Goal: Task Accomplishment & Management: Use online tool/utility

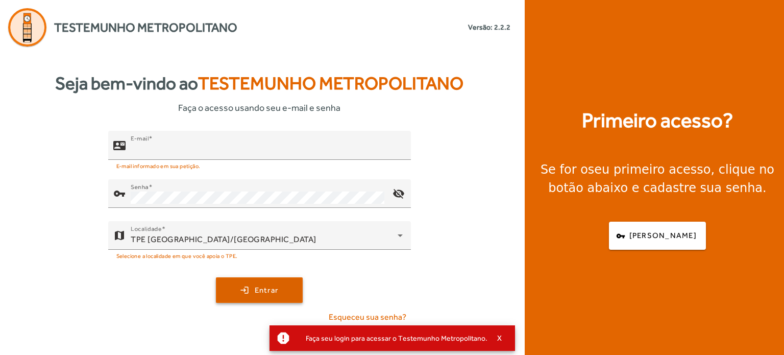
type input "**********"
click at [276, 280] on span "submit" at bounding box center [259, 290] width 85 height 24
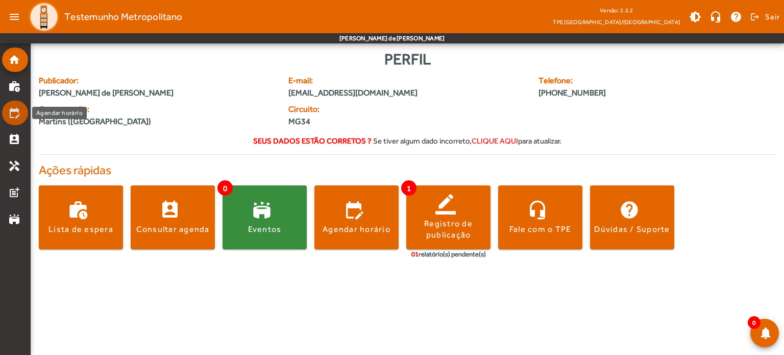
click at [14, 113] on mat-icon "edit_calendar" at bounding box center [14, 113] width 12 height 12
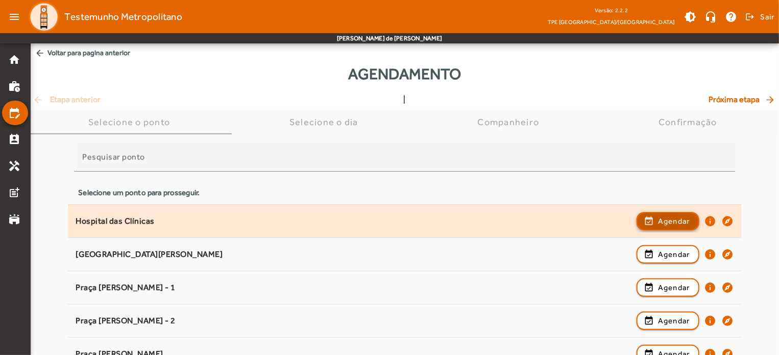
click at [689, 217] on span "Agendar" at bounding box center [674, 221] width 32 height 12
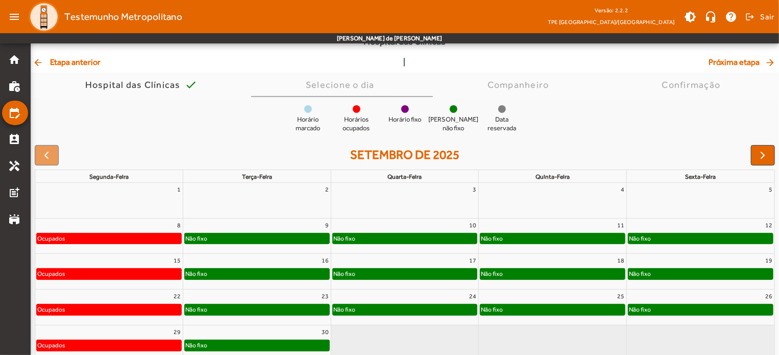
scroll to position [97, 0]
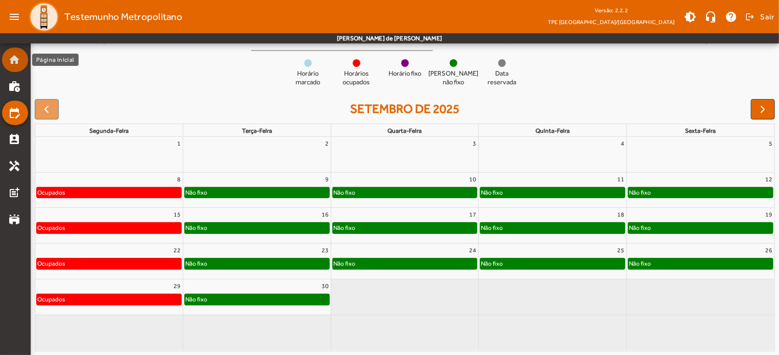
click at [12, 61] on mat-icon "home" at bounding box center [14, 60] width 12 height 12
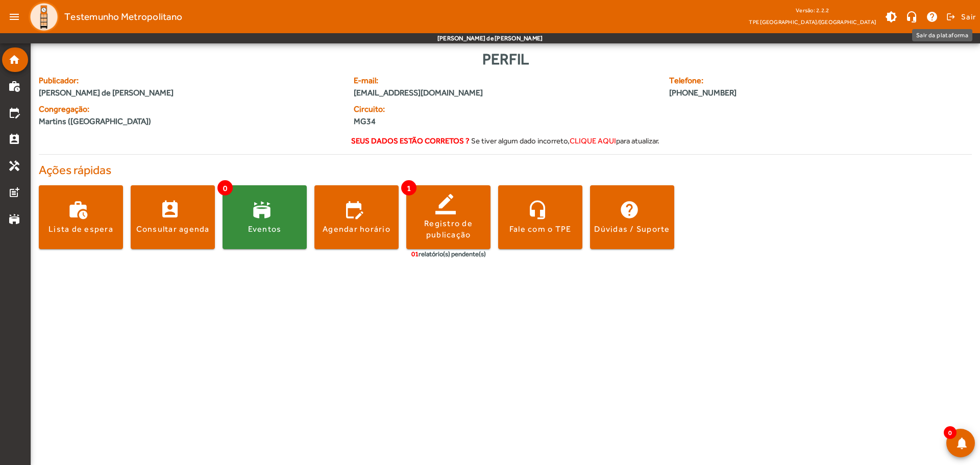
drag, startPoint x: 953, startPoint y: 13, endPoint x: 934, endPoint y: 59, distance: 50.1
click at [783, 13] on span at bounding box center [960, 17] width 31 height 24
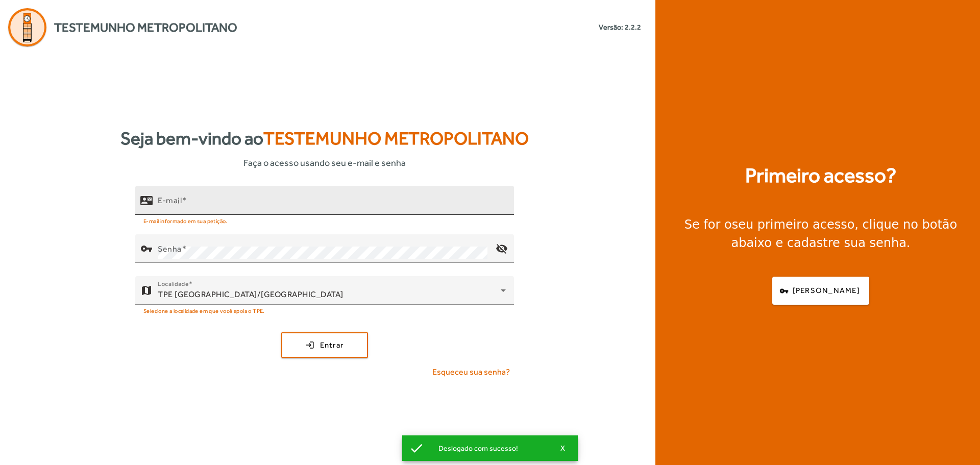
click at [239, 205] on input "E-mail" at bounding box center [332, 205] width 348 height 12
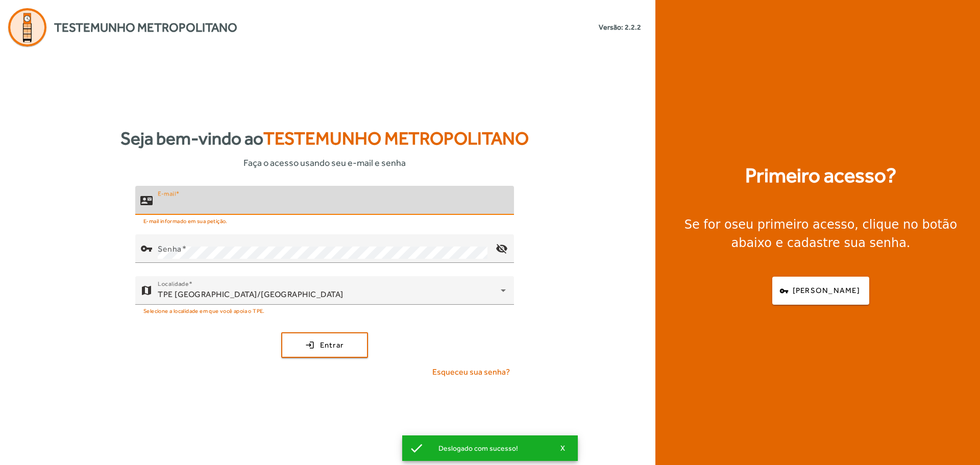
click at [240, 205] on input "E-mail" at bounding box center [332, 205] width 348 height 12
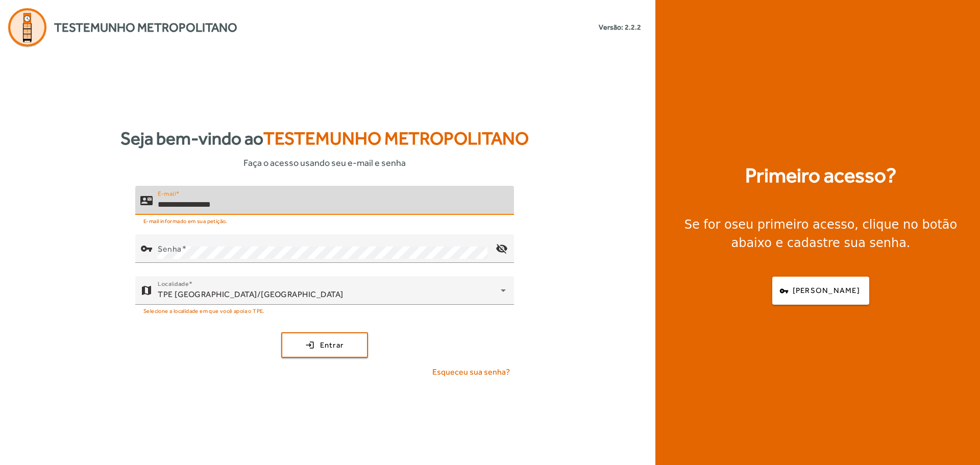
type input "**********"
click at [349, 202] on input "**********" at bounding box center [332, 205] width 348 height 12
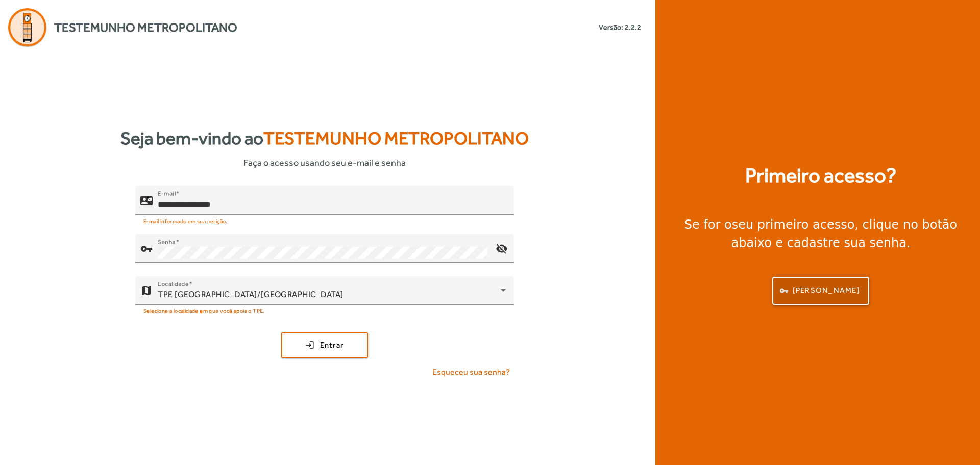
click at [783, 283] on span "button" at bounding box center [820, 291] width 95 height 24
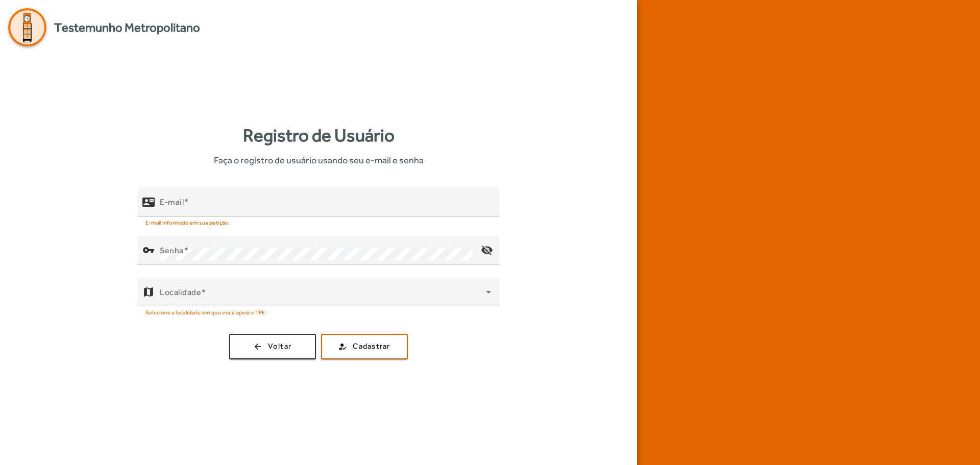
type input "**********"
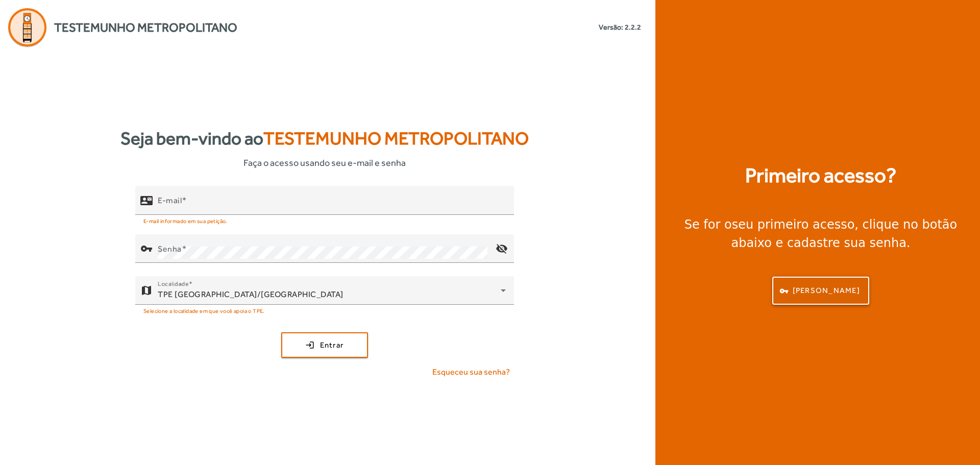
click at [783, 291] on span "[PERSON_NAME]" at bounding box center [826, 291] width 67 height 12
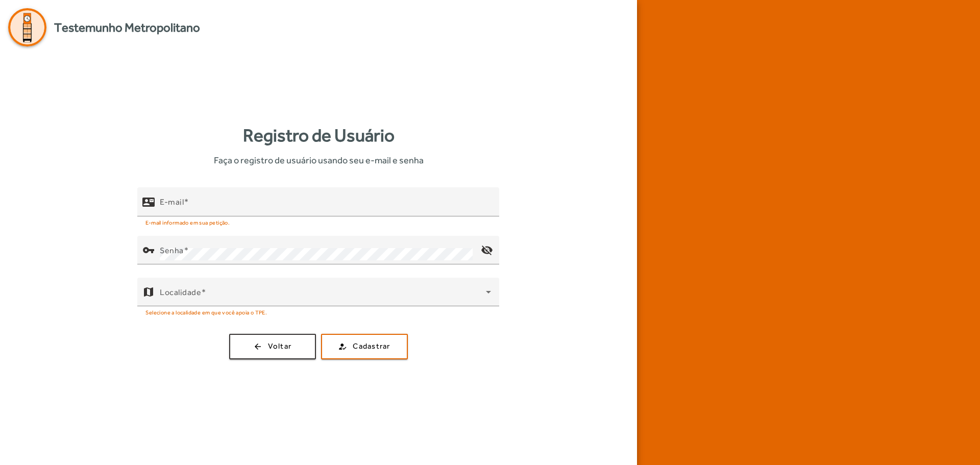
type input "**********"
drag, startPoint x: 246, startPoint y: 135, endPoint x: 393, endPoint y: 135, distance: 147.5
click at [393, 135] on strong "Registro de Usuário" at bounding box center [319, 135] width 152 height 27
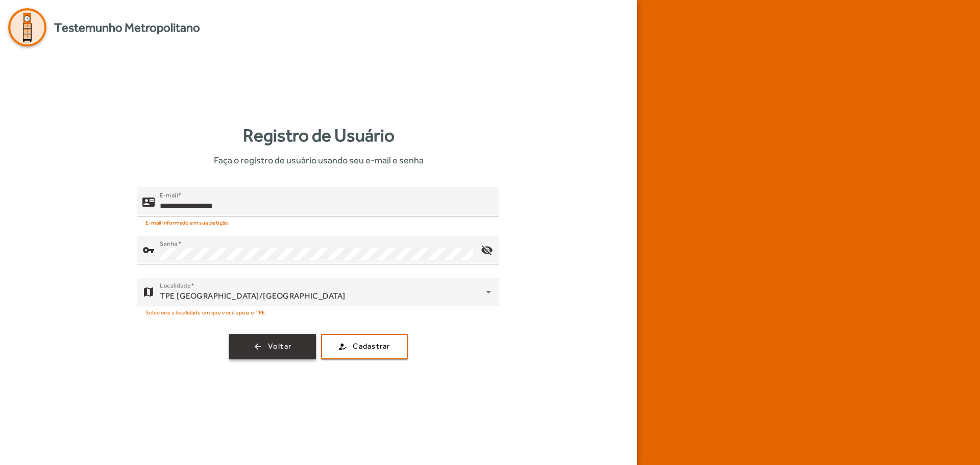
click at [283, 352] on span "button" at bounding box center [272, 346] width 85 height 24
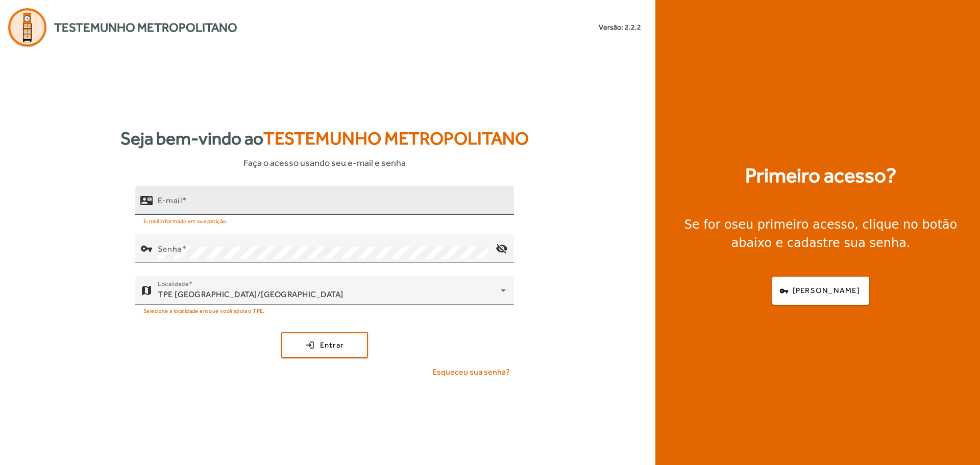
click at [264, 198] on div "E-mail" at bounding box center [332, 200] width 348 height 29
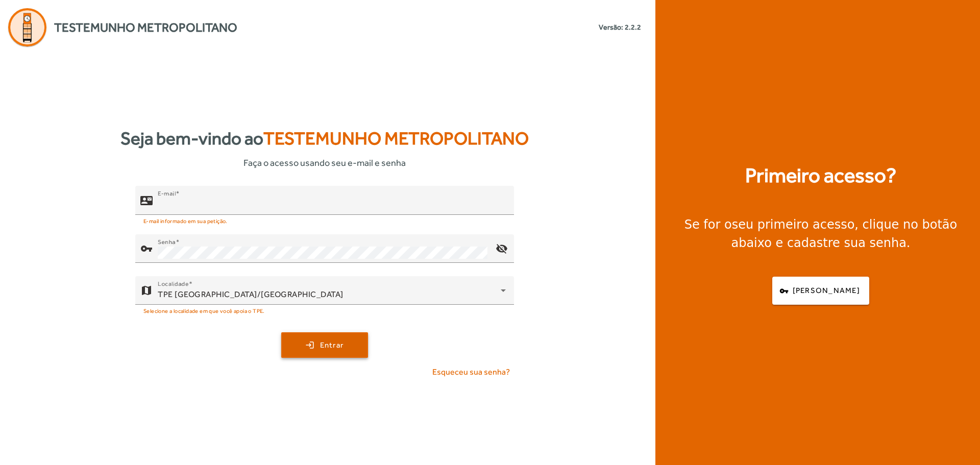
type input "**********"
click at [352, 339] on span "submit" at bounding box center [324, 345] width 85 height 24
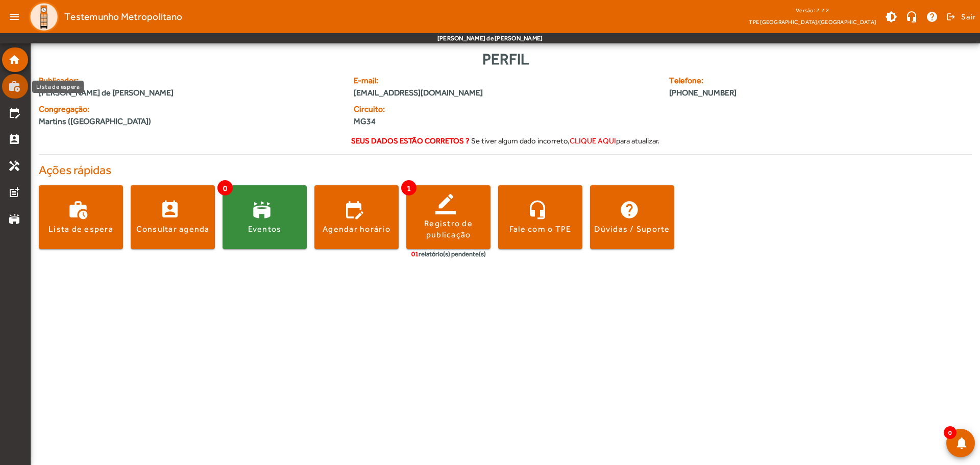
click at [18, 84] on mat-icon "work_history" at bounding box center [14, 86] width 12 height 12
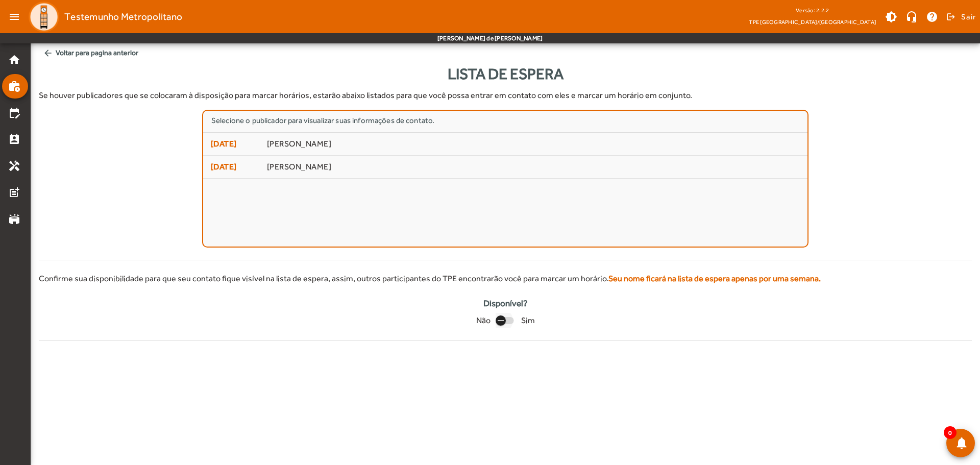
click at [505, 319] on icon "button" at bounding box center [500, 320] width 9 height 9
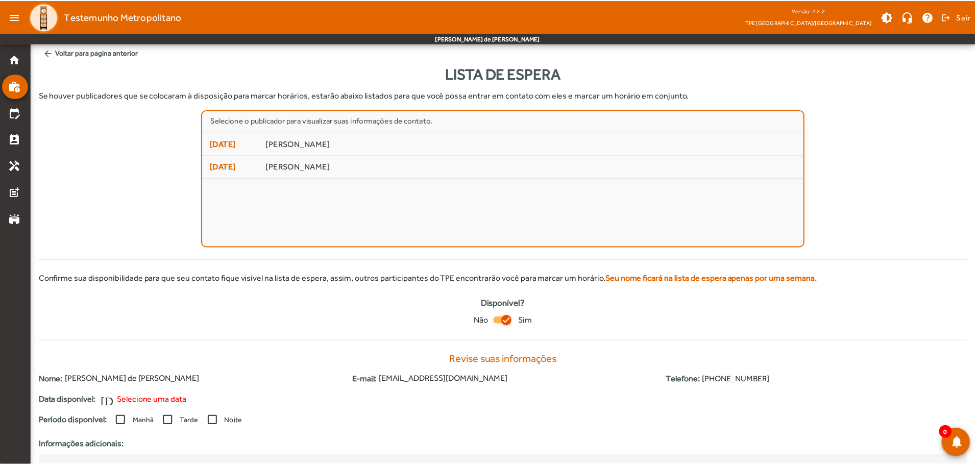
scroll to position [122, 0]
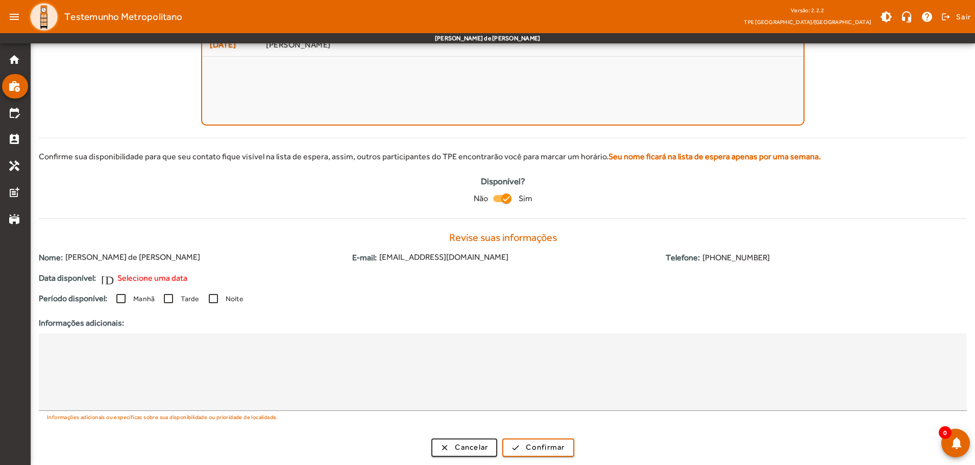
click at [136, 278] on span "Selecione uma data" at bounding box center [152, 278] width 70 height 12
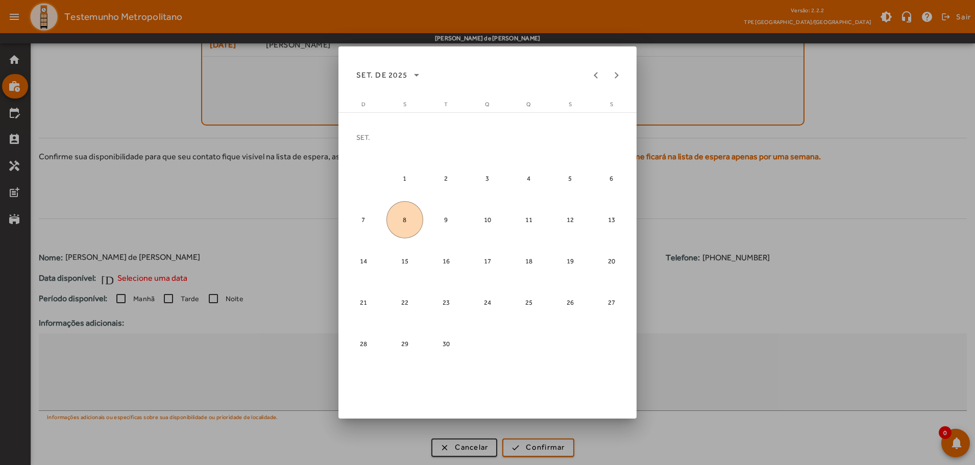
scroll to position [0, 0]
click at [451, 216] on span "9" at bounding box center [446, 219] width 37 height 37
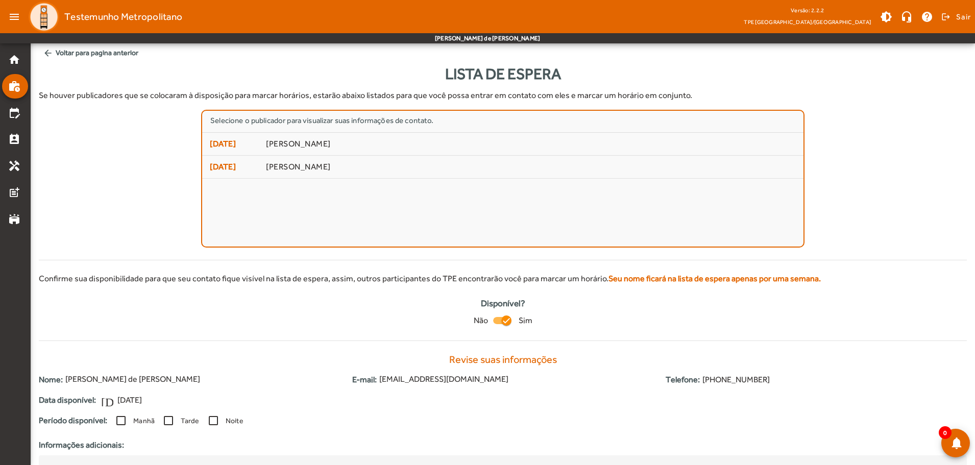
scroll to position [122, 0]
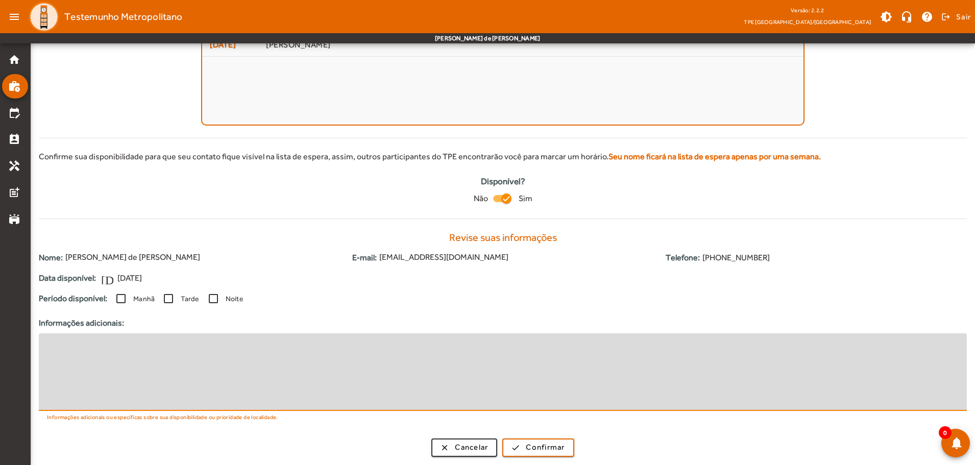
click at [128, 352] on textarea at bounding box center [503, 371] width 912 height 61
type textarea "**********"
click at [555, 441] on span "submit" at bounding box center [537, 447] width 69 height 24
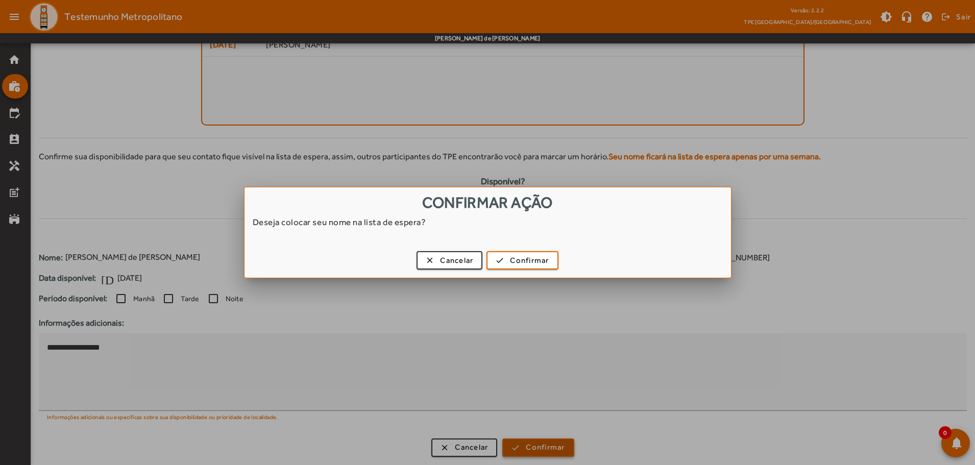
scroll to position [0, 0]
click at [509, 264] on span "button" at bounding box center [521, 260] width 69 height 24
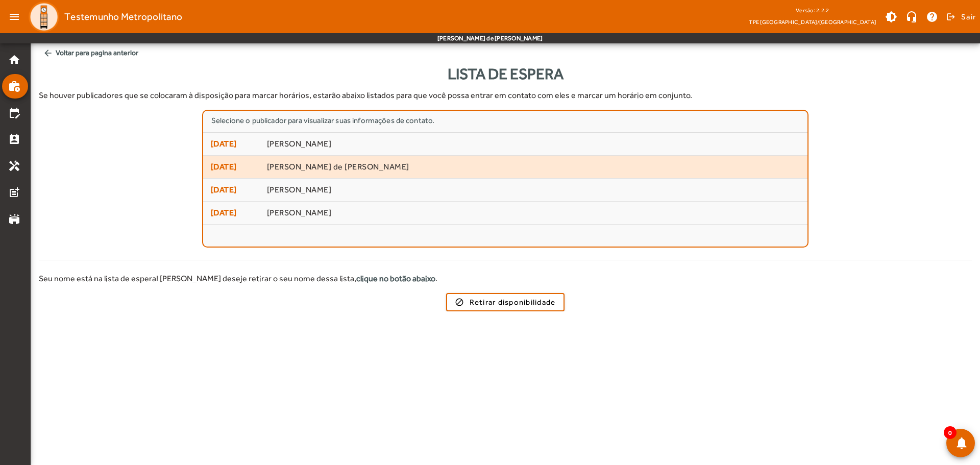
click at [536, 163] on span "[PERSON_NAME] de [PERSON_NAME]" at bounding box center [533, 167] width 533 height 11
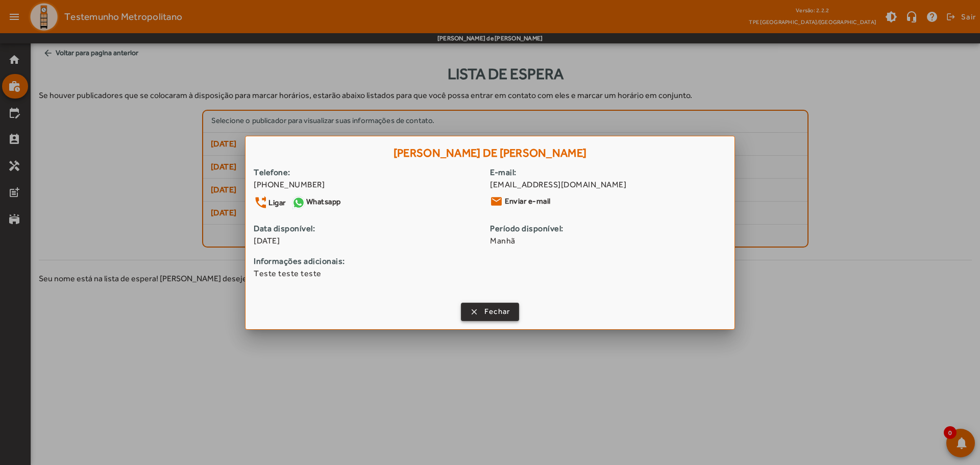
click at [507, 315] on span "Fechar" at bounding box center [497, 312] width 26 height 12
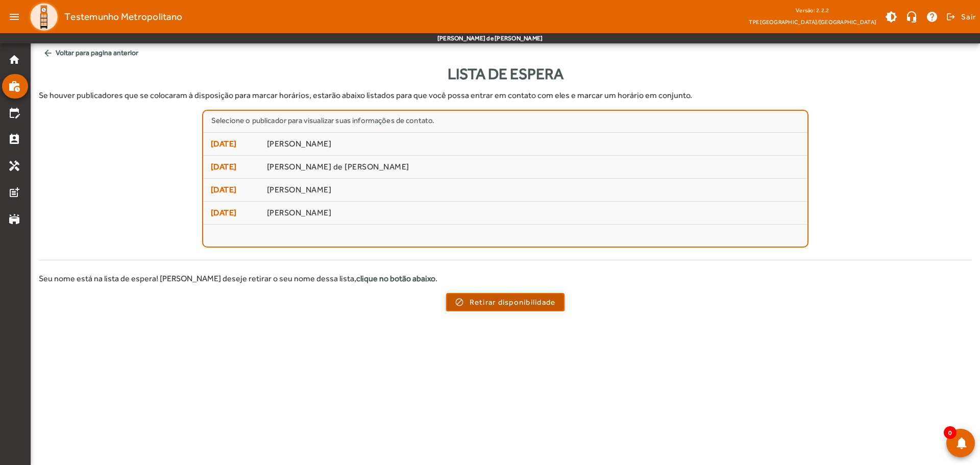
click at [512, 306] on span "Retirar disponibilidade" at bounding box center [513, 303] width 86 height 12
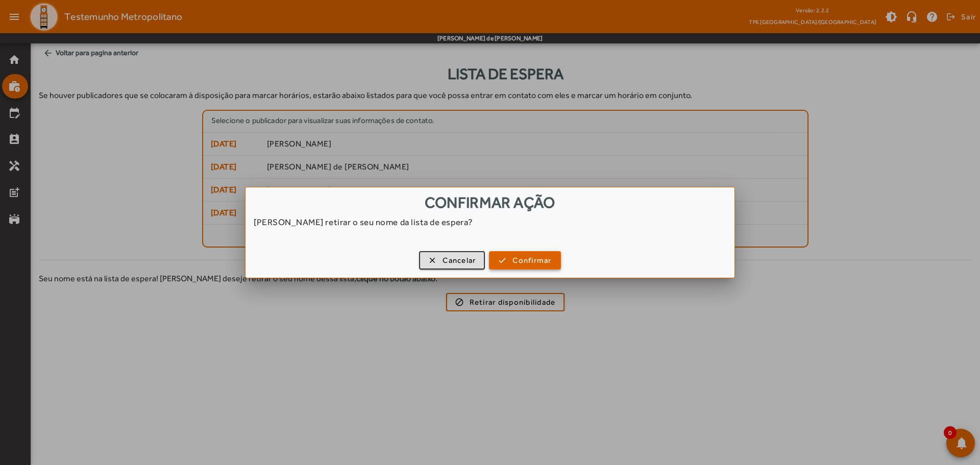
click at [519, 259] on span "Confirmar" at bounding box center [531, 261] width 39 height 12
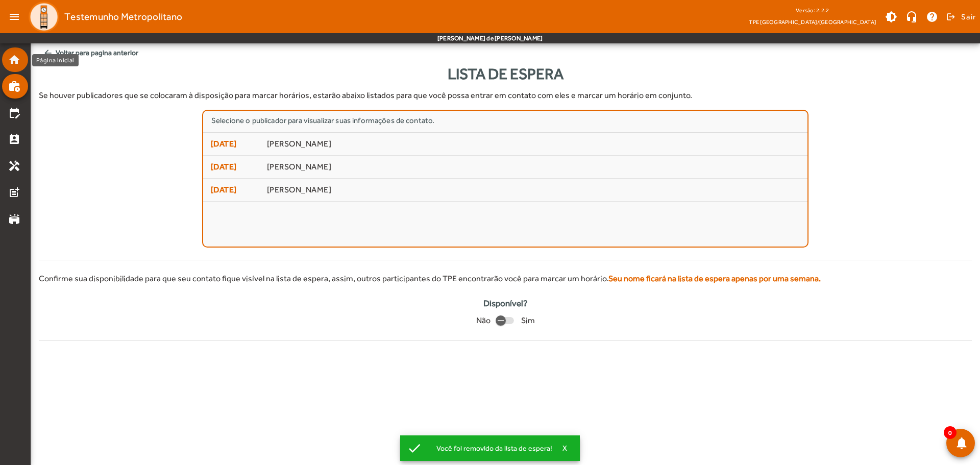
click at [12, 61] on mat-icon "home" at bounding box center [14, 60] width 12 height 12
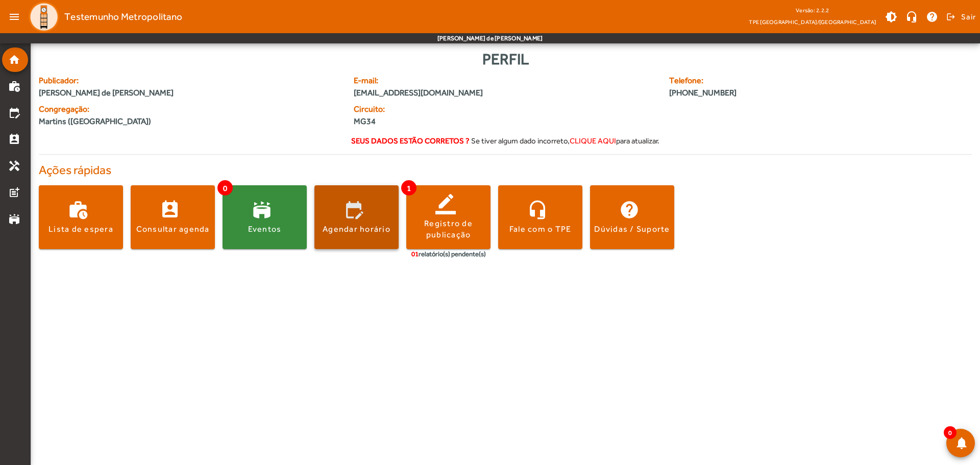
click at [344, 220] on span at bounding box center [356, 217] width 84 height 24
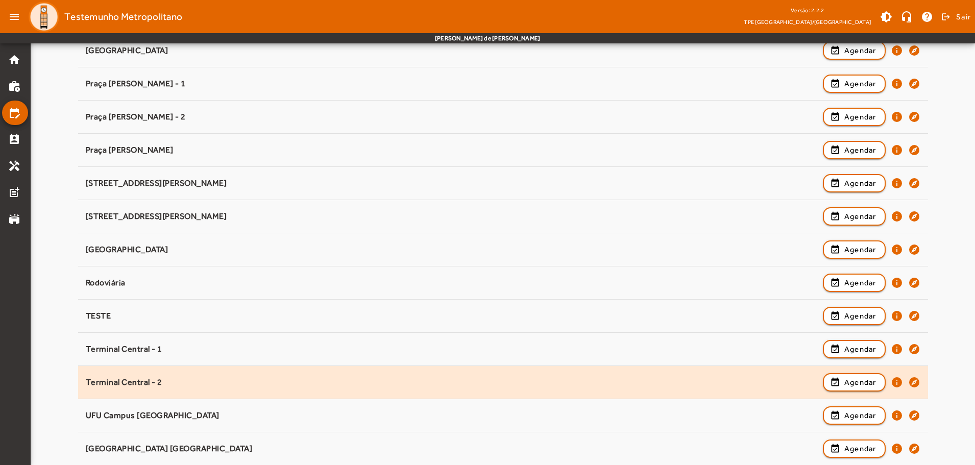
scroll to position [153, 0]
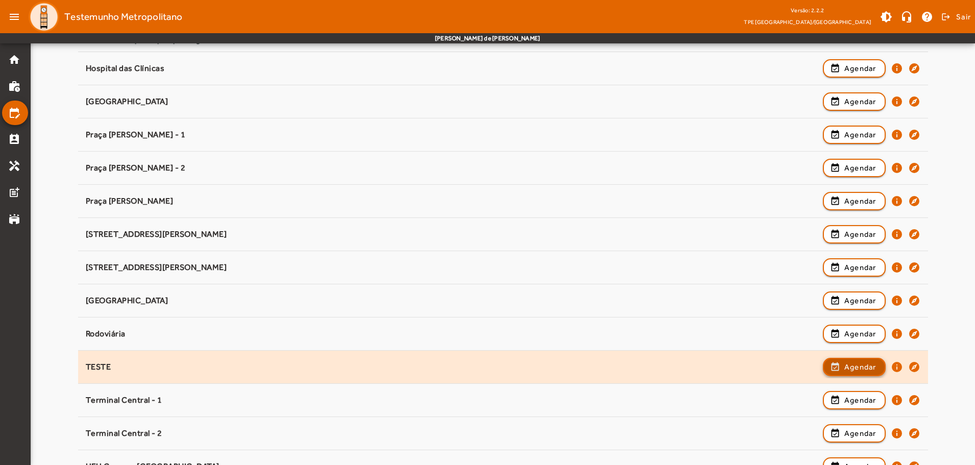
click at [848, 366] on span "Agendar" at bounding box center [860, 367] width 32 height 12
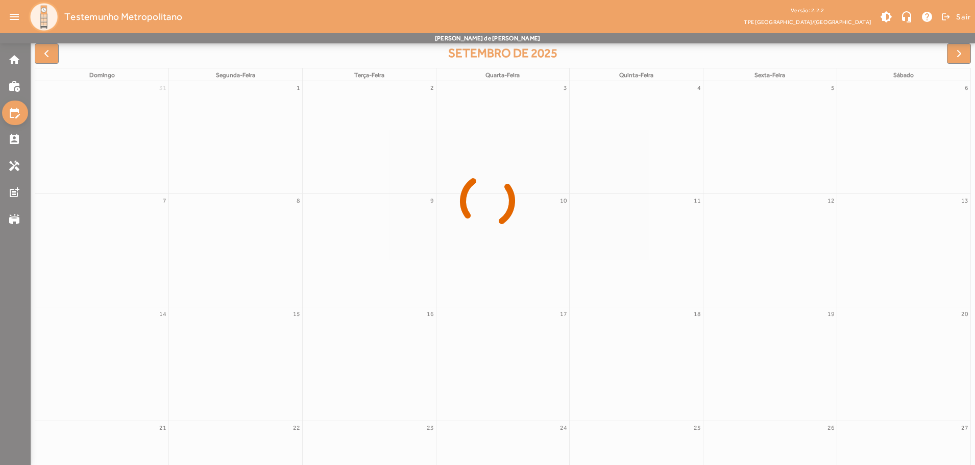
scroll to position [0, 0]
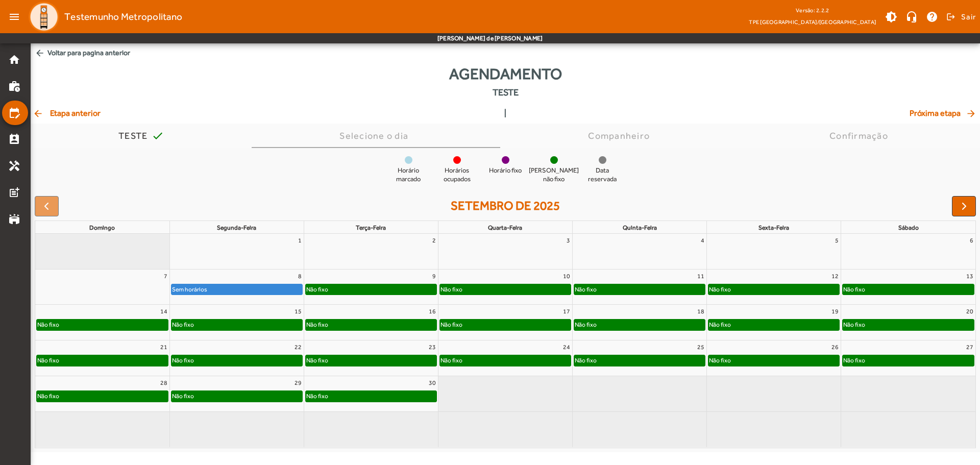
click at [363, 288] on div "Não fixo" at bounding box center [371, 289] width 131 height 10
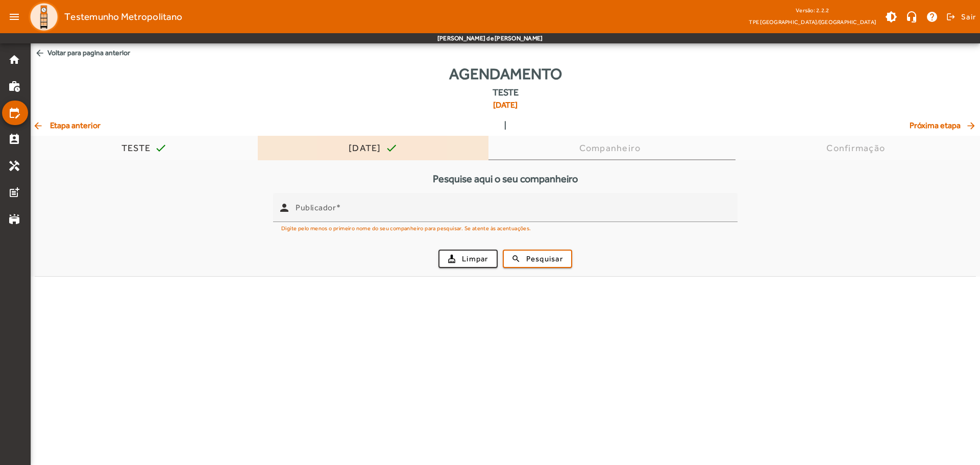
drag, startPoint x: 342, startPoint y: 152, endPoint x: 397, endPoint y: 151, distance: 54.6
click at [385, 151] on div "[DATE]" at bounding box center [367, 148] width 37 height 10
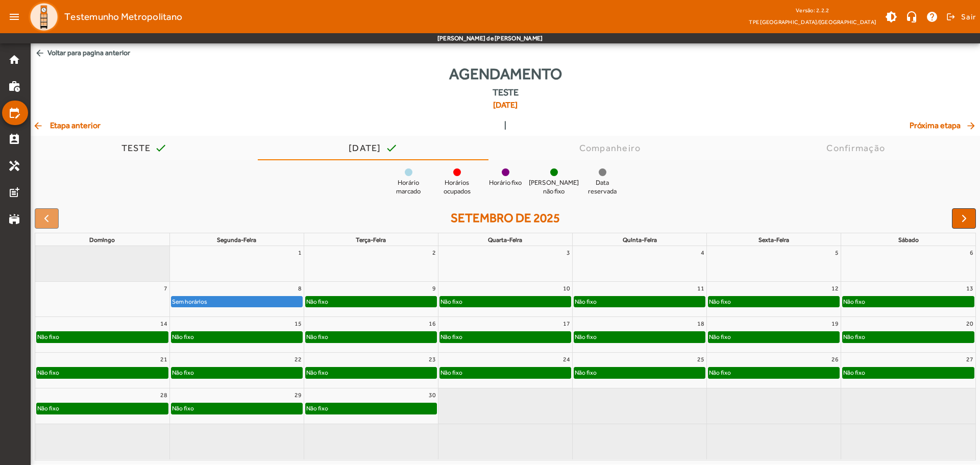
click at [384, 296] on div "Não fixo" at bounding box center [371, 302] width 134 height 12
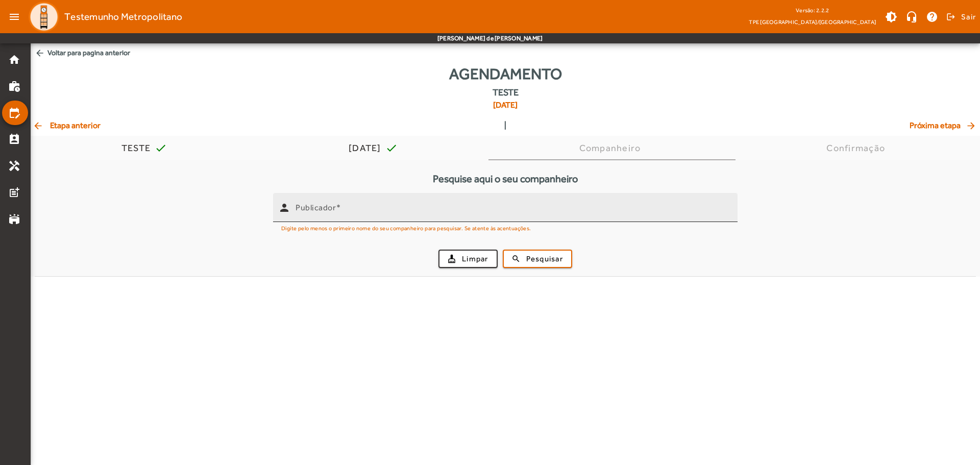
click at [342, 211] on input "Publicador" at bounding box center [513, 212] width 434 height 12
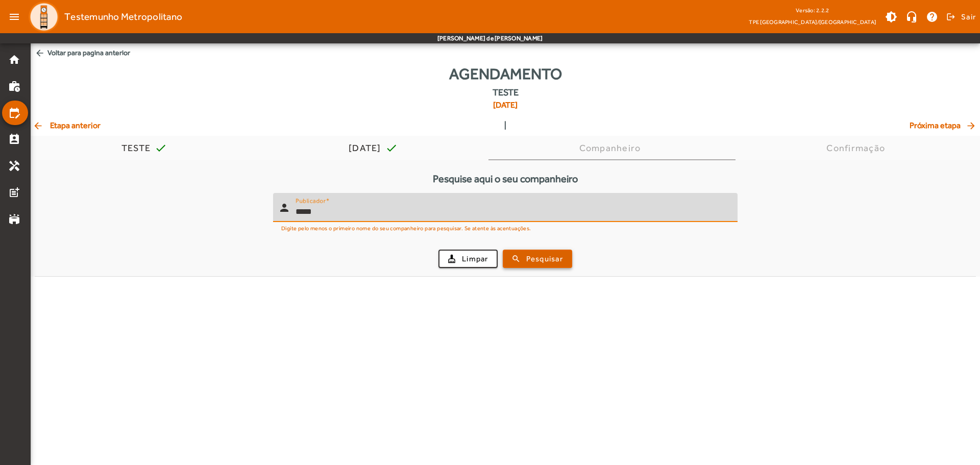
type input "*****"
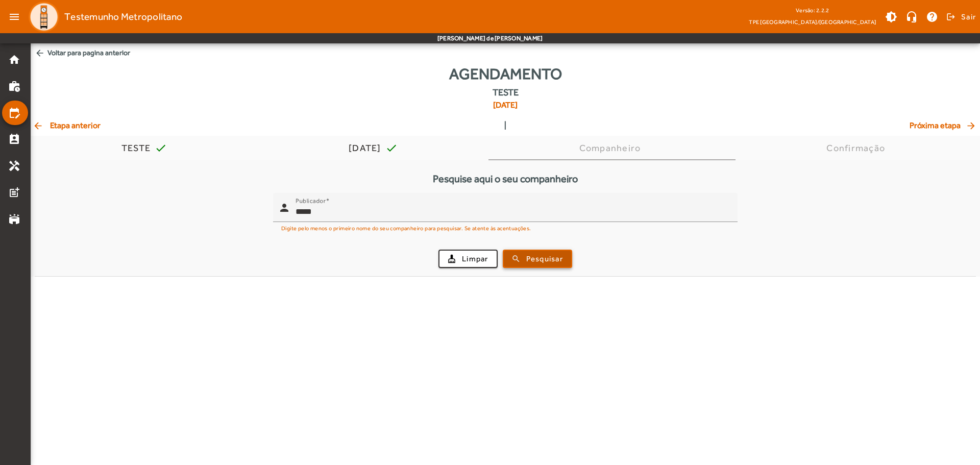
click at [530, 257] on span "Pesquisar" at bounding box center [544, 259] width 37 height 12
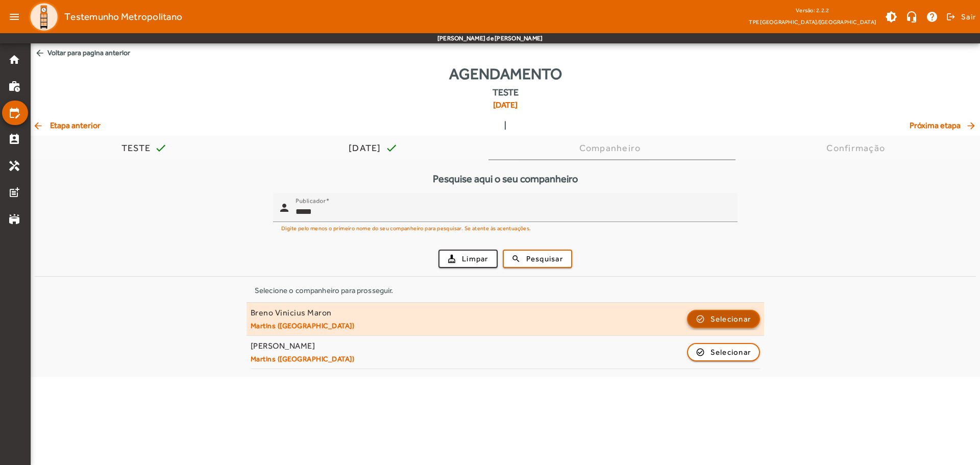
click at [700, 317] on span "button" at bounding box center [723, 319] width 71 height 24
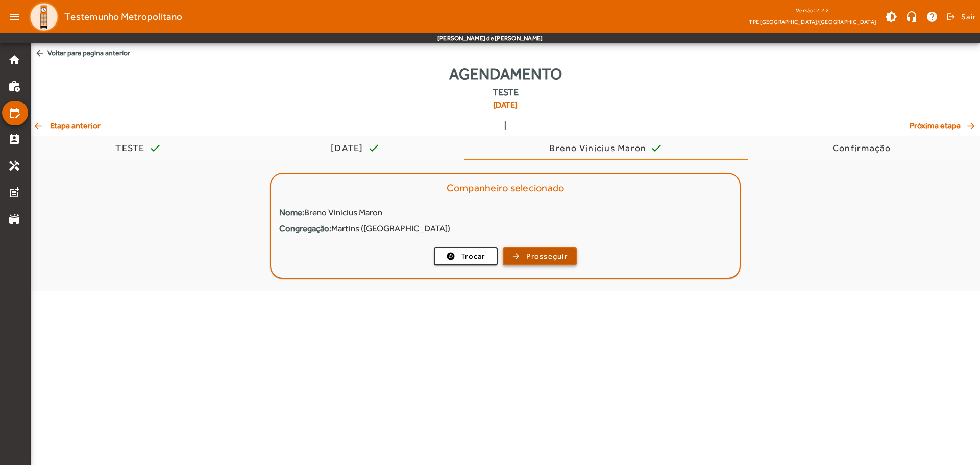
click at [534, 251] on span "Prosseguir" at bounding box center [546, 257] width 41 height 12
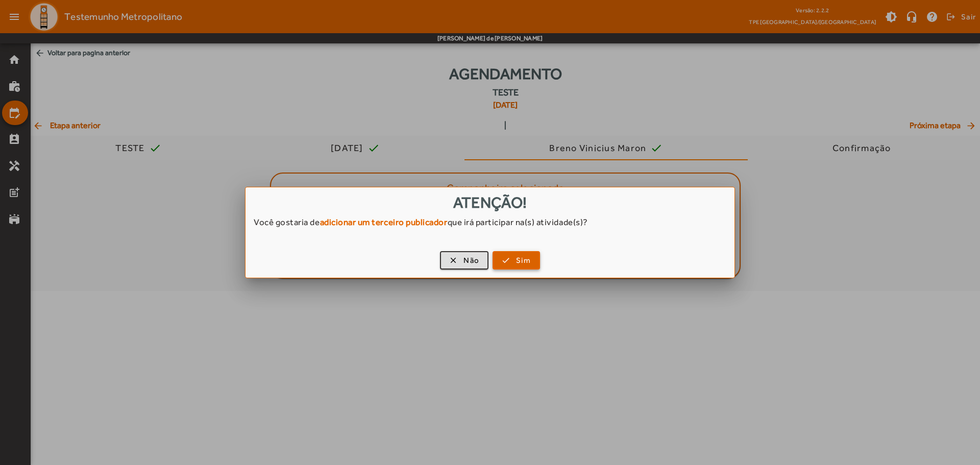
click at [511, 260] on span "button" at bounding box center [516, 260] width 45 height 24
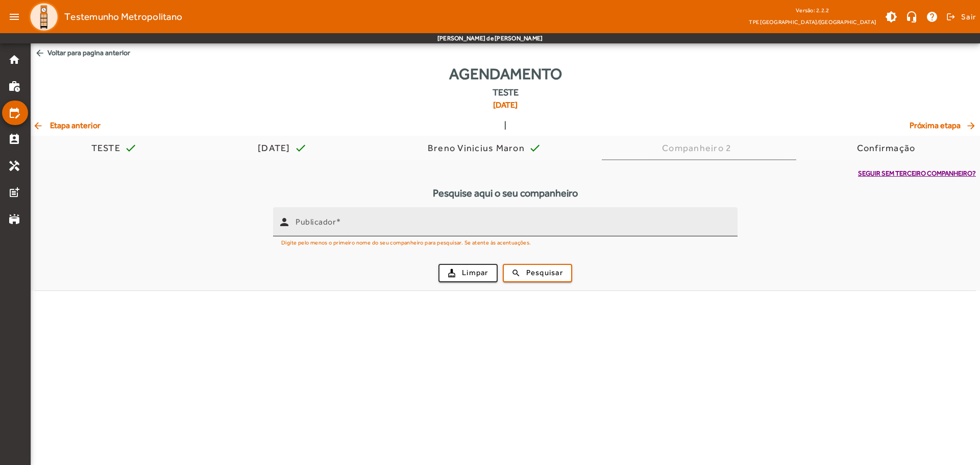
click at [360, 225] on input "Publicador" at bounding box center [513, 226] width 434 height 12
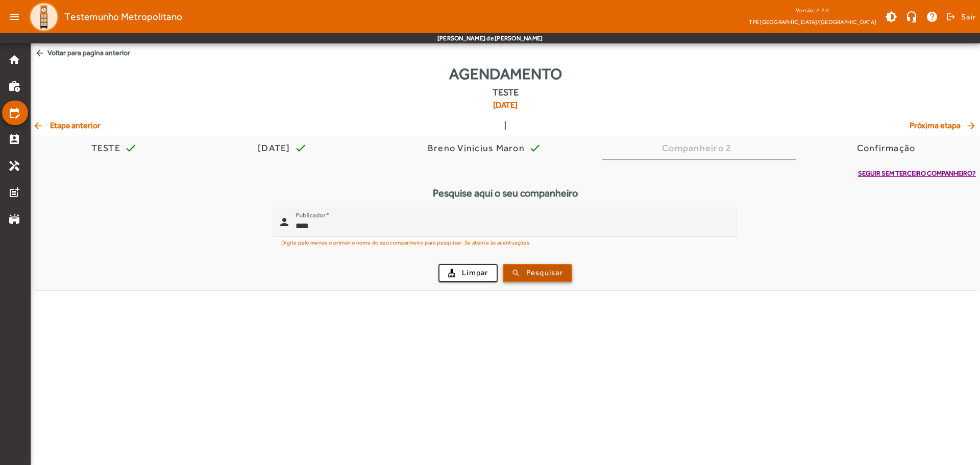
click at [552, 274] on span "Pesquisar" at bounding box center [544, 273] width 37 height 12
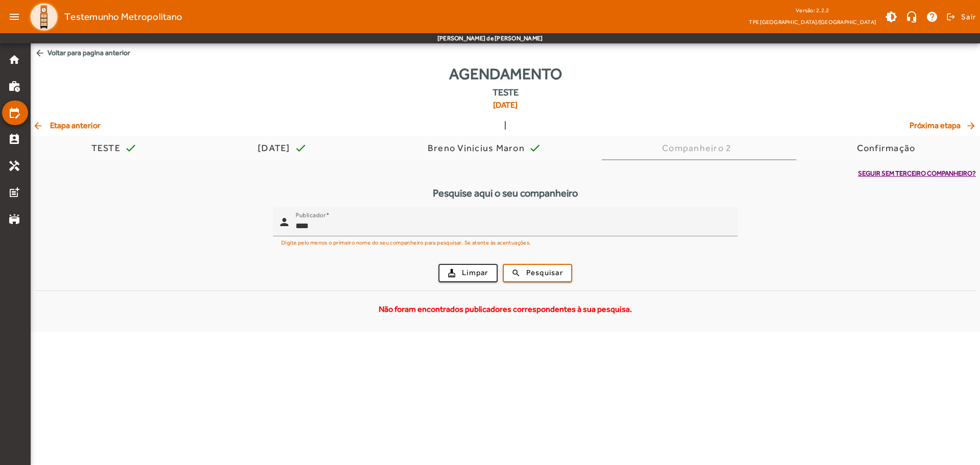
drag, startPoint x: 340, startPoint y: 229, endPoint x: 260, endPoint y: 222, distance: 79.9
click at [261, 222] on form "person Publicador **** Digite pelo menos o primeiro nome do seu companheiro par…" at bounding box center [505, 248] width 941 height 83
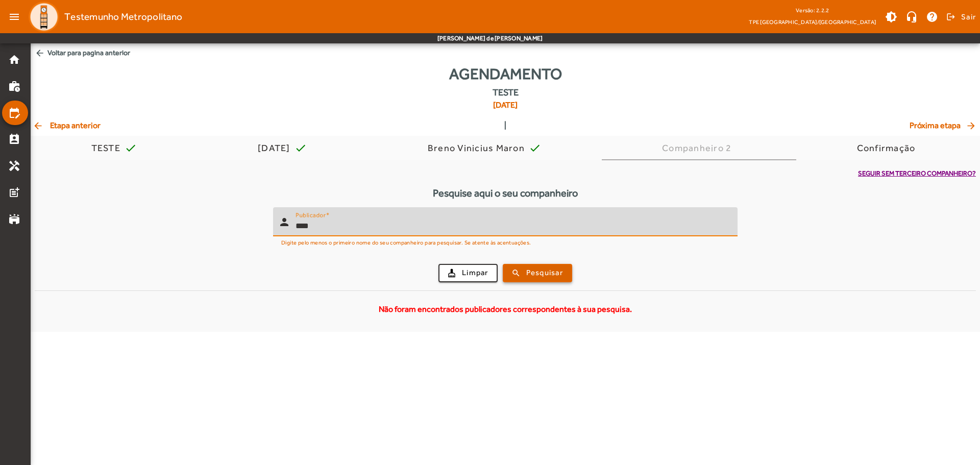
type input "****"
click at [546, 274] on span "Pesquisar" at bounding box center [544, 273] width 37 height 12
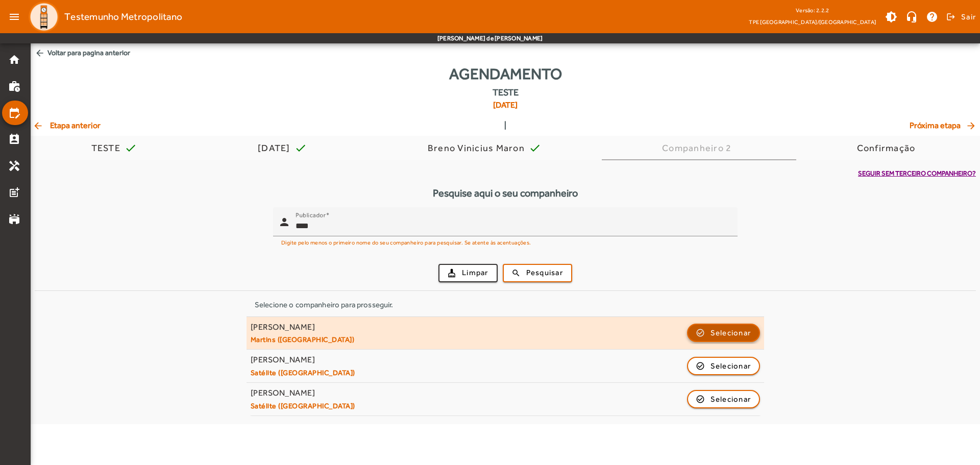
click at [731, 328] on span "Selecionar" at bounding box center [730, 333] width 41 height 12
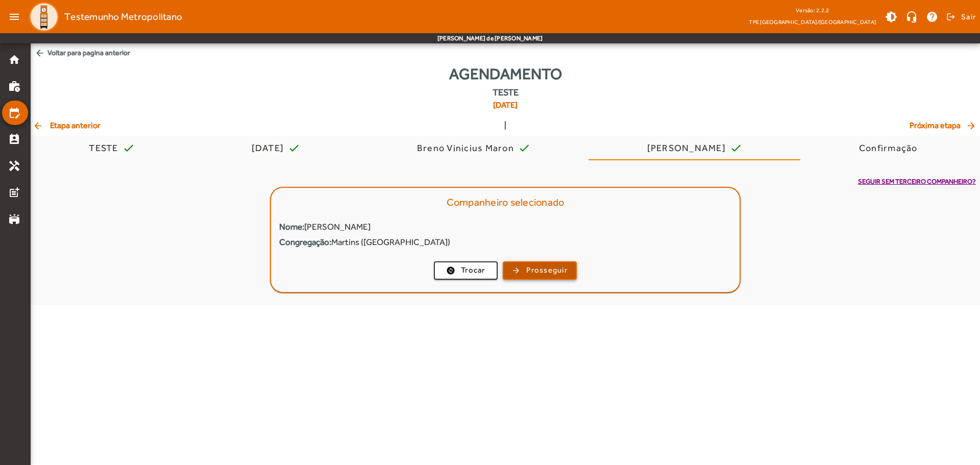
click at [546, 266] on span "Prosseguir" at bounding box center [546, 270] width 41 height 12
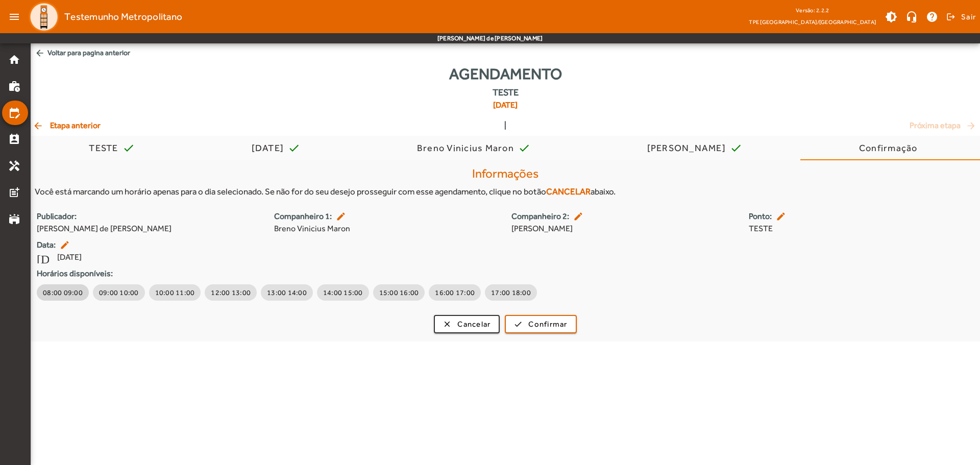
click at [70, 295] on span "08:00 09:00" at bounding box center [63, 292] width 40 height 10
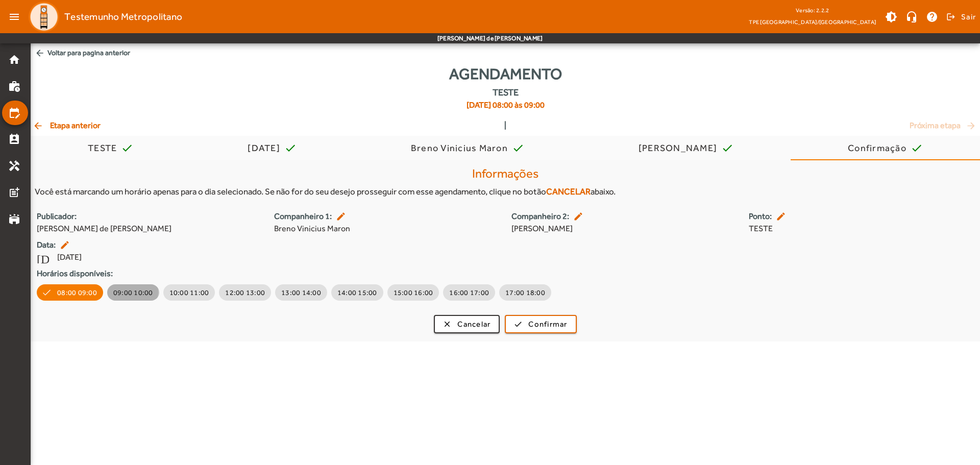
click at [126, 291] on span "09:00 10:00" at bounding box center [133, 292] width 40 height 10
click at [60, 296] on span "08:00 09:00" at bounding box center [63, 292] width 40 height 10
click at [538, 323] on span "Confirmar" at bounding box center [547, 324] width 39 height 12
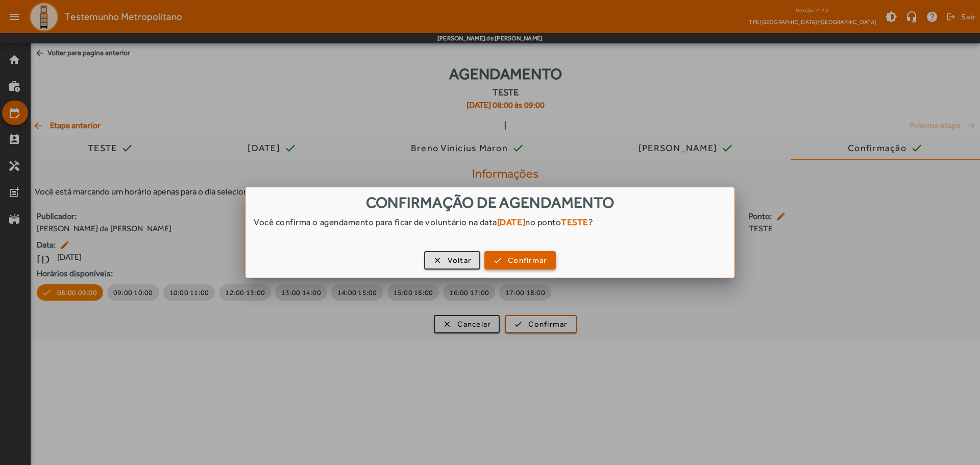
click at [525, 259] on span "Confirmar" at bounding box center [527, 261] width 39 height 12
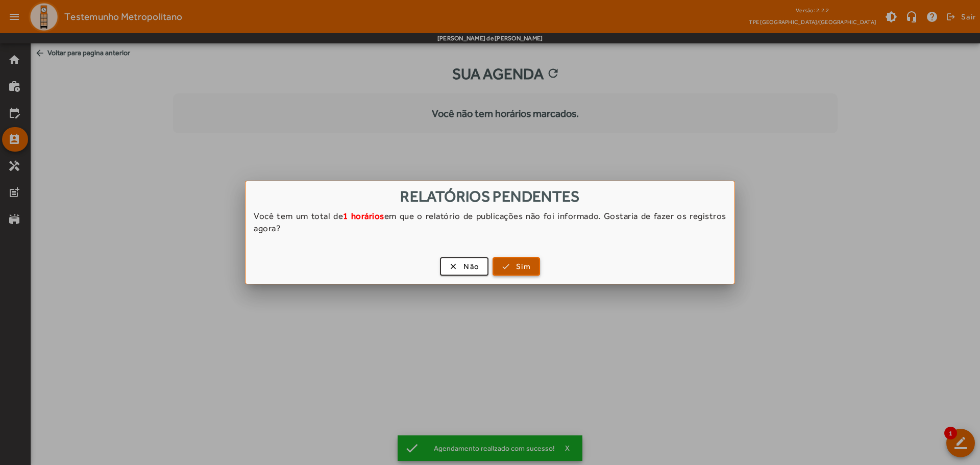
click at [527, 267] on span "Sim" at bounding box center [523, 267] width 15 height 12
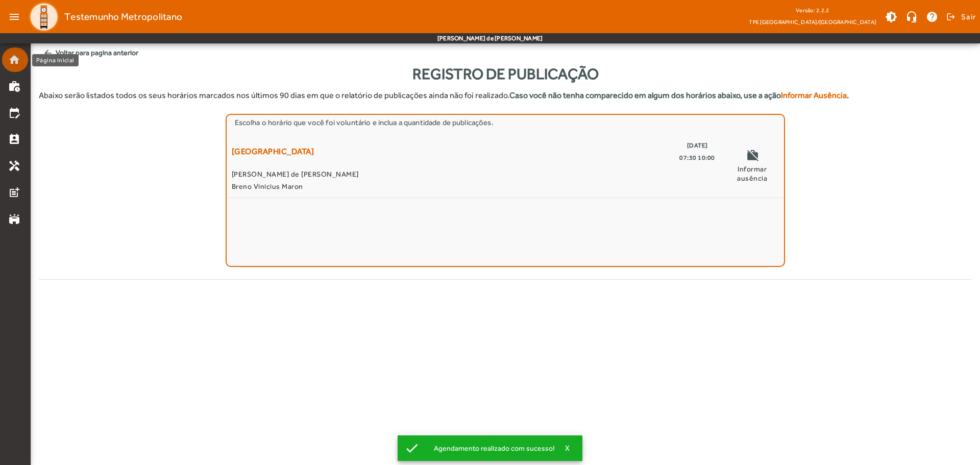
click at [10, 56] on mat-icon "home" at bounding box center [14, 60] width 12 height 12
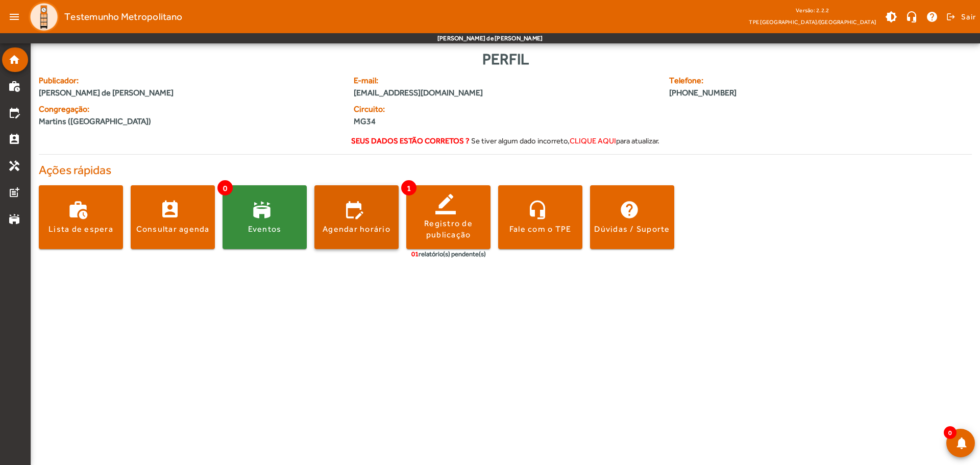
click at [348, 218] on span at bounding box center [356, 217] width 84 height 24
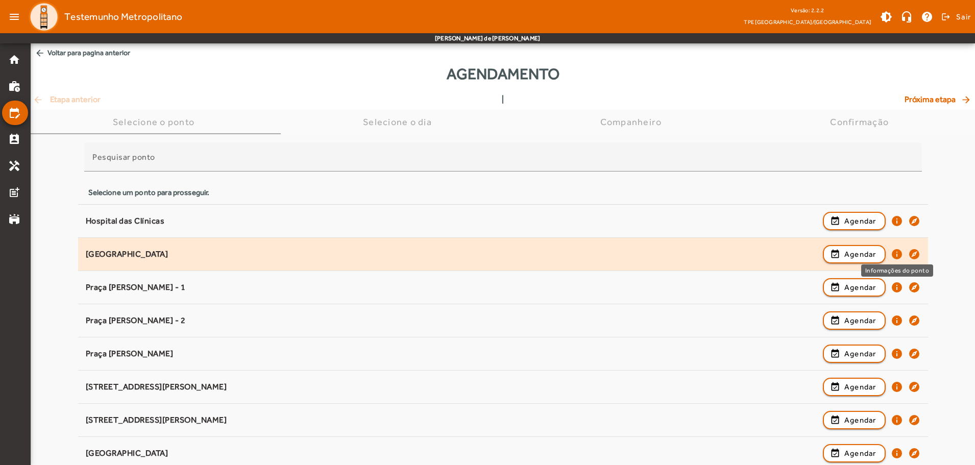
click at [898, 254] on mat-icon "info" at bounding box center [897, 254] width 12 height 12
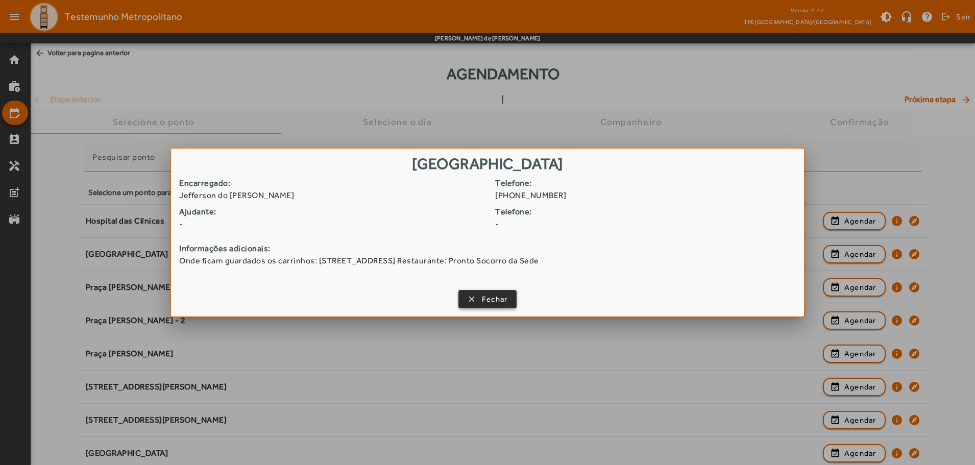
click at [488, 300] on span "Fechar" at bounding box center [495, 299] width 26 height 12
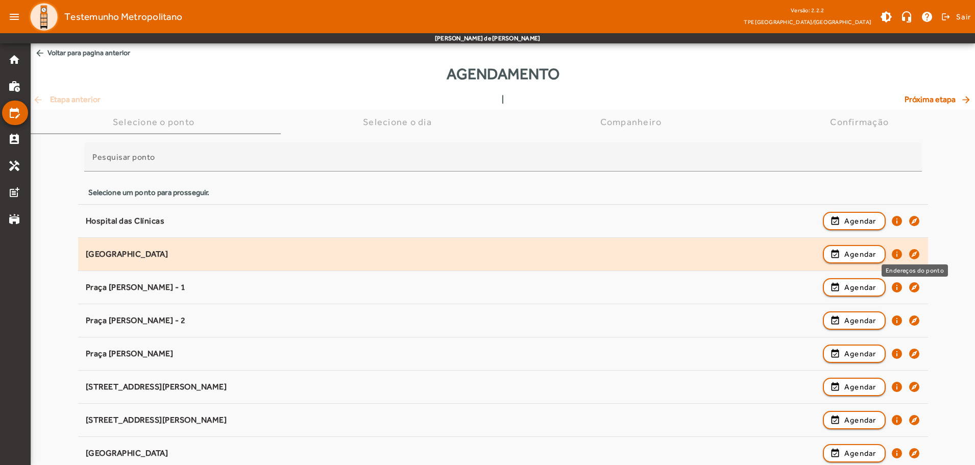
click at [915, 253] on mat-icon "explore" at bounding box center [914, 254] width 12 height 12
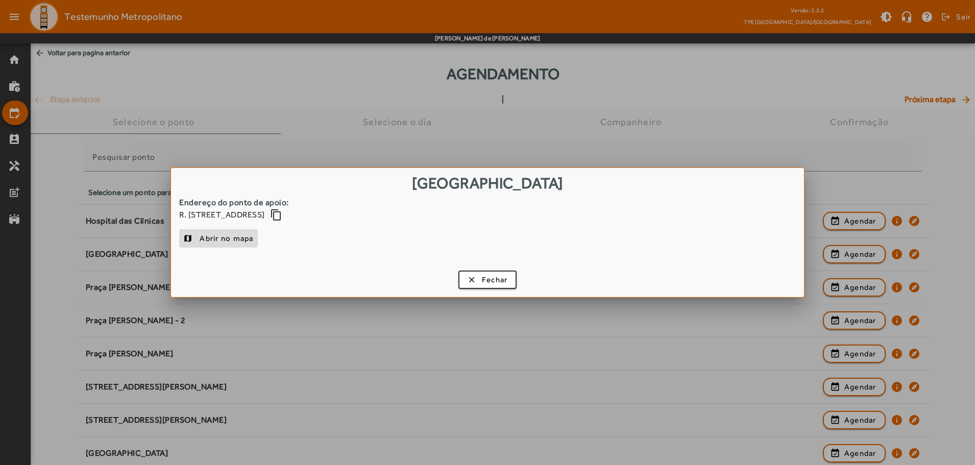
click at [216, 237] on span "Abrir no mapa" at bounding box center [227, 238] width 54 height 12
click at [237, 242] on span "Abrir no mapa" at bounding box center [227, 238] width 54 height 12
drag, startPoint x: 197, startPoint y: 213, endPoint x: 338, endPoint y: 212, distance: 140.9
click at [338, 212] on div "R. [STREET_ADDRESS] content_copy" at bounding box center [487, 215] width 617 height 12
drag, startPoint x: 183, startPoint y: 200, endPoint x: 310, endPoint y: 197, distance: 127.1
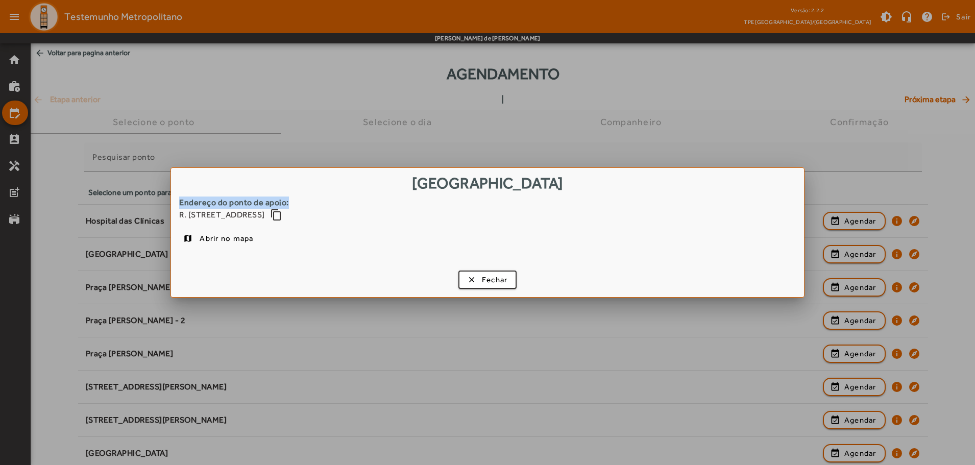
click at [310, 197] on strong "Endereço do ponto de apoio:" at bounding box center [487, 203] width 617 height 12
drag, startPoint x: 488, startPoint y: 276, endPoint x: 514, endPoint y: 269, distance: 27.5
click at [488, 277] on span "Fechar" at bounding box center [495, 280] width 26 height 12
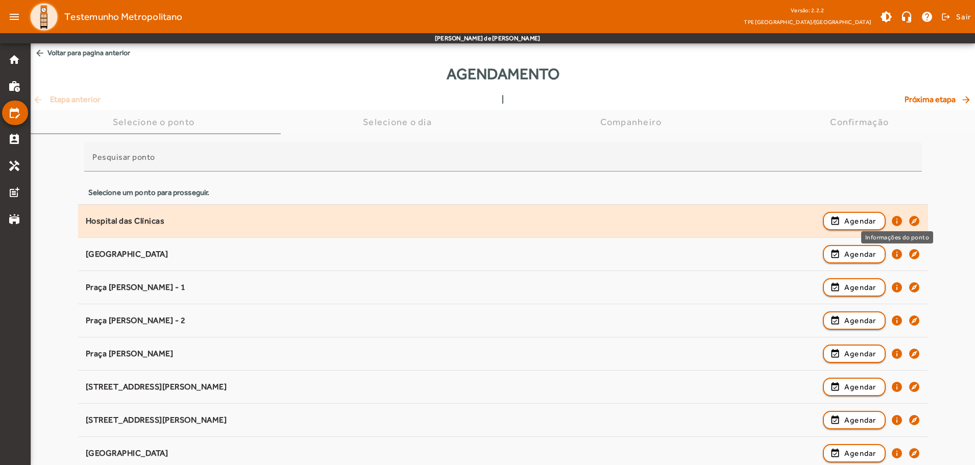
click at [897, 218] on mat-icon "info" at bounding box center [897, 221] width 12 height 12
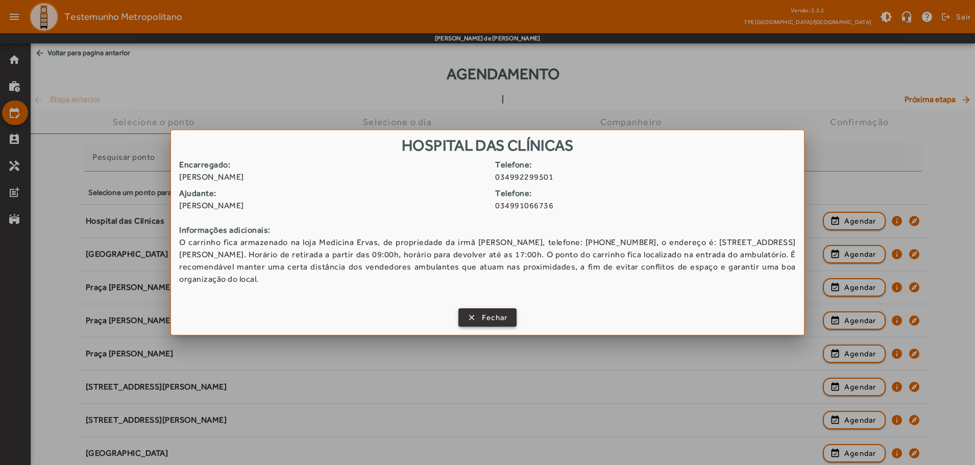
click at [499, 312] on span "Fechar" at bounding box center [495, 318] width 26 height 12
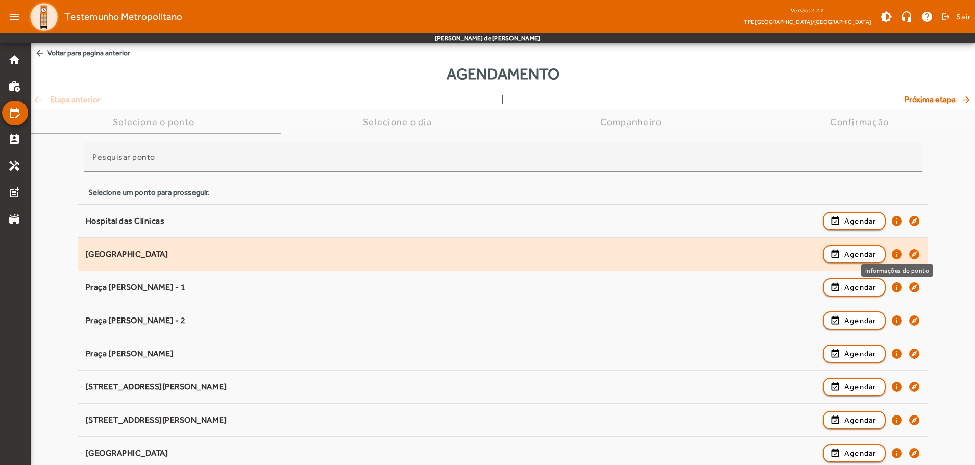
click at [895, 250] on mat-icon "info" at bounding box center [897, 254] width 12 height 12
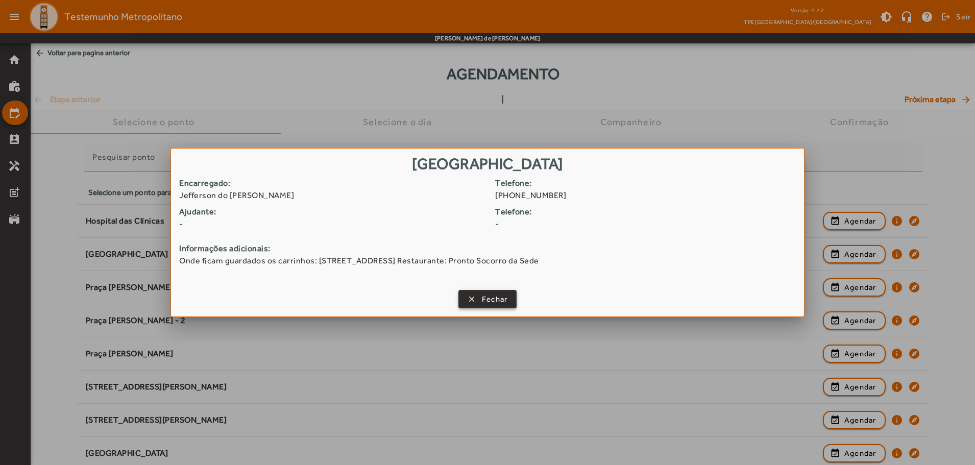
click at [493, 296] on span "Fechar" at bounding box center [495, 299] width 26 height 12
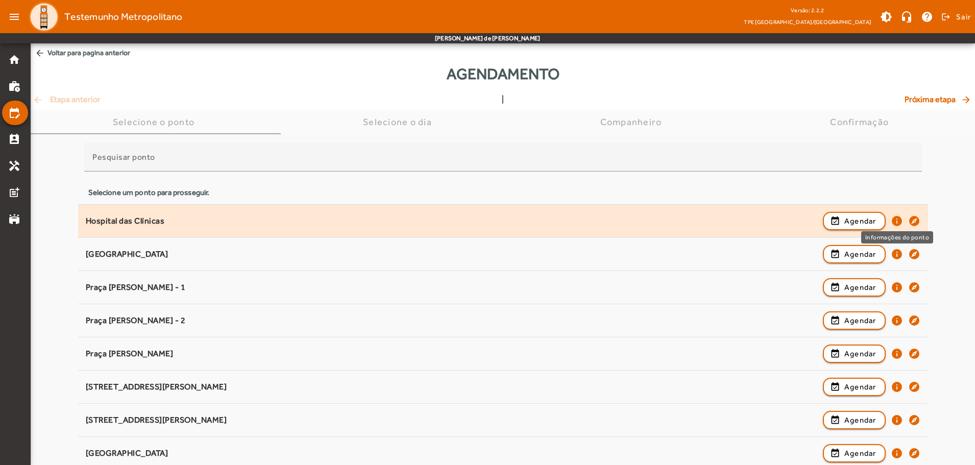
click at [894, 219] on mat-icon "info" at bounding box center [897, 221] width 12 height 12
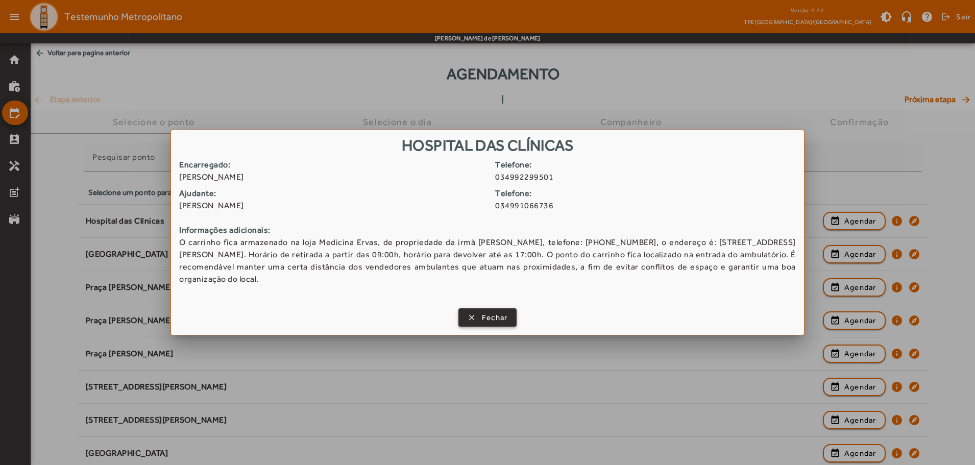
click at [505, 312] on span "Fechar" at bounding box center [495, 318] width 26 height 12
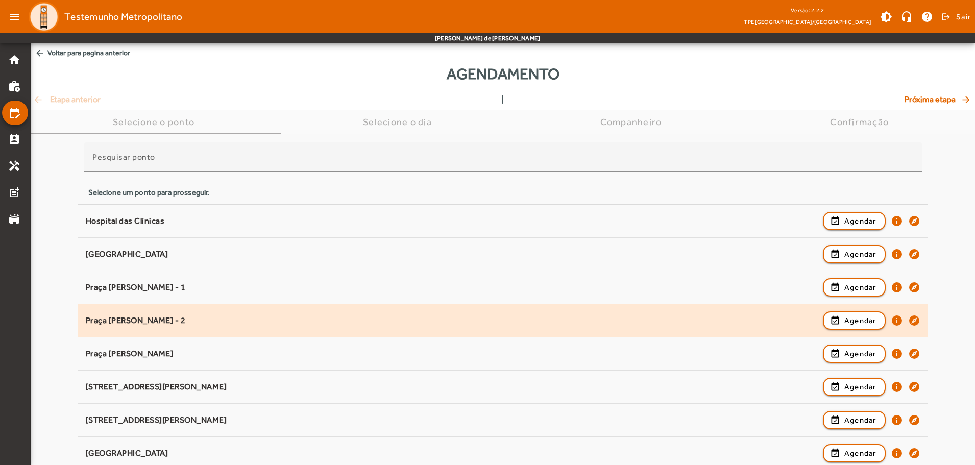
scroll to position [51, 0]
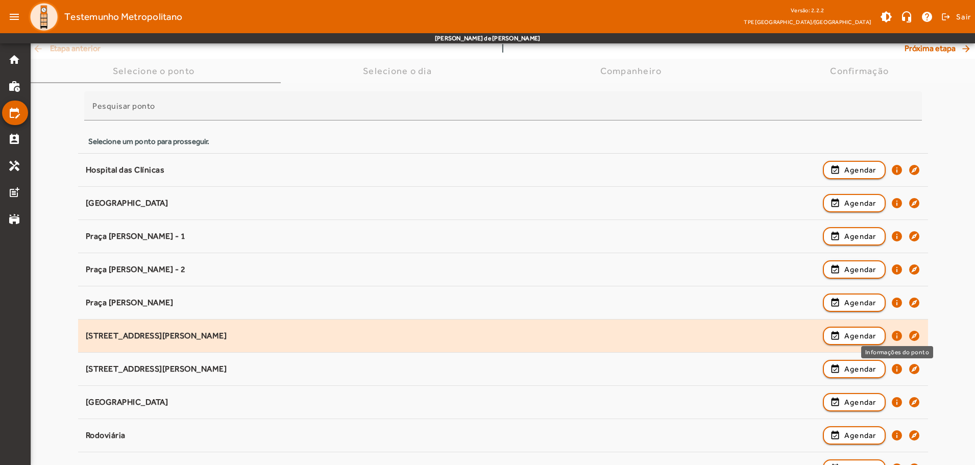
click at [894, 337] on mat-icon "info" at bounding box center [897, 336] width 12 height 12
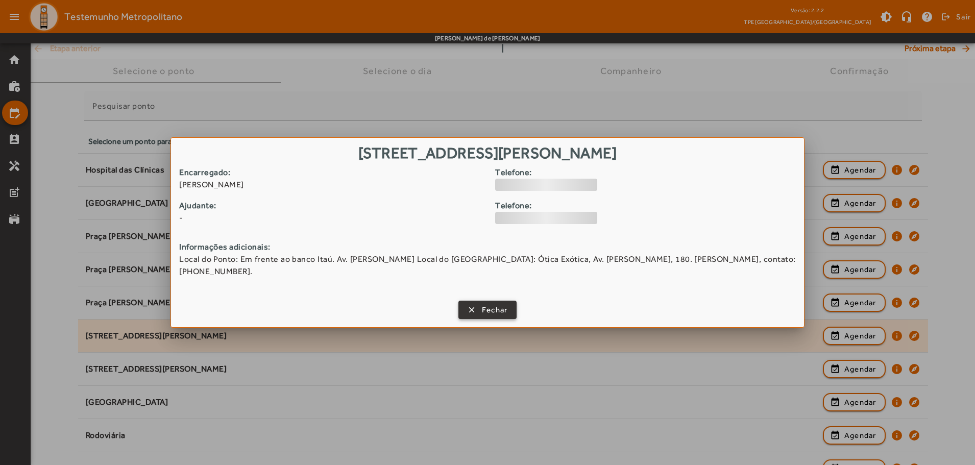
scroll to position [0, 0]
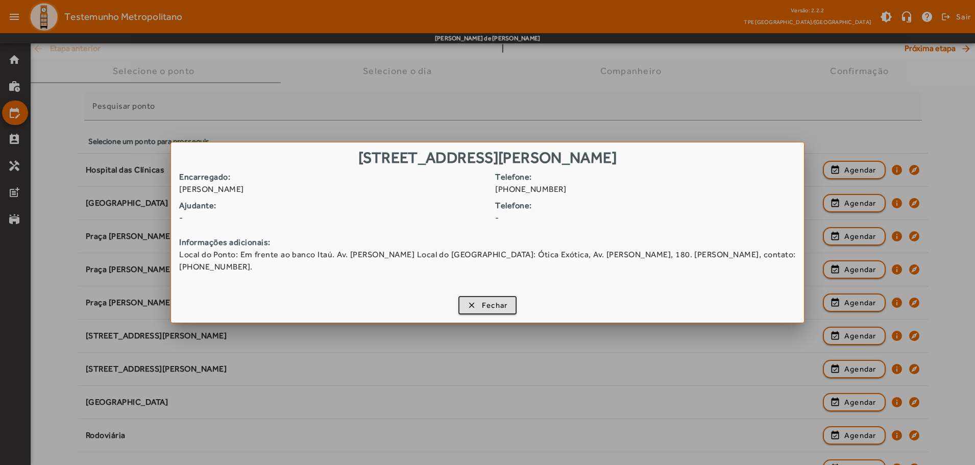
click at [522, 185] on span "[PHONE_NUMBER]" at bounding box center [649, 189] width 308 height 12
drag, startPoint x: 179, startPoint y: 255, endPoint x: 236, endPoint y: 257, distance: 57.2
click at [236, 257] on div "Encarregado: [PERSON_NAME] Telefone: [PHONE_NUMBER] Ajudante: - Telefone: - Inf…" at bounding box center [487, 231] width 633 height 120
click at [504, 302] on span "Fechar" at bounding box center [495, 306] width 26 height 12
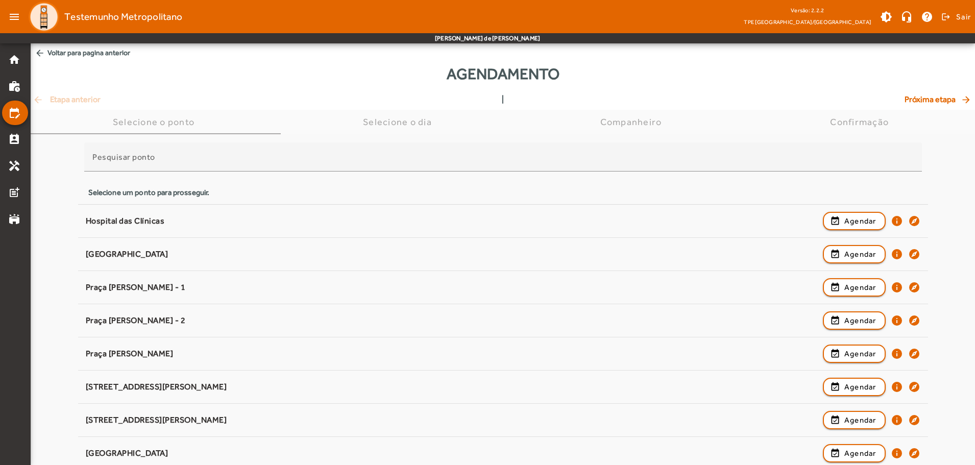
scroll to position [51, 0]
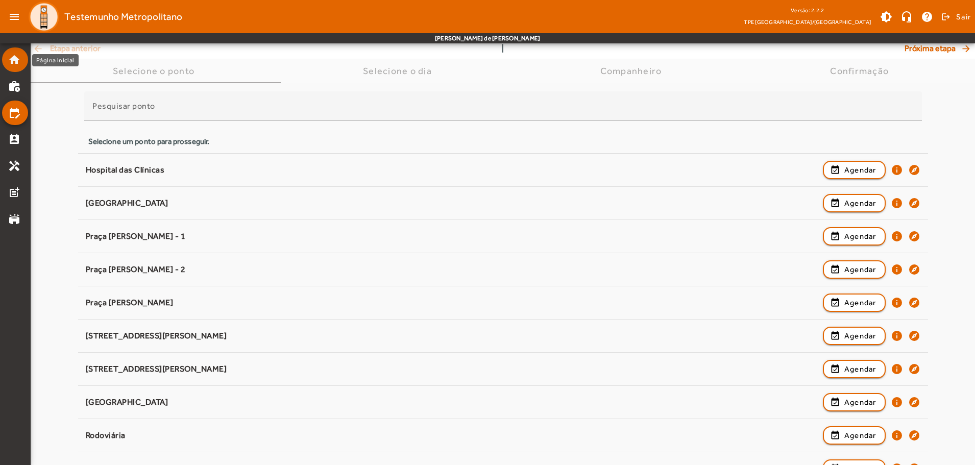
click at [12, 58] on mat-icon "home" at bounding box center [14, 60] width 12 height 12
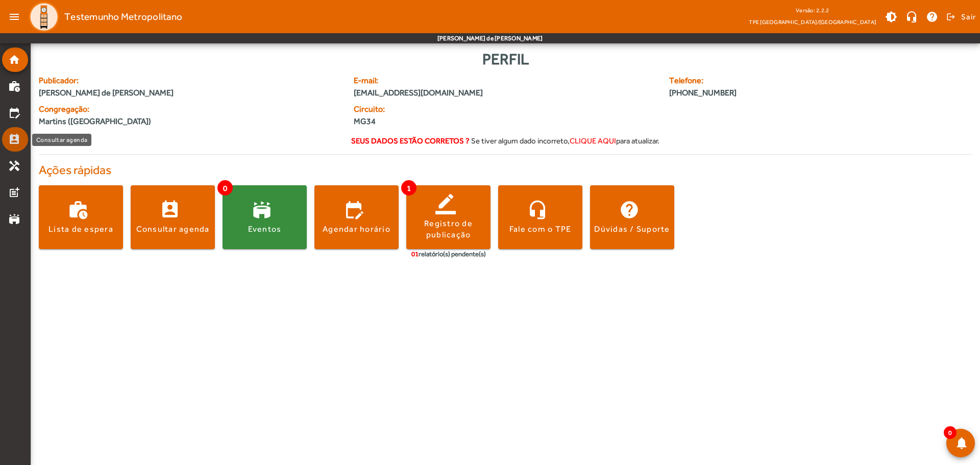
click at [15, 137] on mat-icon "perm_contact_calendar" at bounding box center [14, 139] width 12 height 12
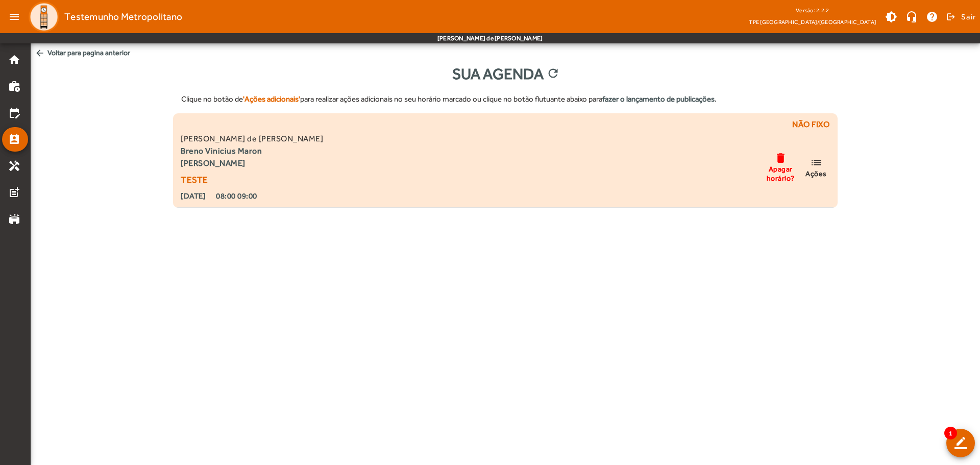
click at [820, 169] on span "Ações" at bounding box center [815, 173] width 21 height 9
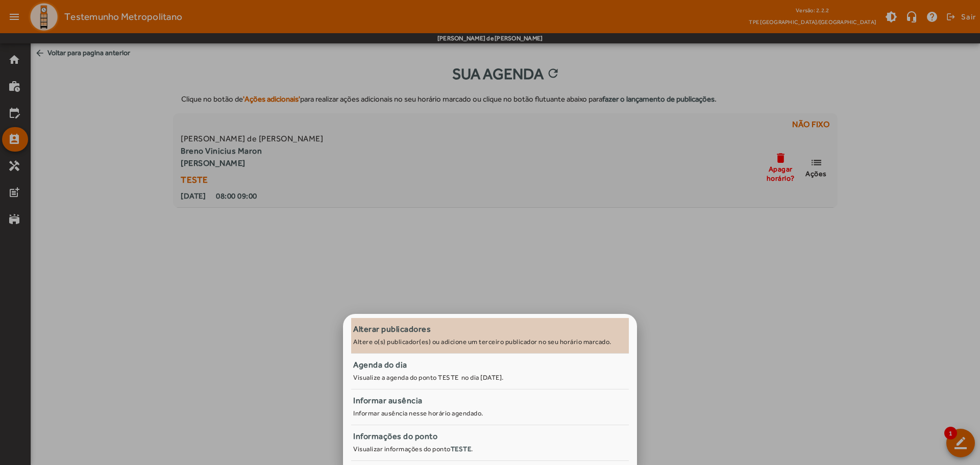
click at [481, 340] on small "Altere o(s) publicador(es) ou adicione um terceiro publicador no seu horário ma…" at bounding box center [482, 342] width 258 height 8
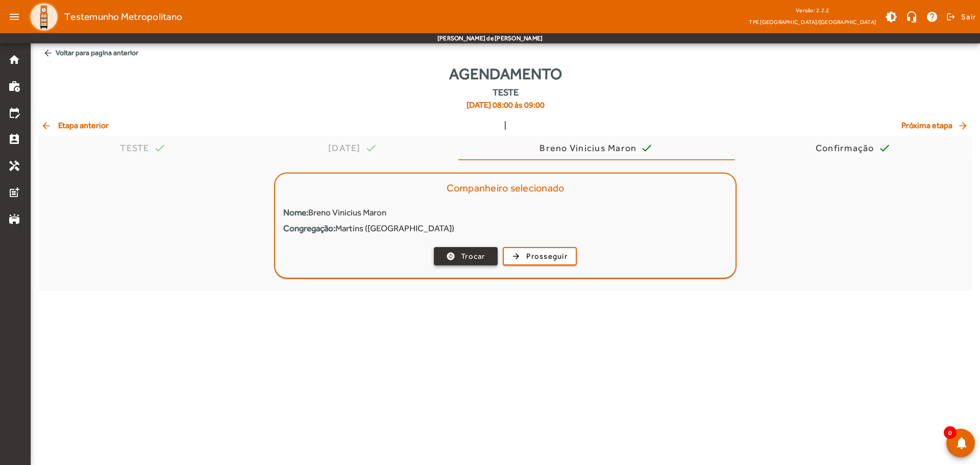
click at [461, 261] on span "Trocar" at bounding box center [473, 257] width 24 height 12
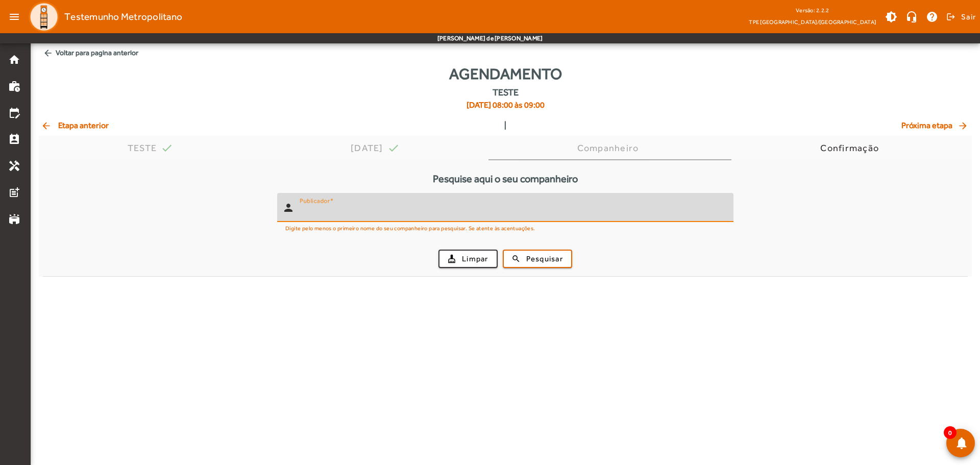
click at [370, 211] on input "Publicador" at bounding box center [513, 212] width 426 height 12
type input "*******"
click at [529, 253] on span "Pesquisar" at bounding box center [544, 259] width 37 height 12
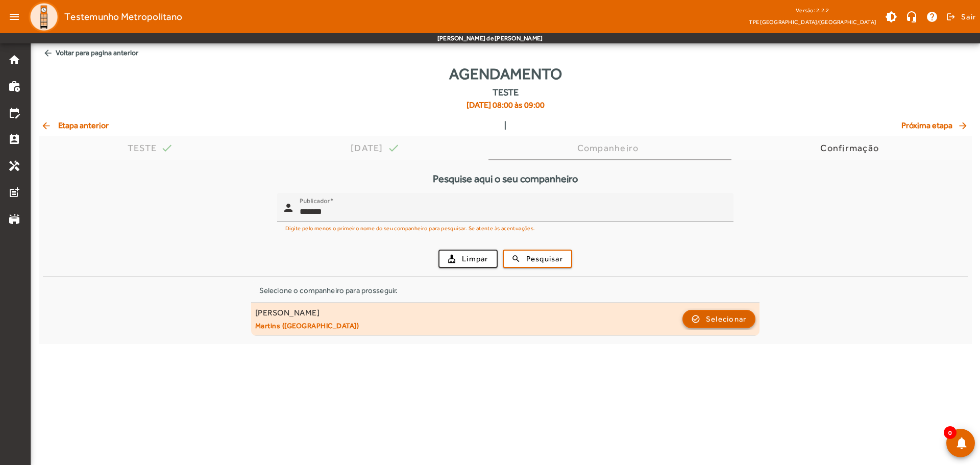
click at [713, 321] on span "Selecionar" at bounding box center [726, 319] width 41 height 12
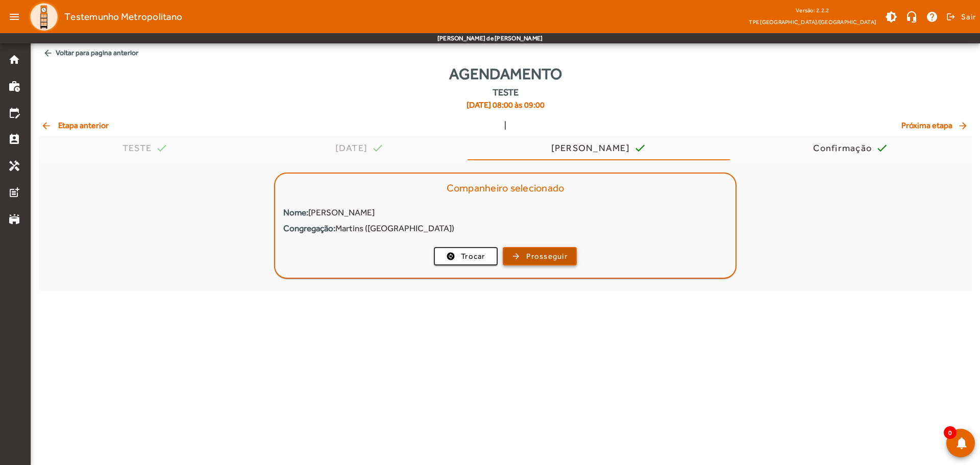
click at [563, 259] on span "Prosseguir" at bounding box center [546, 257] width 41 height 12
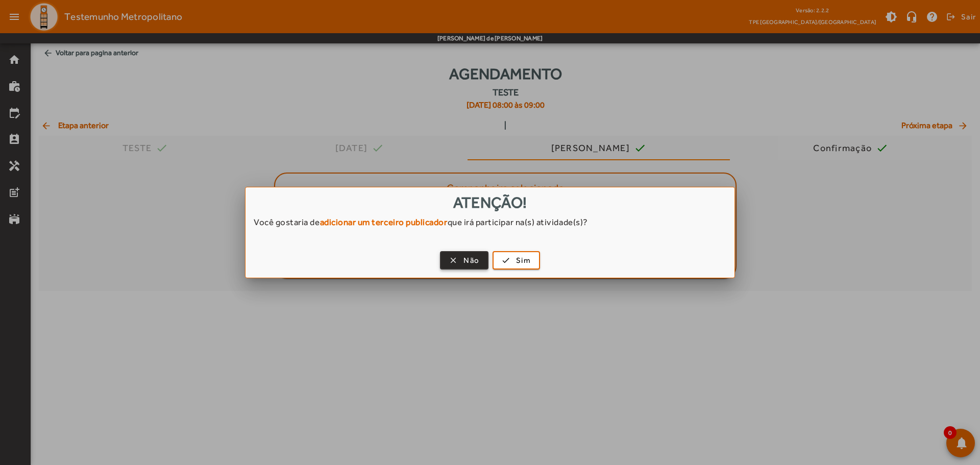
click at [471, 262] on span "Não" at bounding box center [471, 261] width 16 height 12
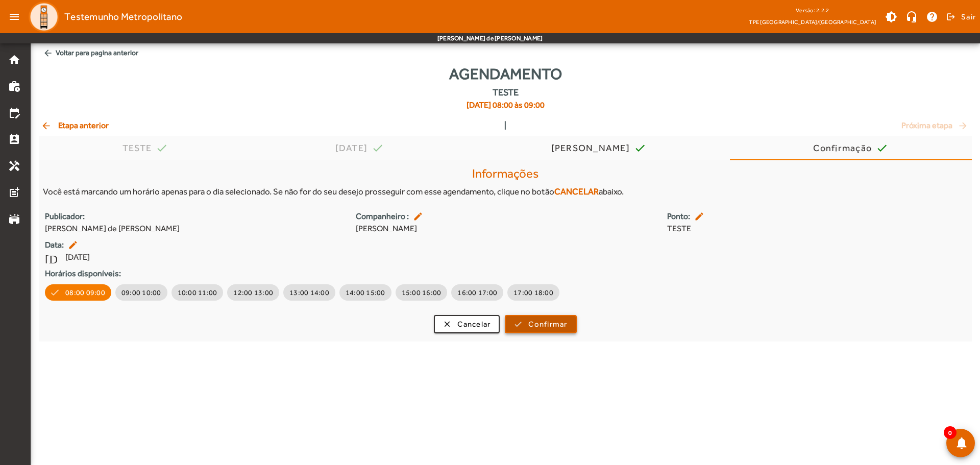
click at [532, 322] on span "Confirmar" at bounding box center [547, 324] width 39 height 12
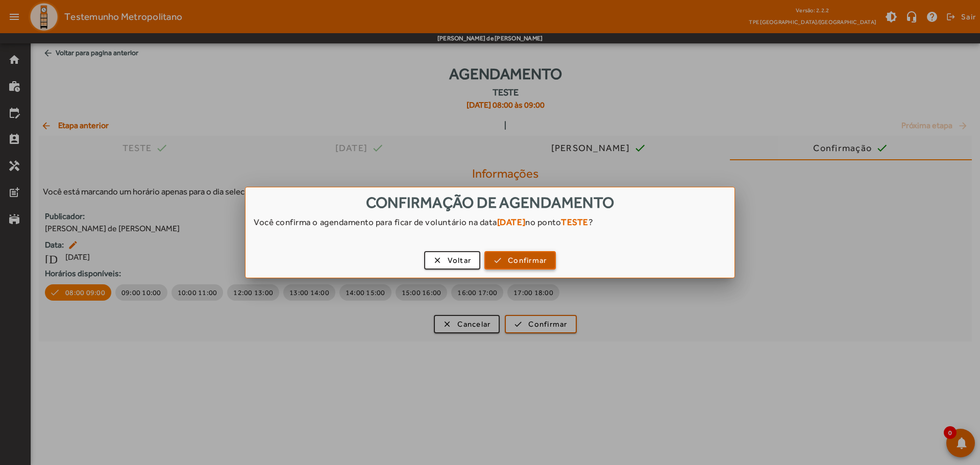
click at [525, 265] on span "Confirmar" at bounding box center [527, 261] width 39 height 12
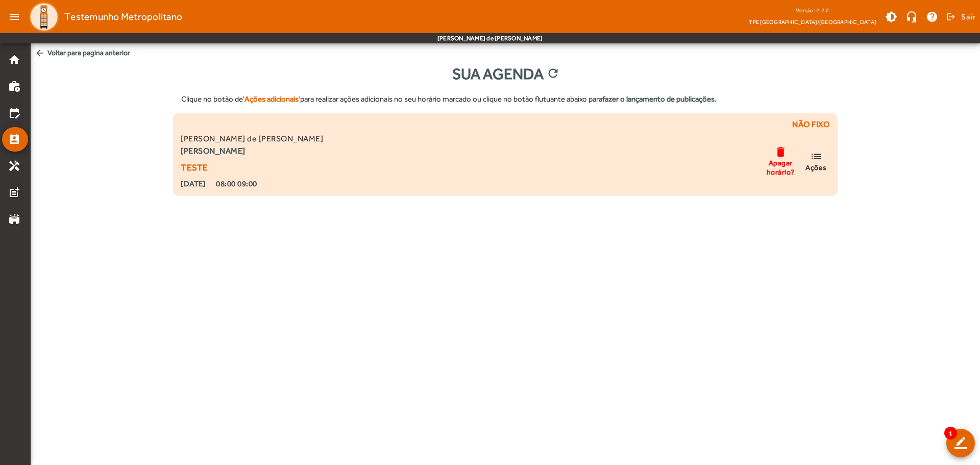
click at [823, 166] on span "Ações" at bounding box center [815, 167] width 21 height 9
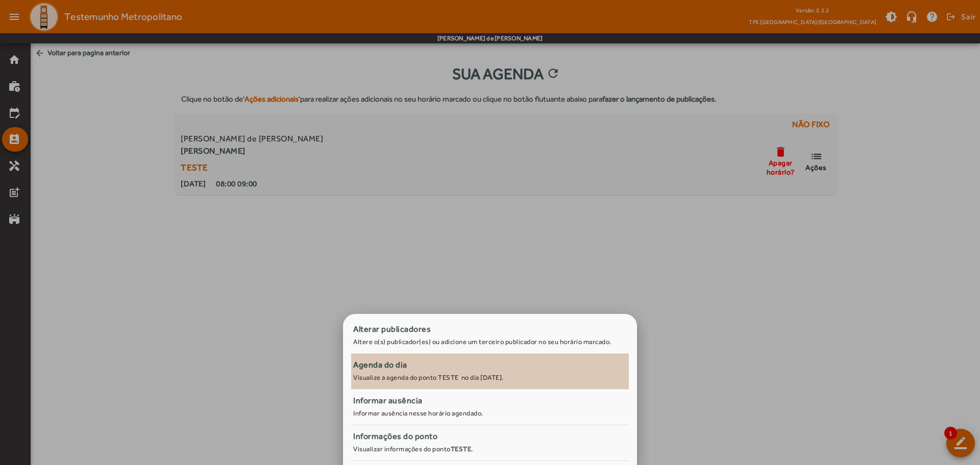
click at [500, 383] on span "Agenda do dia Visualize a agenda do ponto TESTE no dia [DATE]." at bounding box center [490, 371] width 278 height 25
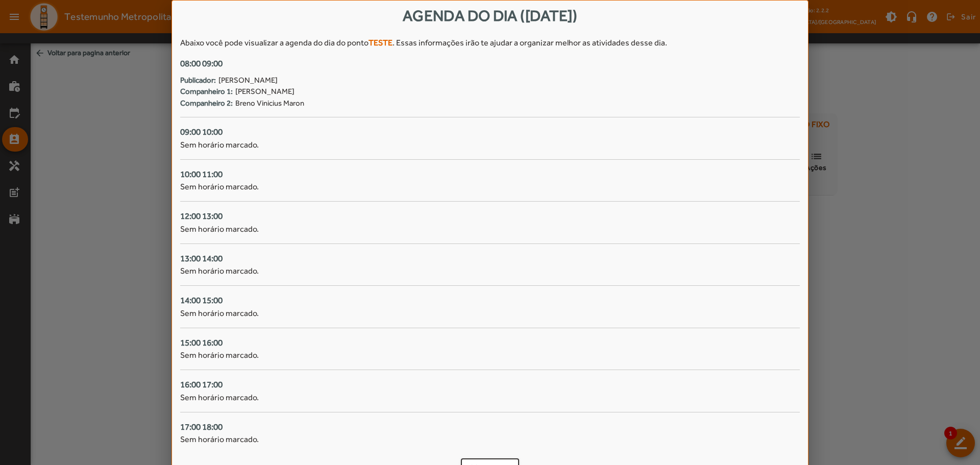
drag, startPoint x: 386, startPoint y: 14, endPoint x: 607, endPoint y: 18, distance: 221.0
click at [607, 18] on div "Agenda do dia ([DATE])" at bounding box center [490, 15] width 636 height 28
click at [350, 144] on div "09:00 10:00 Sem horário marcado." at bounding box center [490, 143] width 620 height 34
click at [309, 131] on div "09:00 10:00" at bounding box center [490, 132] width 620 height 13
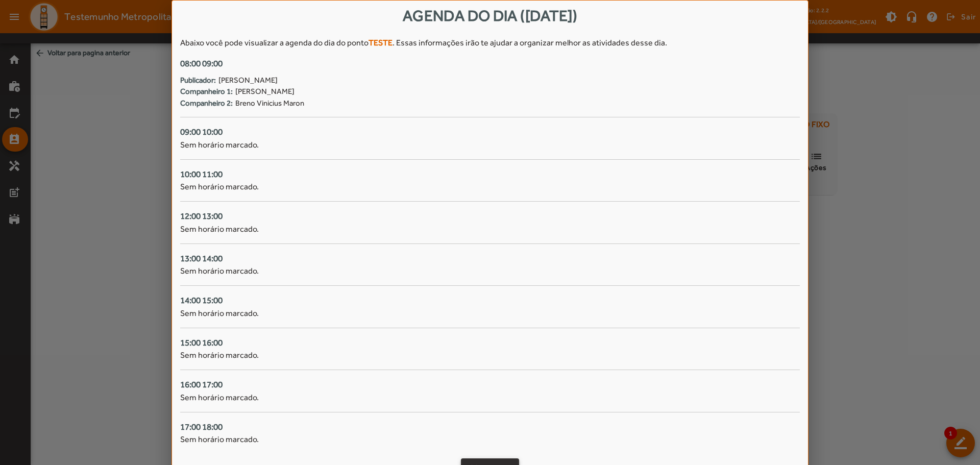
click at [512, 461] on span "button" at bounding box center [490, 467] width 57 height 24
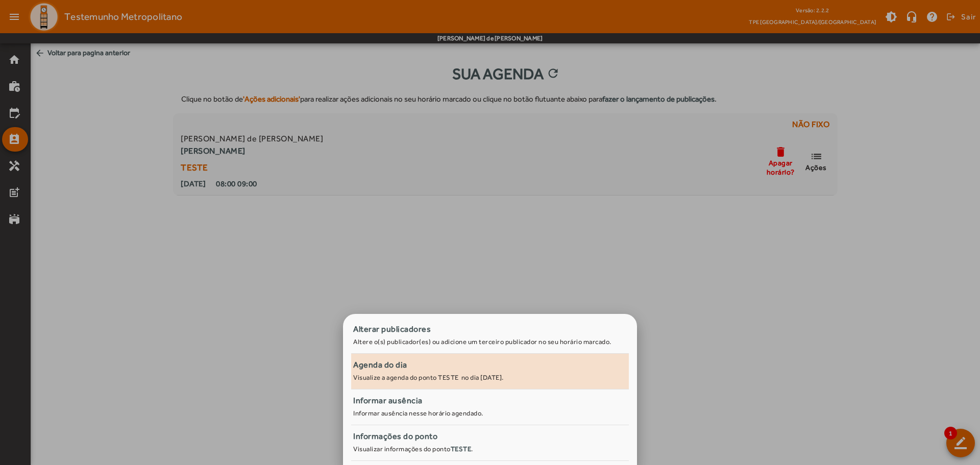
click at [489, 378] on small "Visualize a agenda do ponto TESTE no dia [DATE]." at bounding box center [428, 378] width 151 height 8
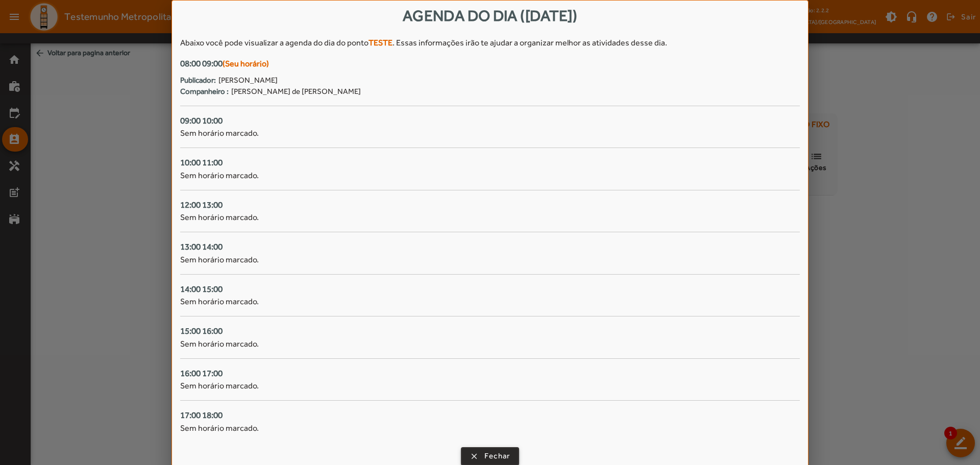
click at [504, 450] on span "button" at bounding box center [490, 456] width 57 height 24
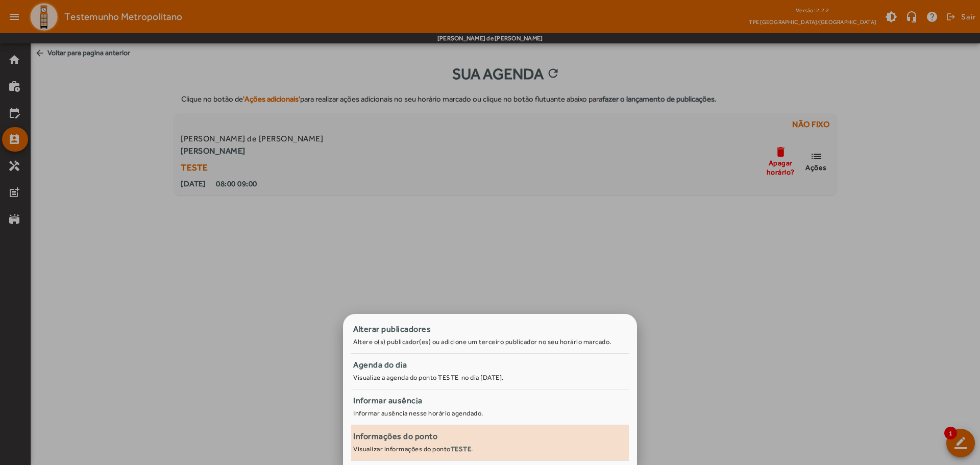
click at [563, 440] on div "Informações do ponto" at bounding box center [490, 436] width 274 height 12
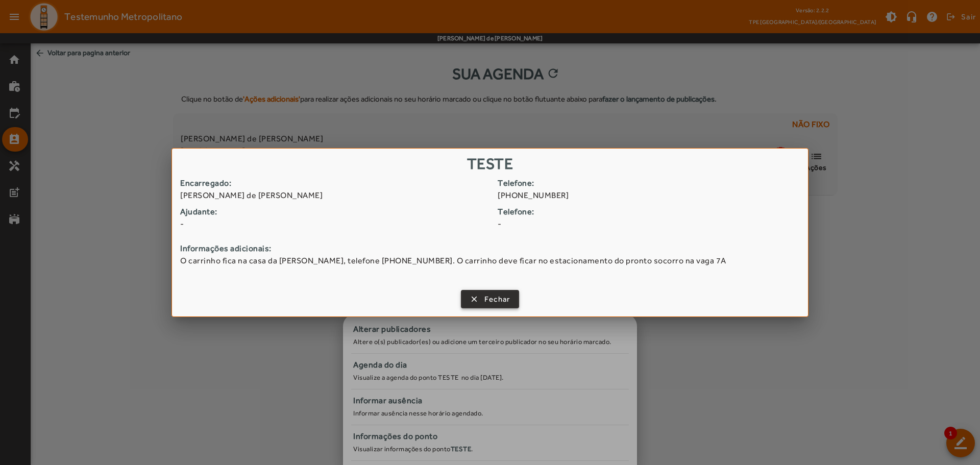
click at [489, 298] on span "Fechar" at bounding box center [497, 299] width 26 height 12
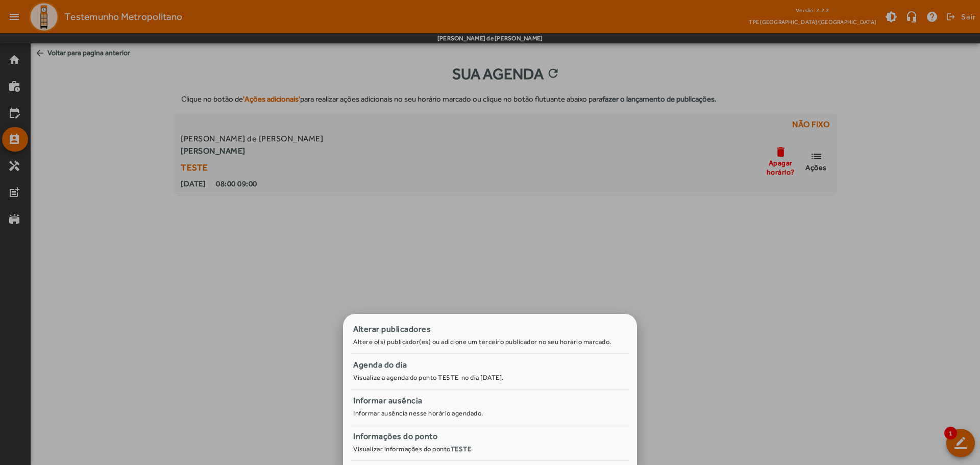
click at [8, 112] on div at bounding box center [490, 232] width 980 height 465
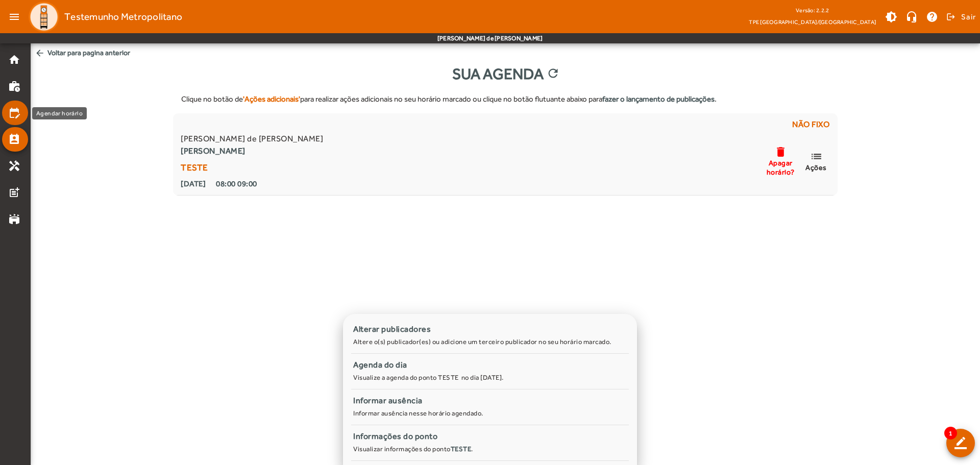
click at [20, 112] on mat-icon "edit_calendar" at bounding box center [14, 113] width 12 height 12
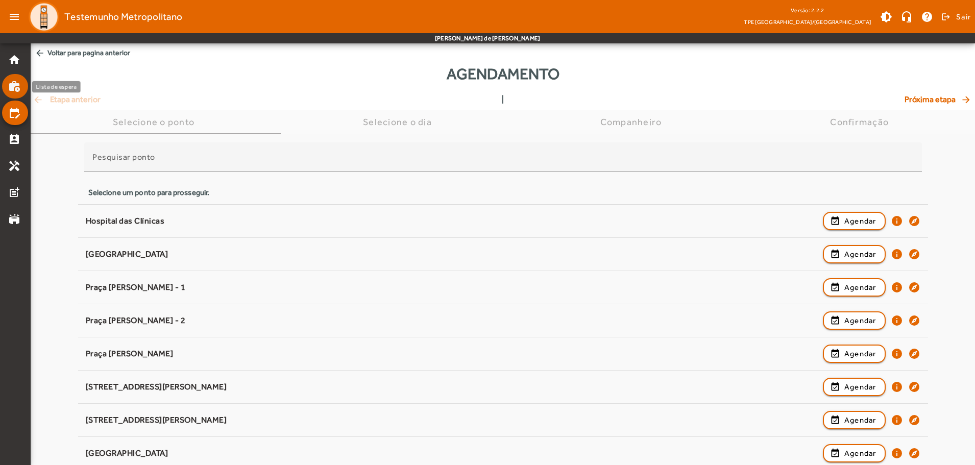
click at [18, 88] on mat-icon "work_history" at bounding box center [14, 86] width 12 height 12
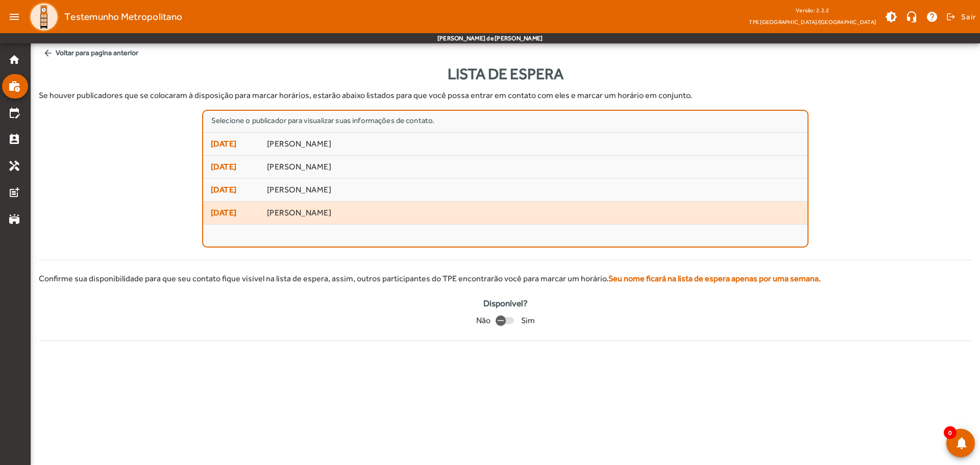
click at [238, 211] on span "[DATE]" at bounding box center [235, 213] width 48 height 12
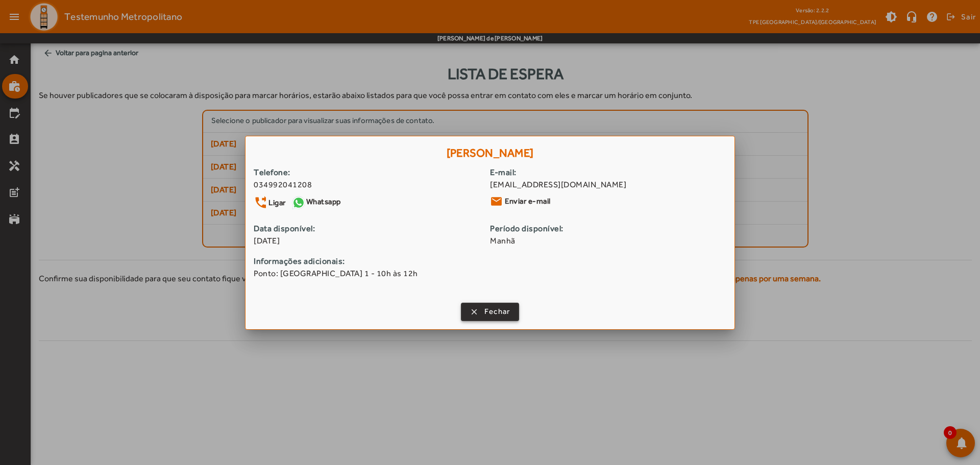
click at [500, 316] on span "Fechar" at bounding box center [497, 312] width 26 height 12
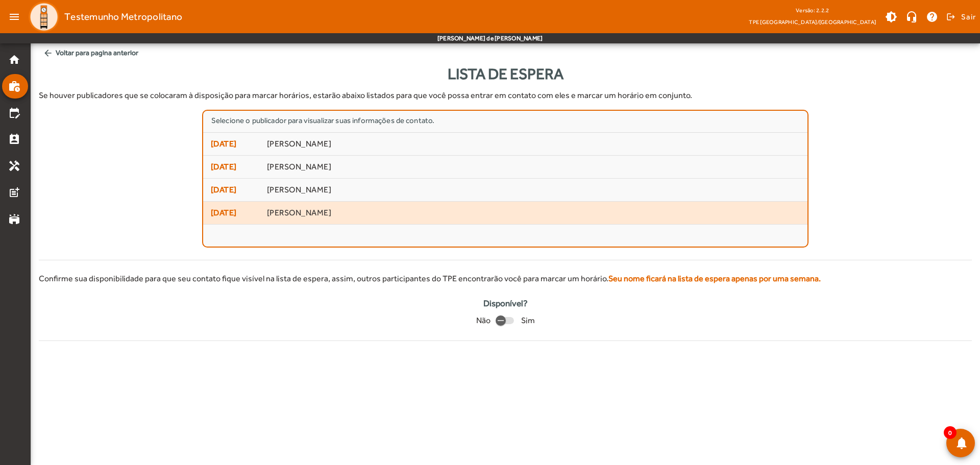
click at [239, 216] on span "[DATE]" at bounding box center [235, 213] width 48 height 12
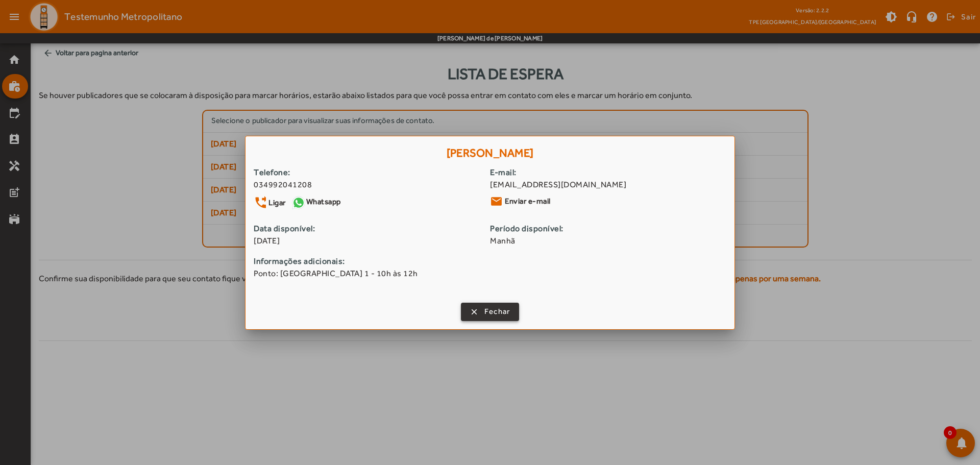
click at [471, 308] on span "button" at bounding box center [490, 312] width 57 height 24
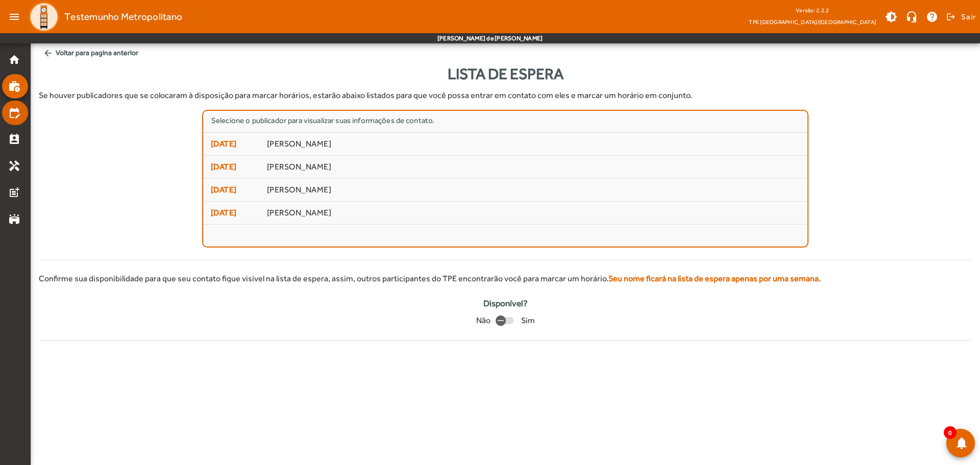
click at [20, 123] on mat-list-item "edit_calendar" at bounding box center [15, 113] width 26 height 24
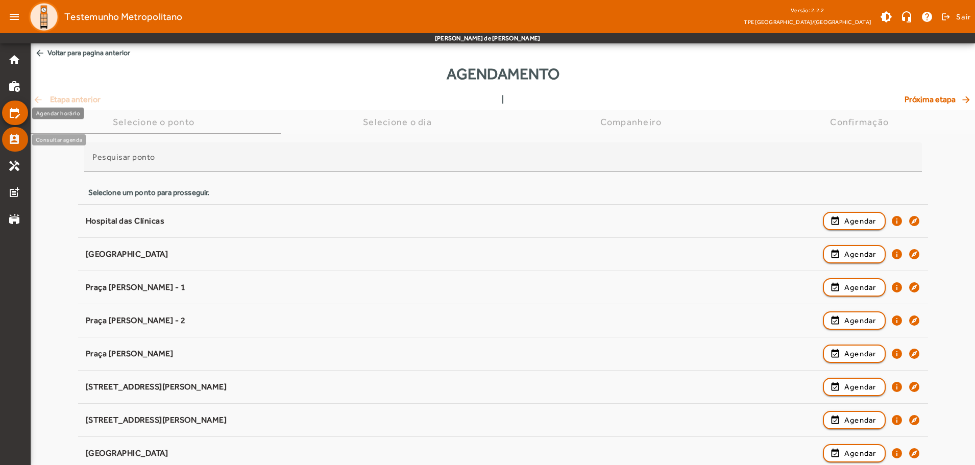
click at [16, 135] on mat-icon "perm_contact_calendar" at bounding box center [14, 139] width 12 height 12
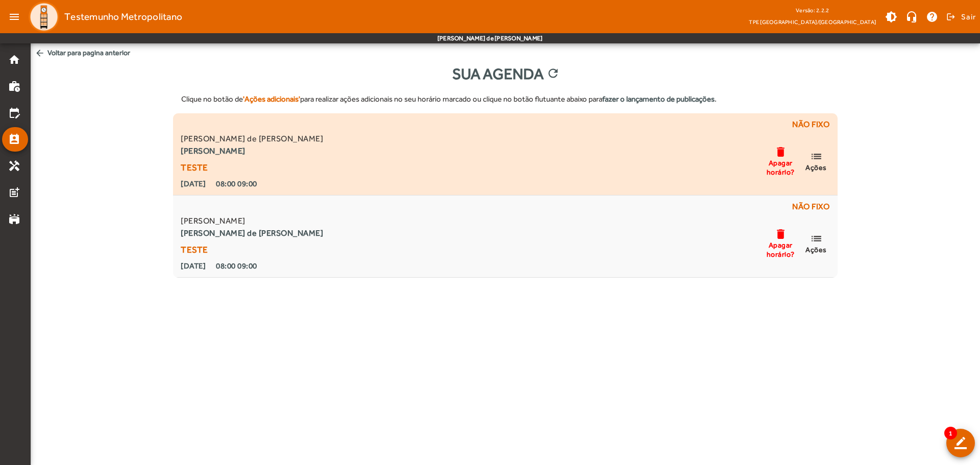
click at [813, 159] on mat-icon "list" at bounding box center [816, 156] width 12 height 13
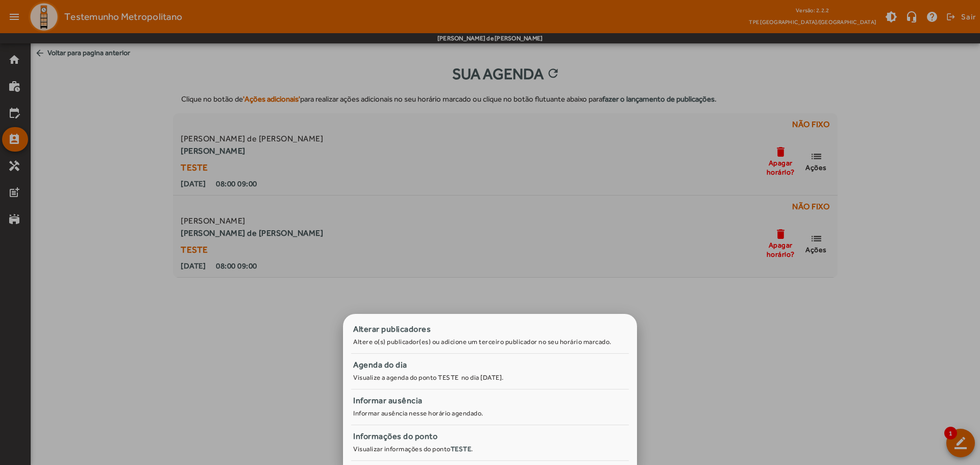
drag, startPoint x: 799, startPoint y: 359, endPoint x: 835, endPoint y: 282, distance: 85.6
click at [801, 354] on div at bounding box center [490, 232] width 980 height 465
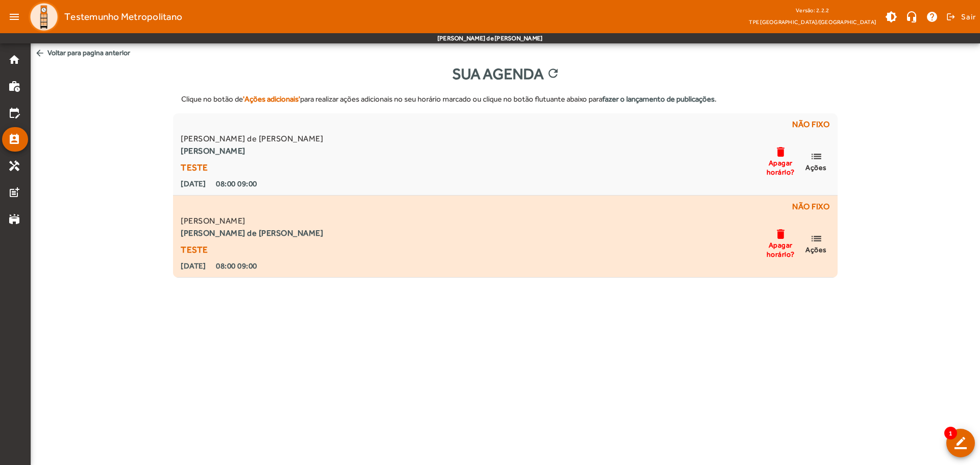
click at [826, 242] on span "list Ações" at bounding box center [816, 243] width 31 height 22
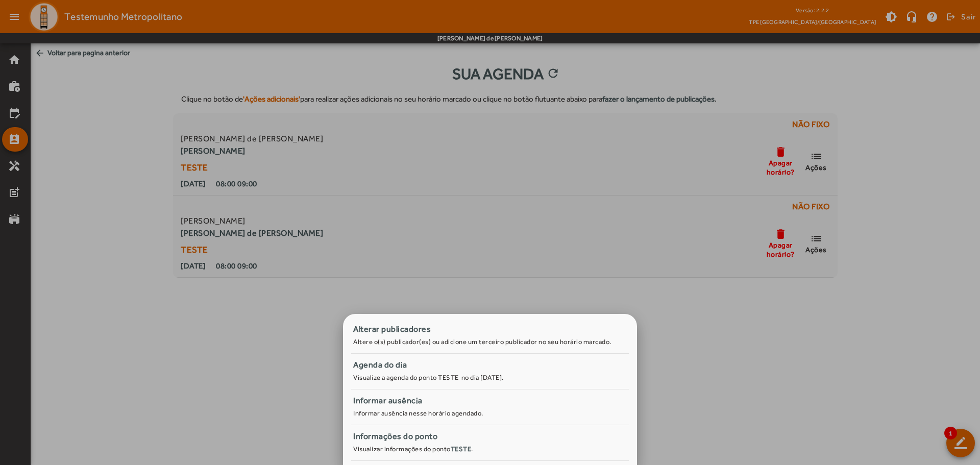
click at [819, 158] on div at bounding box center [490, 232] width 980 height 465
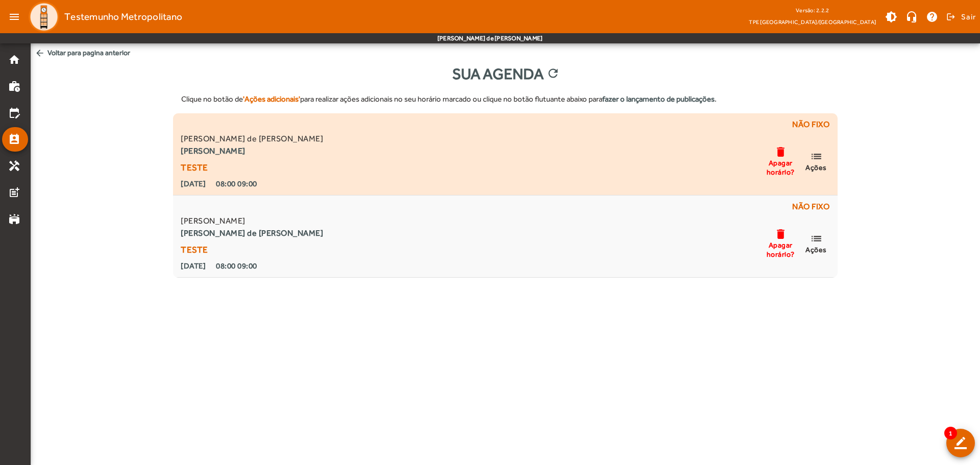
click at [819, 158] on mat-icon "list" at bounding box center [816, 156] width 12 height 13
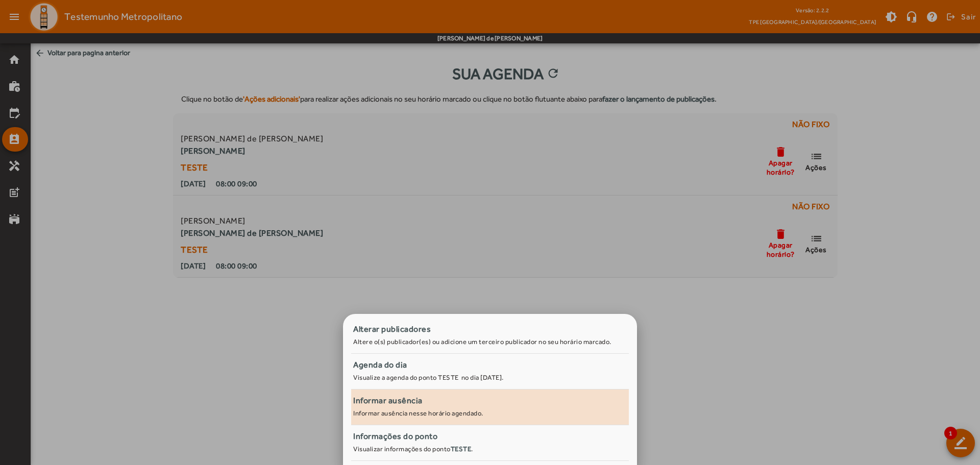
click at [400, 403] on div "Informar ausência" at bounding box center [490, 401] width 274 height 12
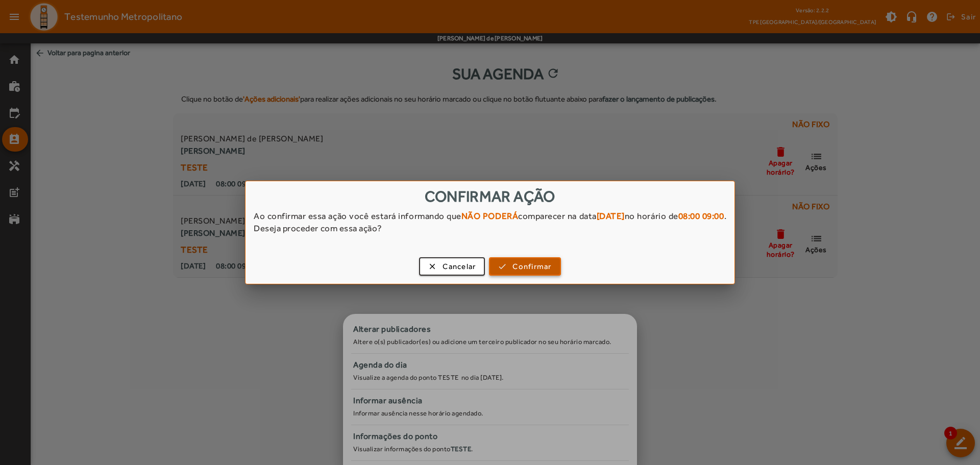
click at [545, 266] on span "Confirmar" at bounding box center [531, 267] width 39 height 12
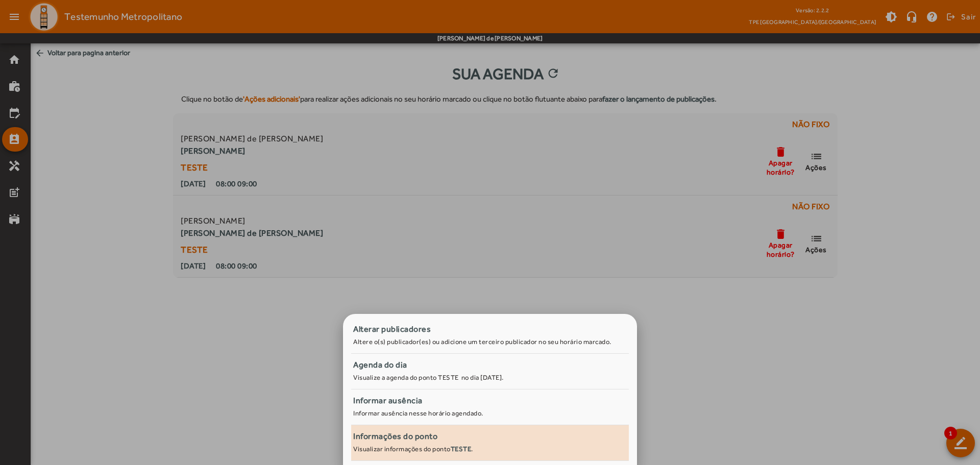
click at [494, 435] on div "Informações do ponto" at bounding box center [490, 436] width 274 height 12
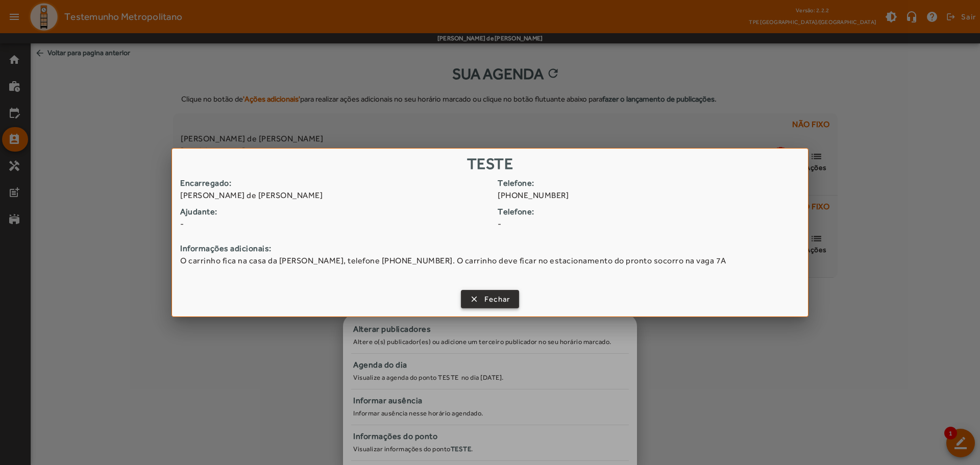
click at [482, 295] on span "button" at bounding box center [490, 299] width 57 height 24
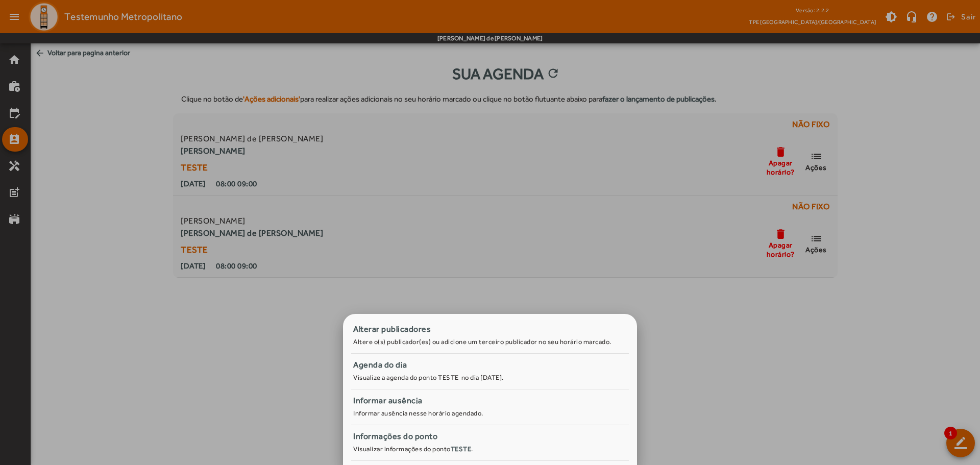
click at [18, 160] on div at bounding box center [490, 232] width 980 height 465
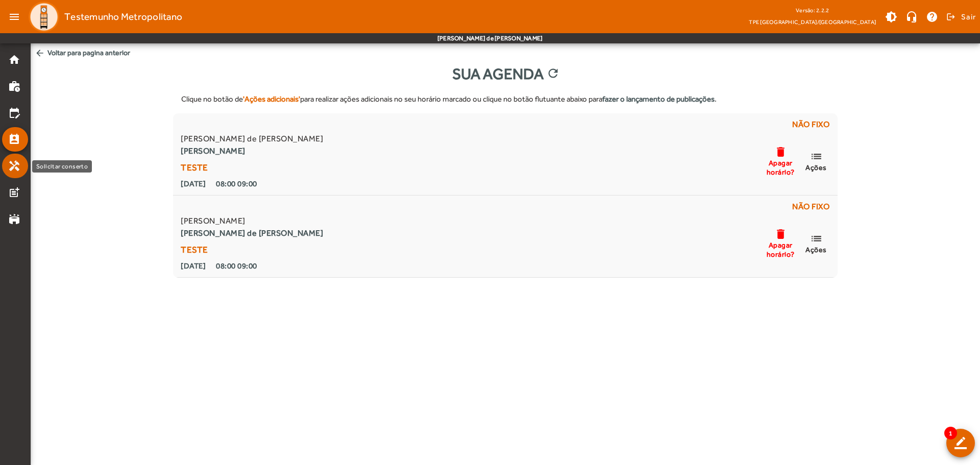
click at [20, 171] on mat-icon "handyman" at bounding box center [14, 166] width 12 height 12
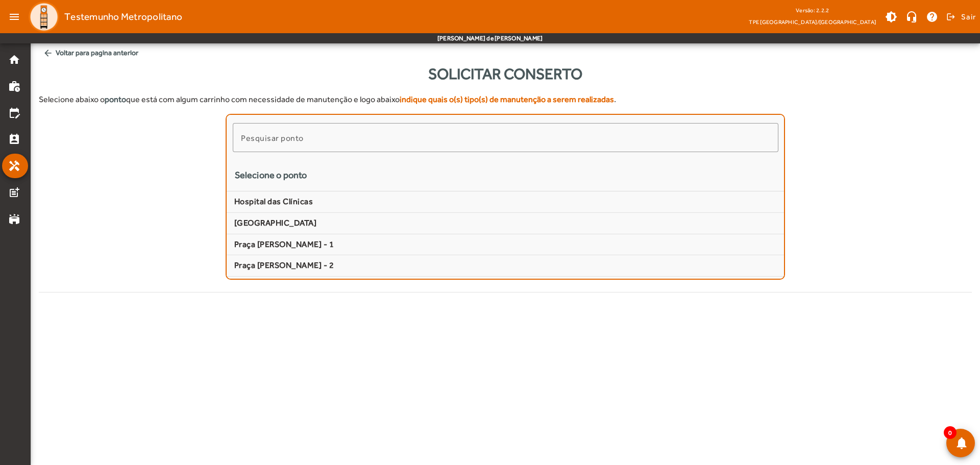
click at [330, 190] on mat-list "Pesquisar ponto Selecione o ponto [GEOGRAPHIC_DATA] [GEOGRAPHIC_DATA][PERSON_NA…" at bounding box center [506, 197] width 560 height 166
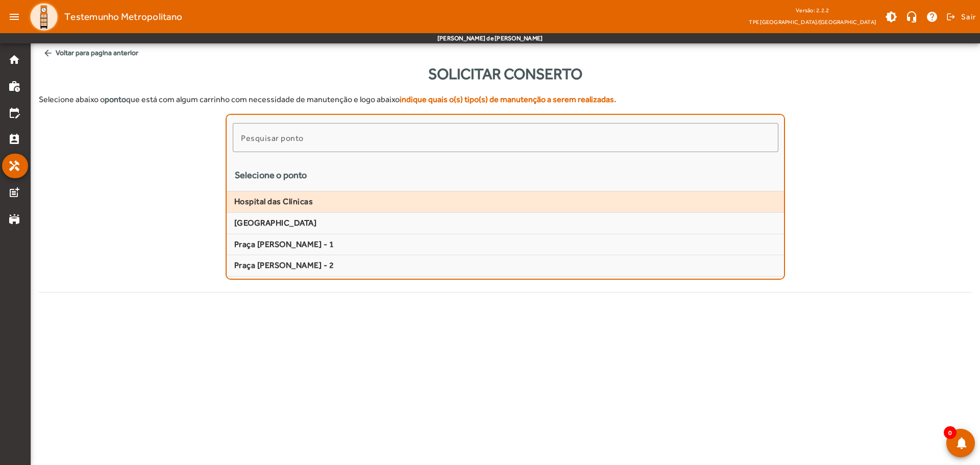
click at [329, 195] on mat-list-item "Hospital das Clínicas" at bounding box center [506, 201] width 558 height 21
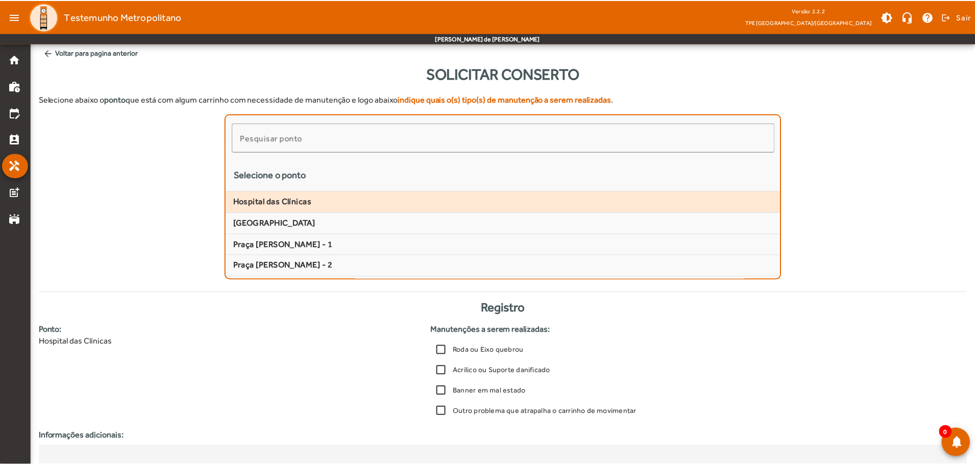
scroll to position [113, 0]
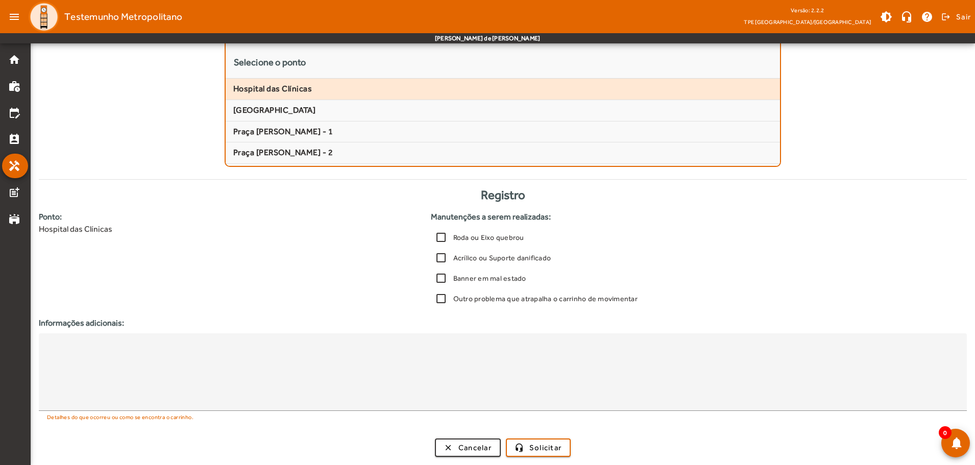
drag, startPoint x: 57, startPoint y: 230, endPoint x: 119, endPoint y: 228, distance: 62.8
click at [119, 228] on span "Hospital das Clínicas" at bounding box center [229, 229] width 380 height 12
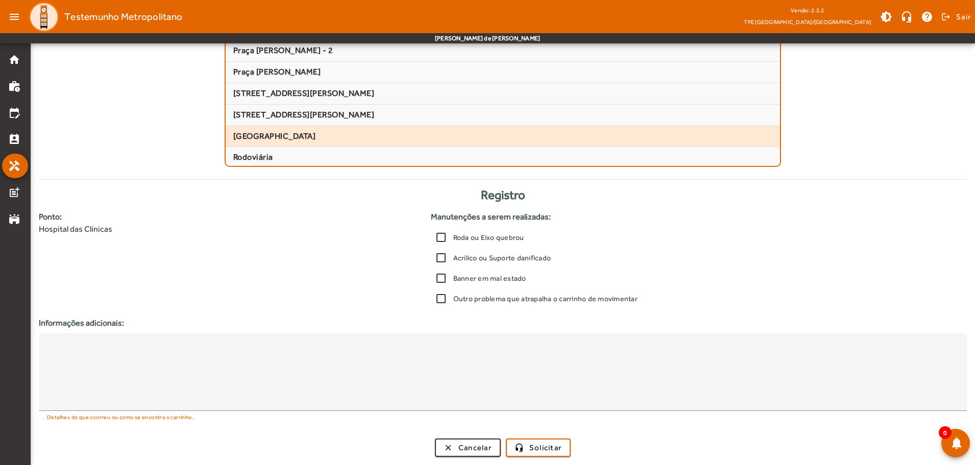
scroll to position [204, 0]
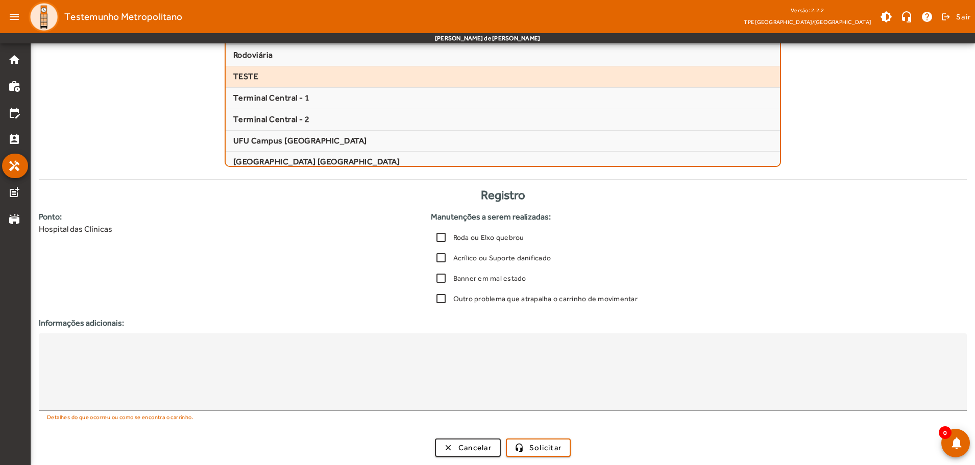
click at [247, 82] on mat-list-item "TESTE" at bounding box center [503, 76] width 555 height 21
click at [457, 236] on label "Roda ou Eixo quebrou" at bounding box center [487, 237] width 73 height 10
click at [476, 259] on label "Acrílico ou Suporte danificado" at bounding box center [501, 258] width 100 height 10
click at [479, 276] on label "Banner em mal estado" at bounding box center [488, 278] width 75 height 10
click at [489, 296] on label "Outro problema que atrapalha o carrinho de movimentar" at bounding box center [544, 298] width 186 height 10
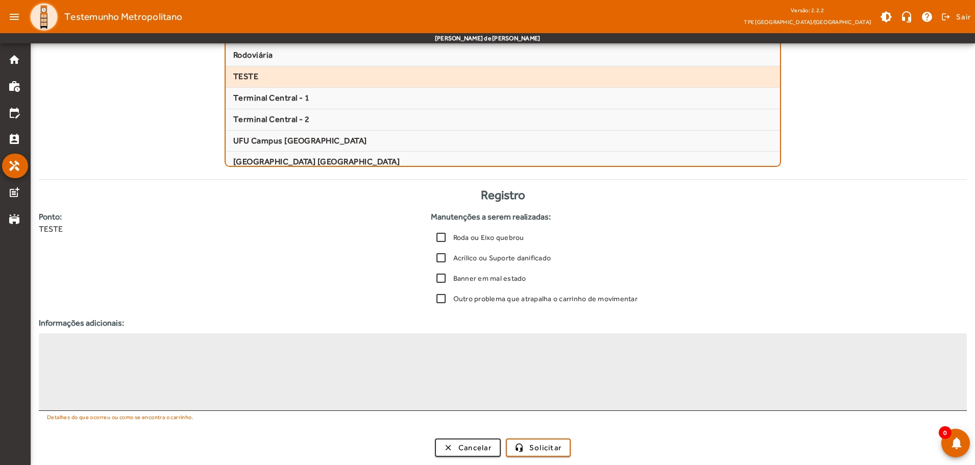
click at [568, 378] on textarea at bounding box center [503, 371] width 912 height 61
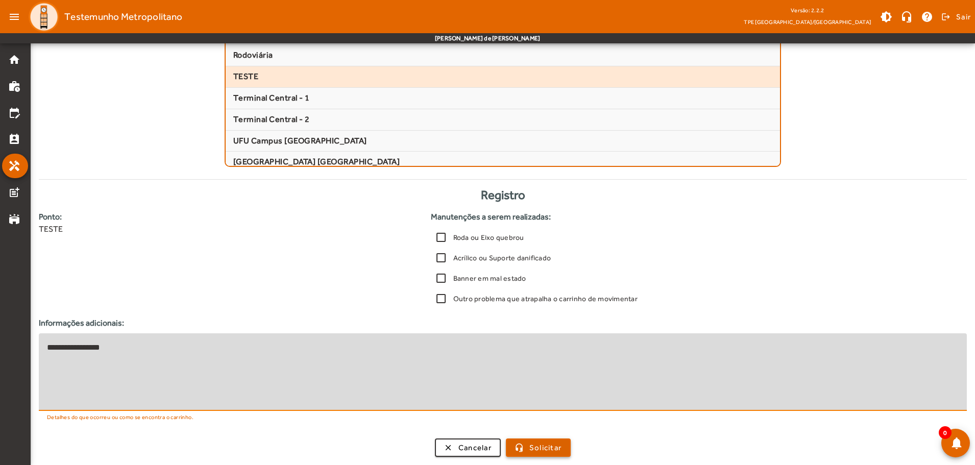
type textarea "**********"
click at [535, 444] on span "Solicitar" at bounding box center [545, 448] width 32 height 12
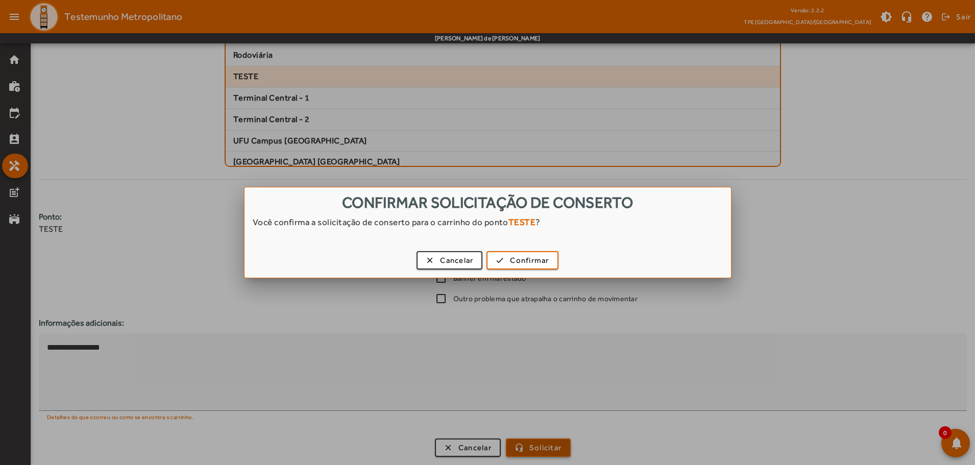
scroll to position [0, 0]
click at [514, 261] on span "Confirmar" at bounding box center [529, 261] width 39 height 12
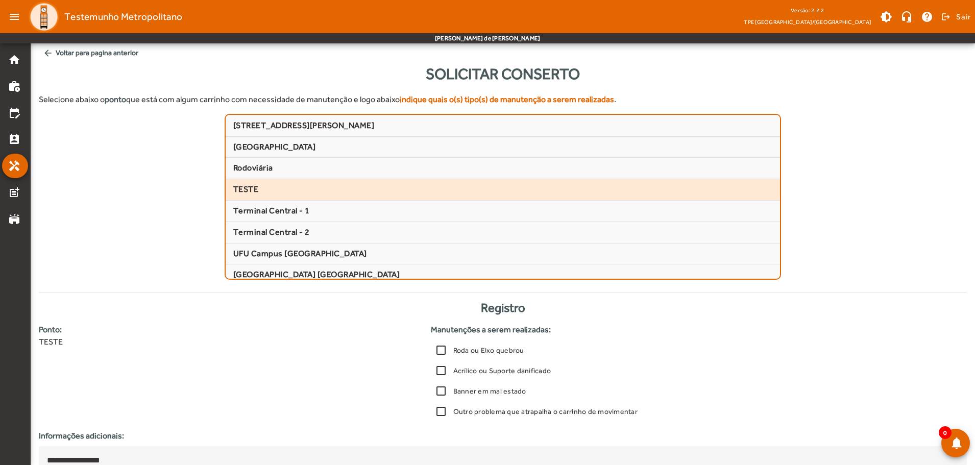
scroll to position [113, 0]
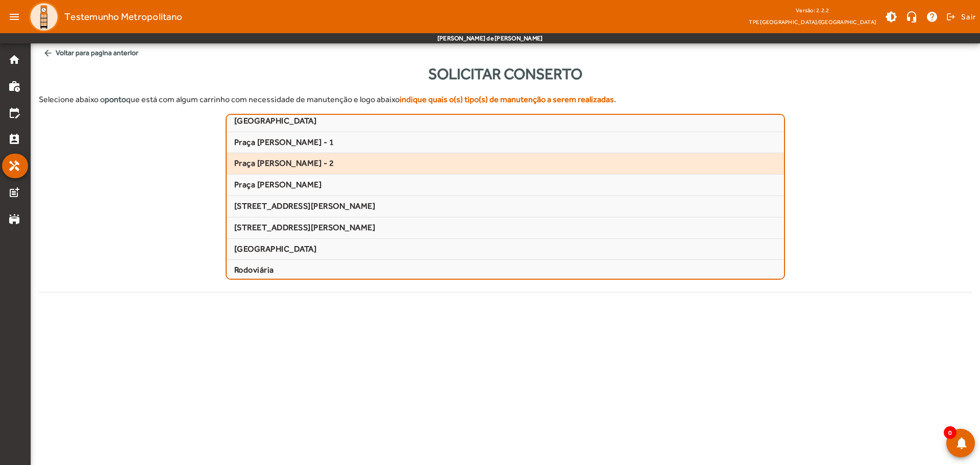
scroll to position [153, 0]
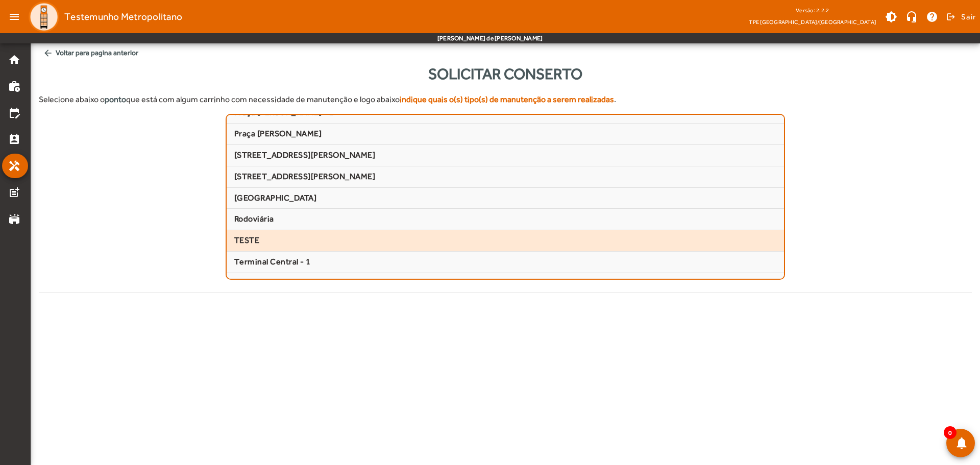
click at [310, 244] on span "TESTE" at bounding box center [505, 240] width 543 height 11
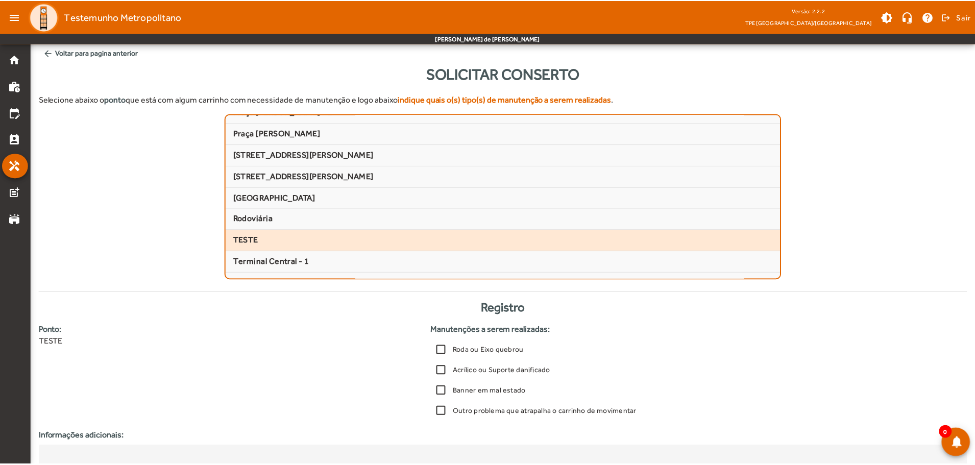
scroll to position [113, 0]
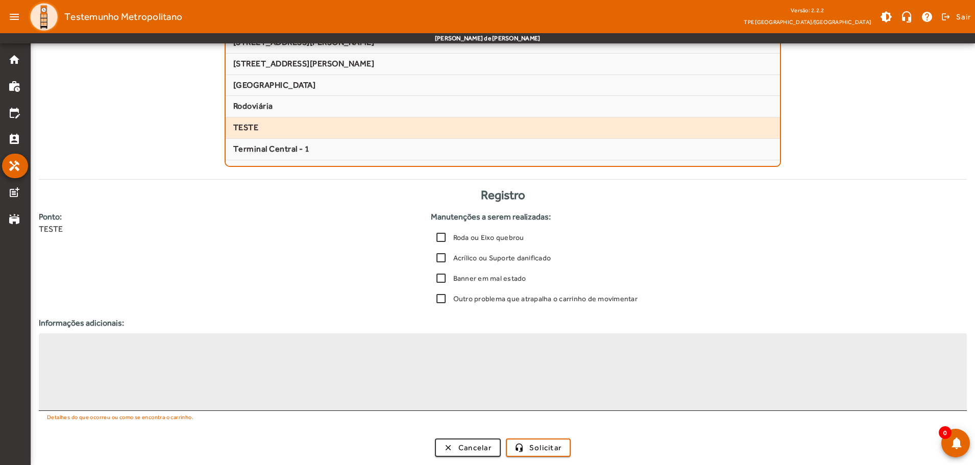
click at [402, 352] on textarea at bounding box center [503, 371] width 912 height 61
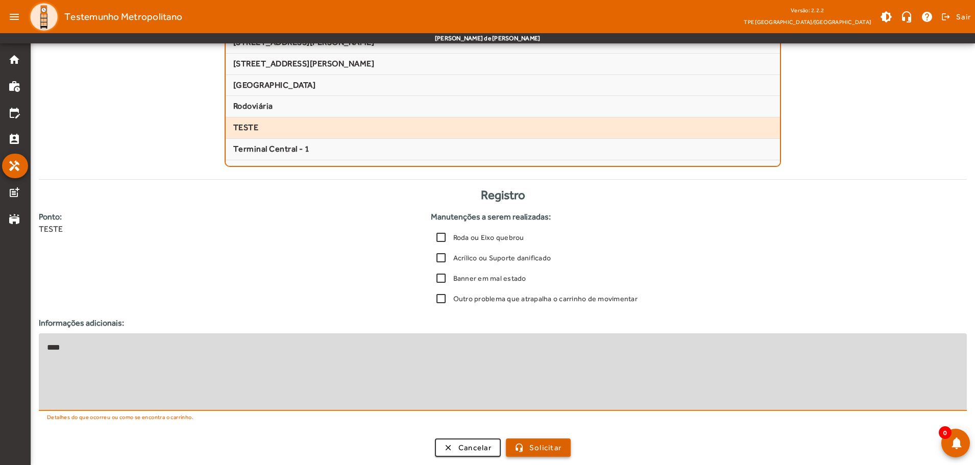
type textarea "****"
click at [551, 450] on span "Solicitar" at bounding box center [545, 448] width 32 height 12
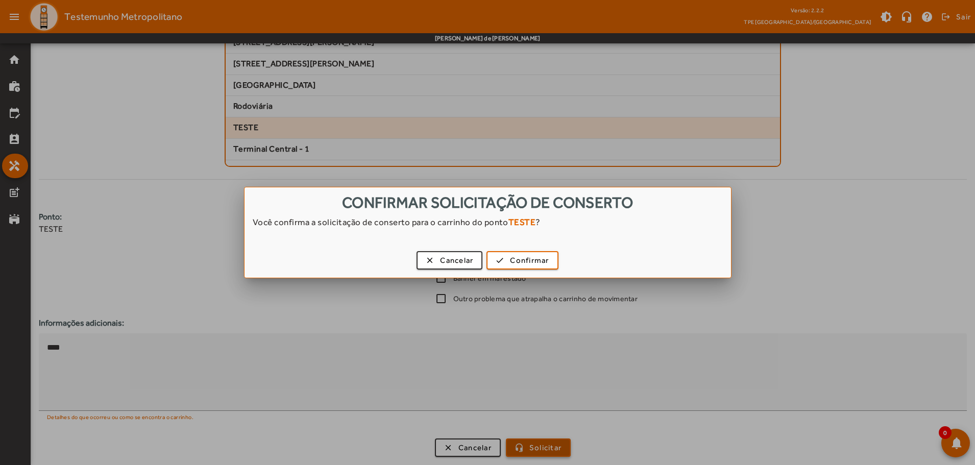
scroll to position [0, 0]
click at [533, 262] on span "Confirmar" at bounding box center [529, 261] width 39 height 12
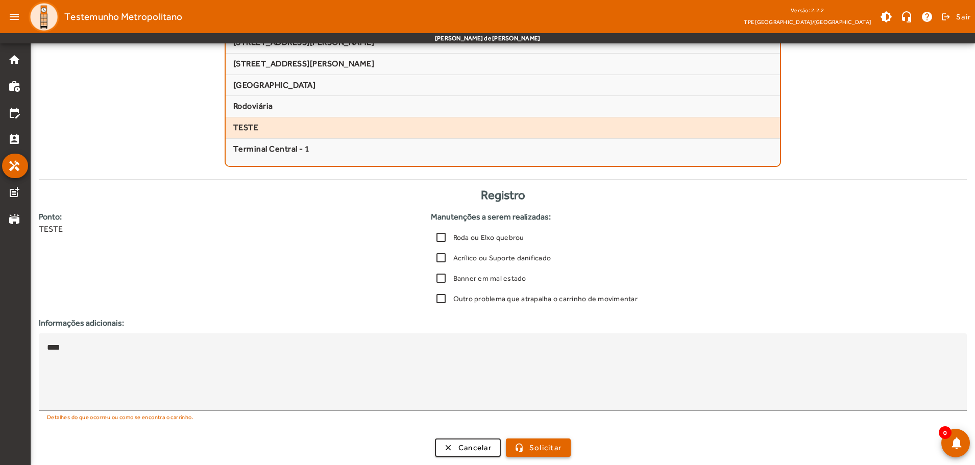
scroll to position [113, 0]
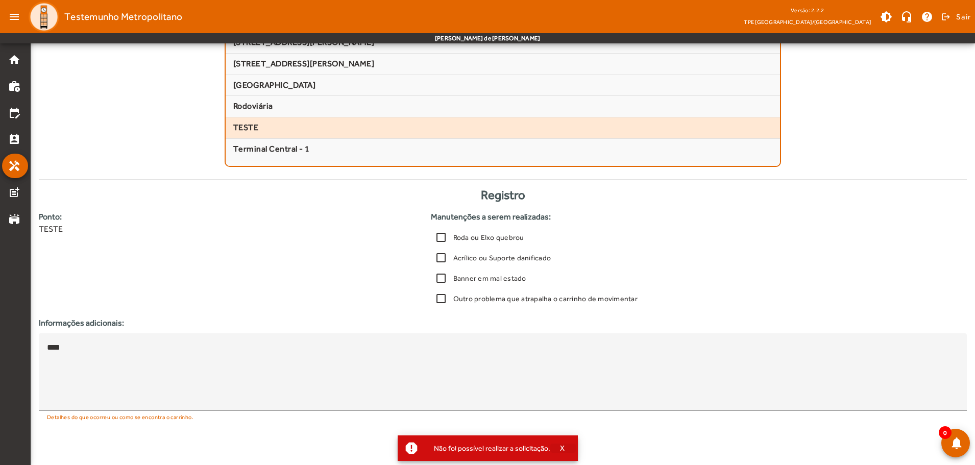
click at [550, 451] on span "button" at bounding box center [563, 448] width 26 height 24
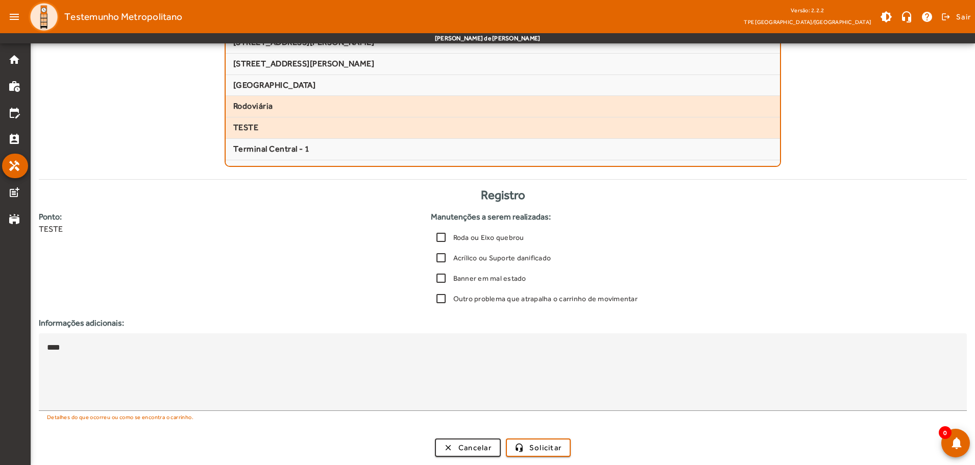
click at [279, 108] on span "Rodoviária" at bounding box center [502, 106] width 539 height 11
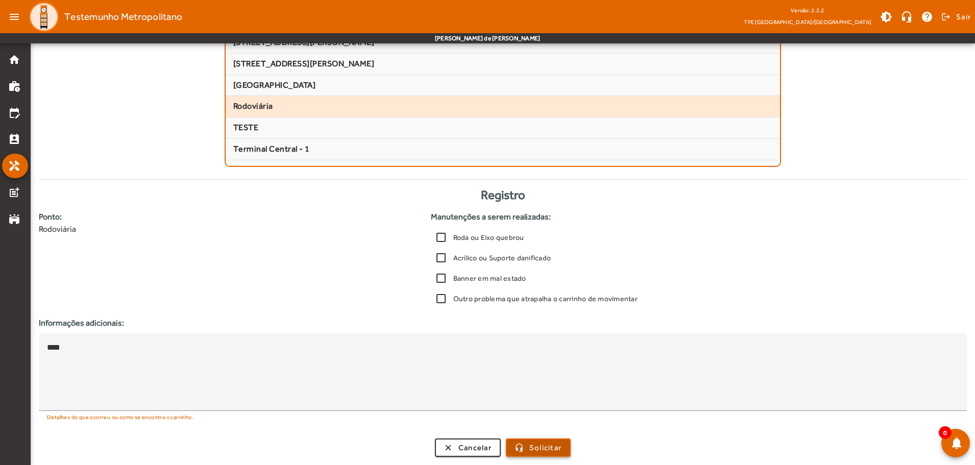
click at [529, 445] on span "submit" at bounding box center [538, 447] width 63 height 24
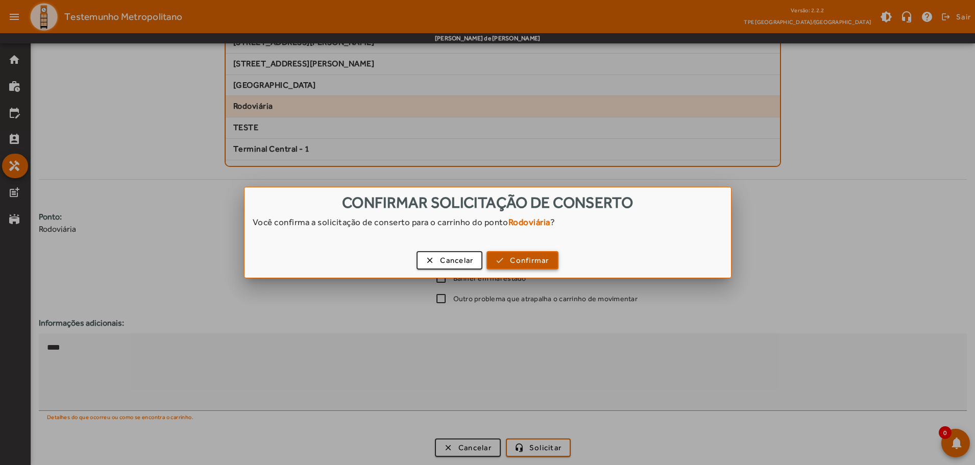
click at [510, 267] on span "button" at bounding box center [521, 260] width 69 height 24
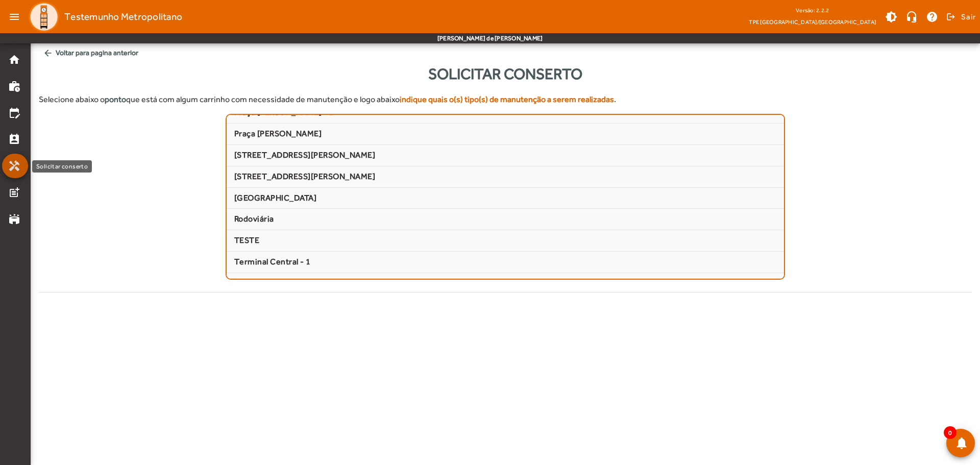
click at [10, 173] on mat-list-item "handyman" at bounding box center [15, 166] width 26 height 24
click at [11, 59] on mat-icon "home" at bounding box center [14, 60] width 12 height 12
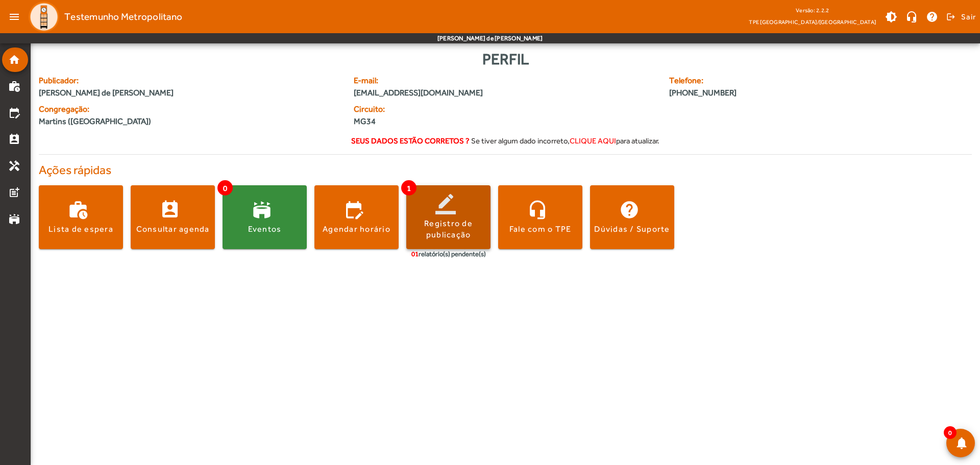
click at [445, 215] on span at bounding box center [448, 217] width 84 height 24
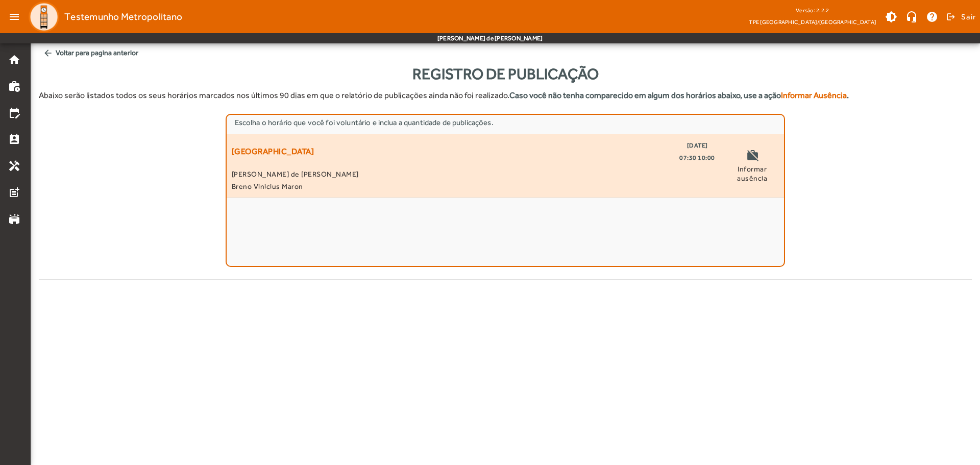
click at [284, 186] on span "Breno Vinicius Maron" at bounding box center [473, 186] width 483 height 12
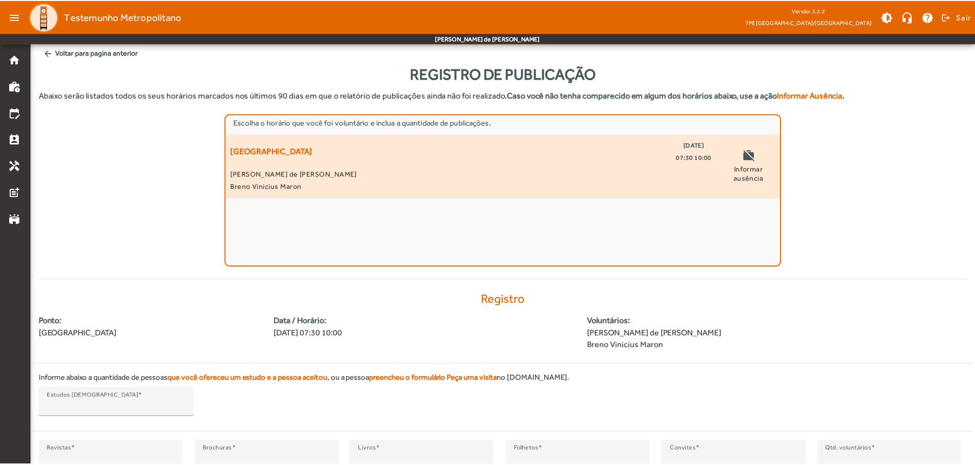
scroll to position [73, 0]
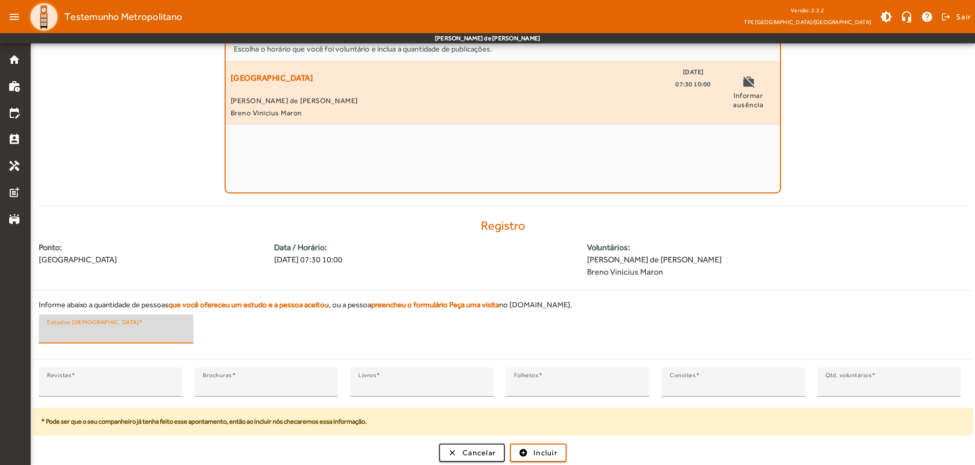
click at [74, 329] on input "*" at bounding box center [116, 333] width 138 height 12
type input "*"
click at [185, 330] on input "*" at bounding box center [116, 333] width 138 height 12
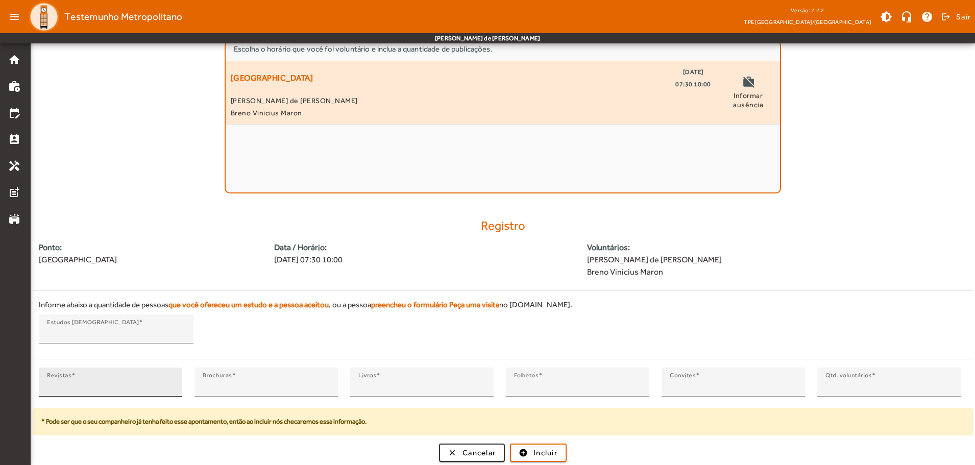
click at [164, 378] on div "Revistas *" at bounding box center [110, 381] width 127 height 29
type input "*"
click at [170, 384] on input "*" at bounding box center [110, 386] width 127 height 12
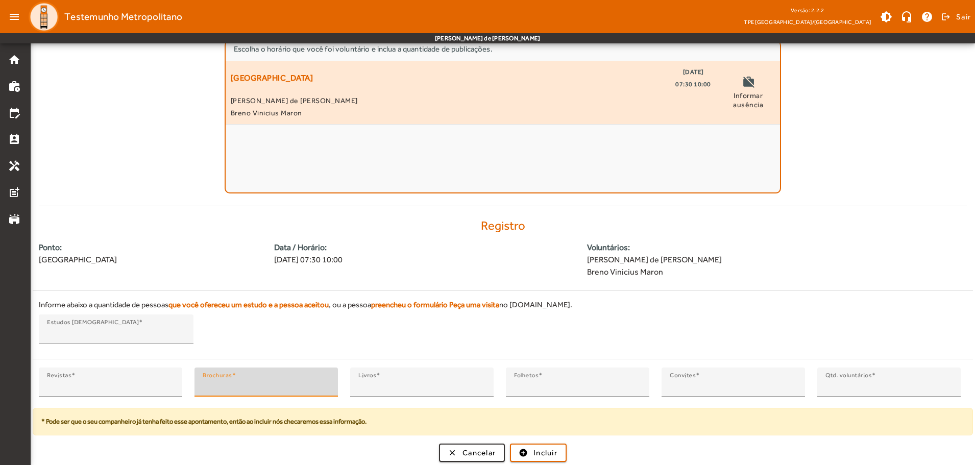
click at [250, 386] on input "*" at bounding box center [266, 386] width 127 height 12
type input "*"
click at [325, 382] on input "*" at bounding box center [266, 386] width 127 height 12
drag, startPoint x: 380, startPoint y: 386, endPoint x: 387, endPoint y: 387, distance: 7.2
click at [380, 386] on input "*" at bounding box center [421, 386] width 127 height 12
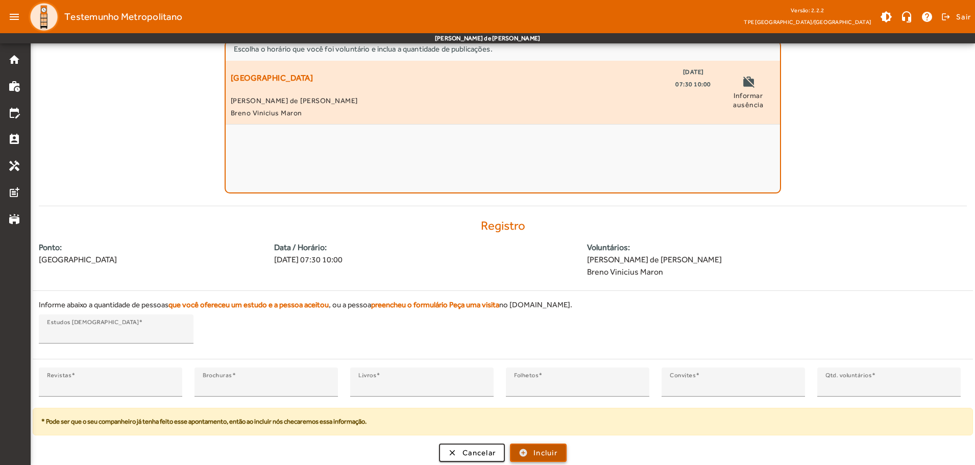
click at [553, 449] on span "Incluir" at bounding box center [545, 453] width 24 height 12
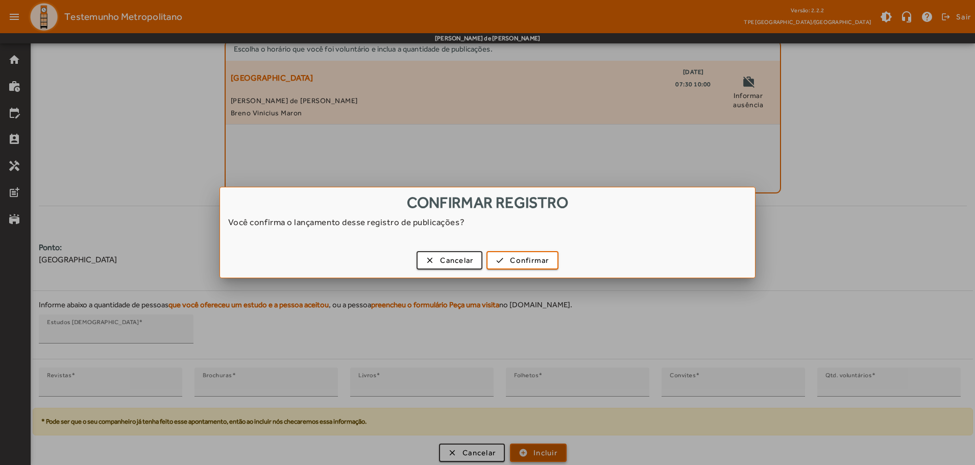
scroll to position [0, 0]
click at [539, 265] on span "Confirmar" at bounding box center [529, 261] width 39 height 12
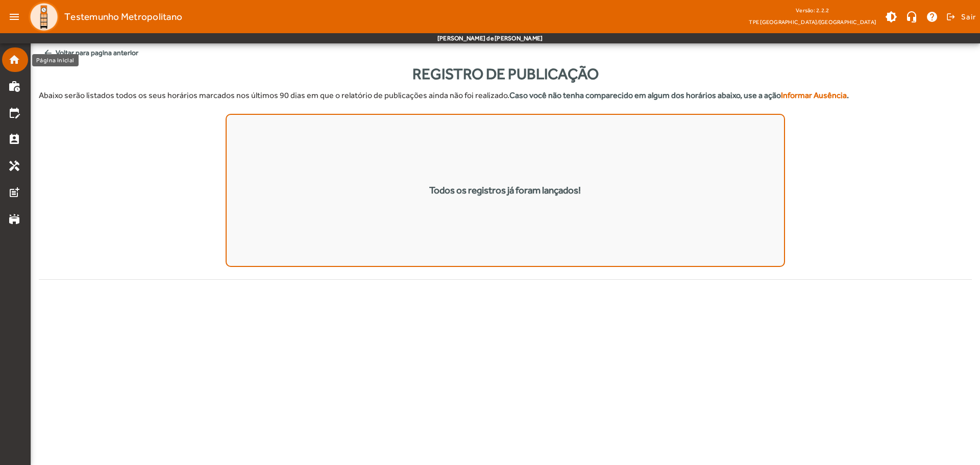
click at [17, 62] on mat-icon "home" at bounding box center [14, 60] width 12 height 12
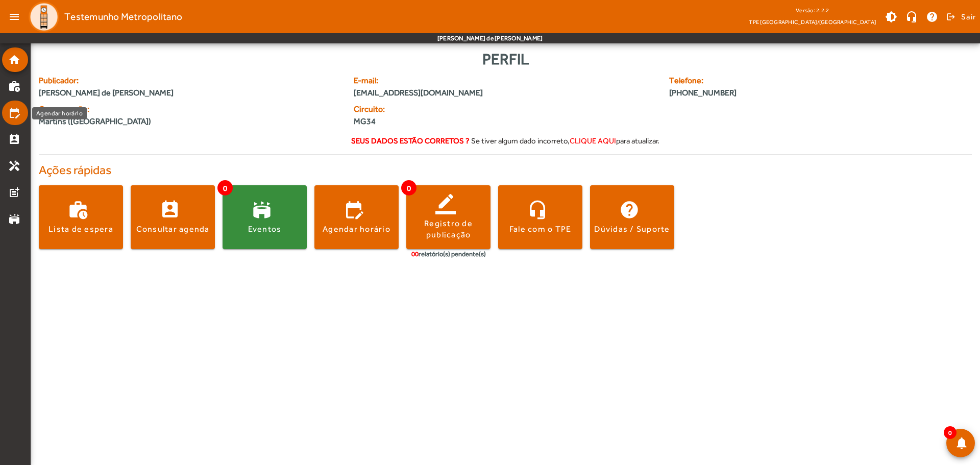
click at [16, 110] on mat-icon "edit_calendar" at bounding box center [14, 113] width 12 height 12
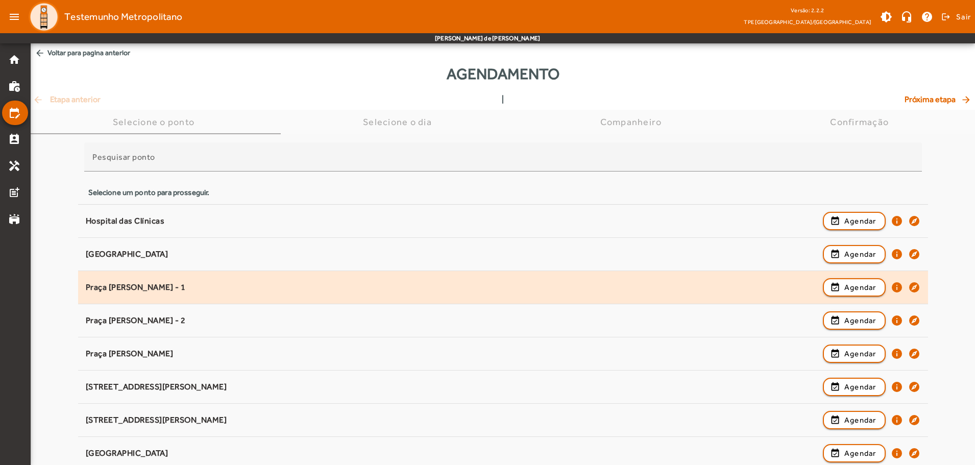
scroll to position [153, 0]
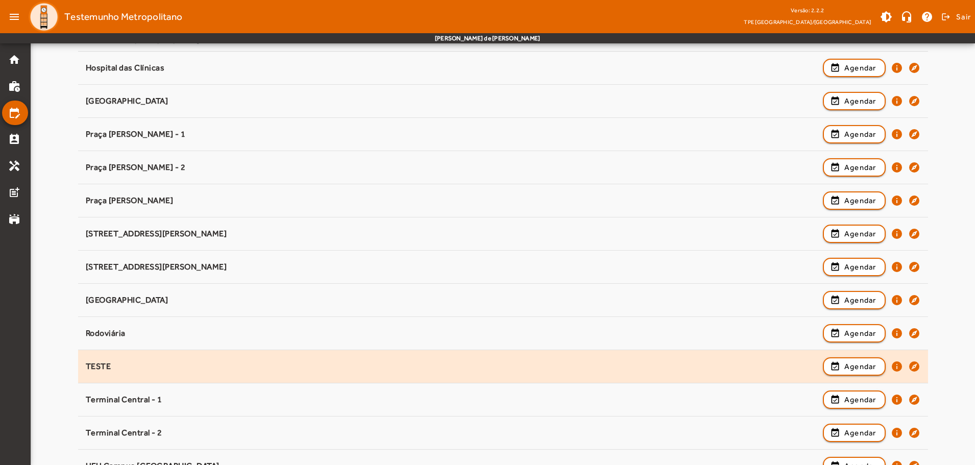
click at [140, 360] on div "TESTE event_available Agendar info explore" at bounding box center [503, 366] width 835 height 22
click at [863, 369] on span "Agendar" at bounding box center [860, 366] width 32 height 12
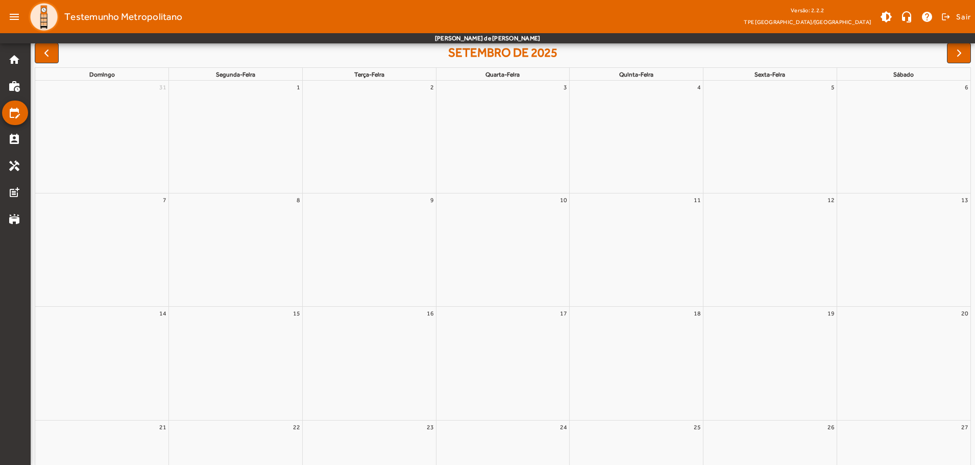
scroll to position [0, 0]
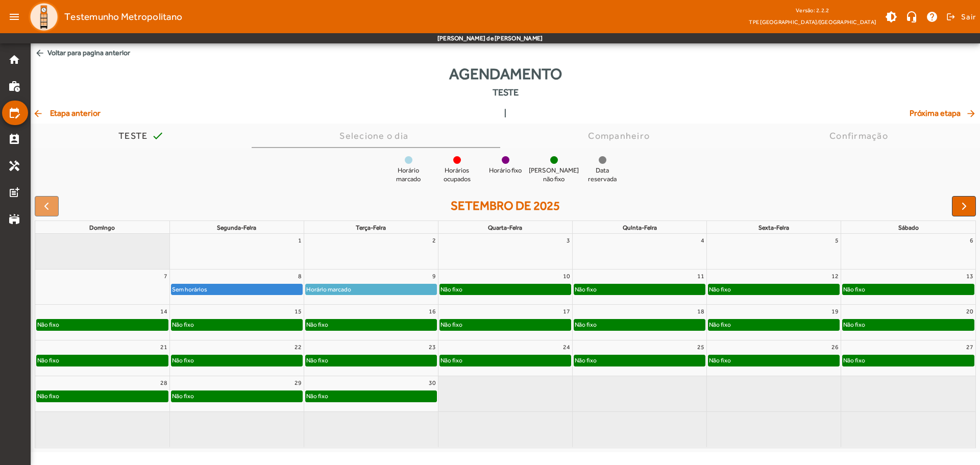
click at [517, 285] on div "Não fixo" at bounding box center [505, 289] width 131 height 10
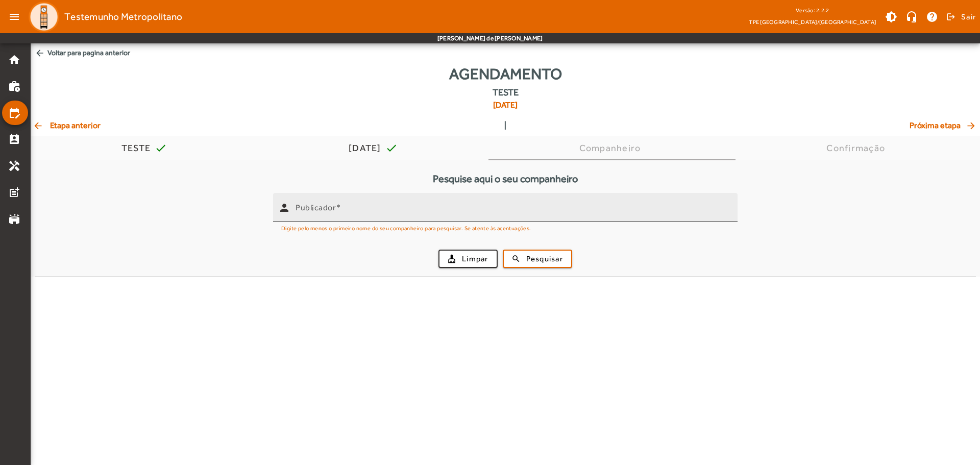
click at [338, 207] on span at bounding box center [338, 208] width 5 height 10
click at [338, 207] on input "Publicador" at bounding box center [513, 212] width 434 height 12
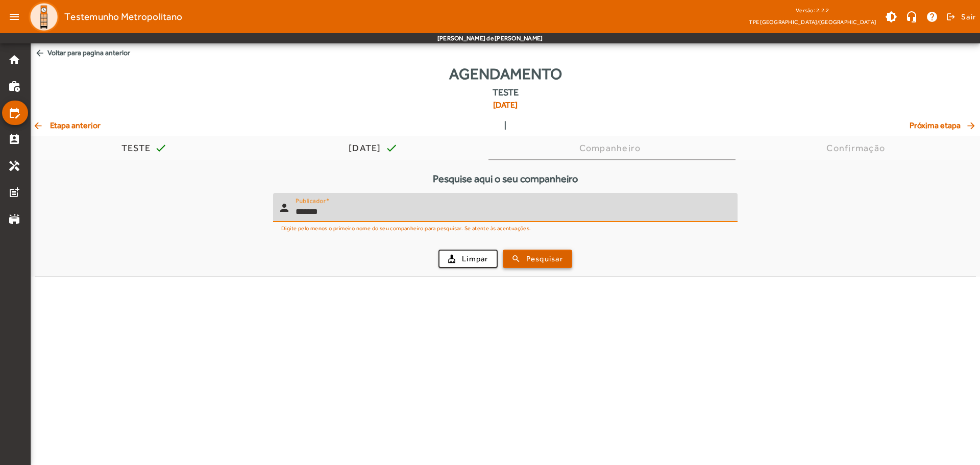
type input "*******"
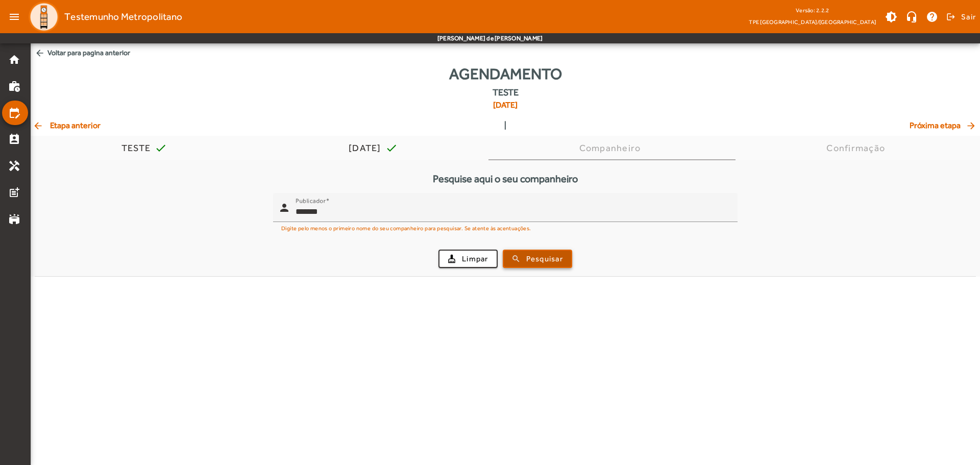
click at [552, 261] on span "Pesquisar" at bounding box center [544, 259] width 37 height 12
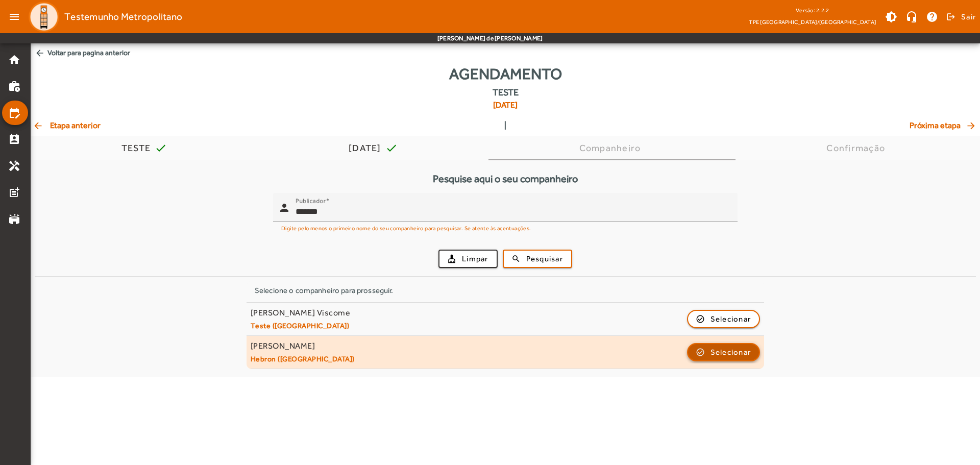
click at [728, 353] on span "Selecionar" at bounding box center [730, 352] width 41 height 12
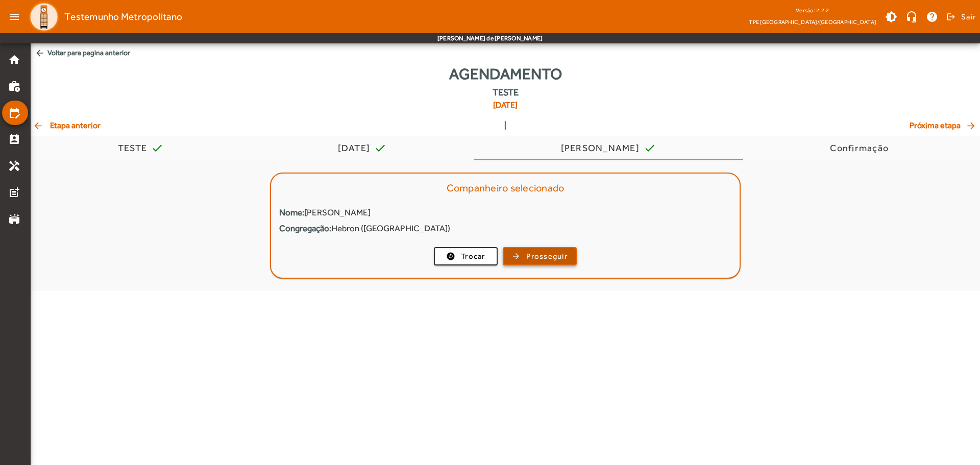
click at [542, 261] on span "Prosseguir" at bounding box center [546, 257] width 41 height 12
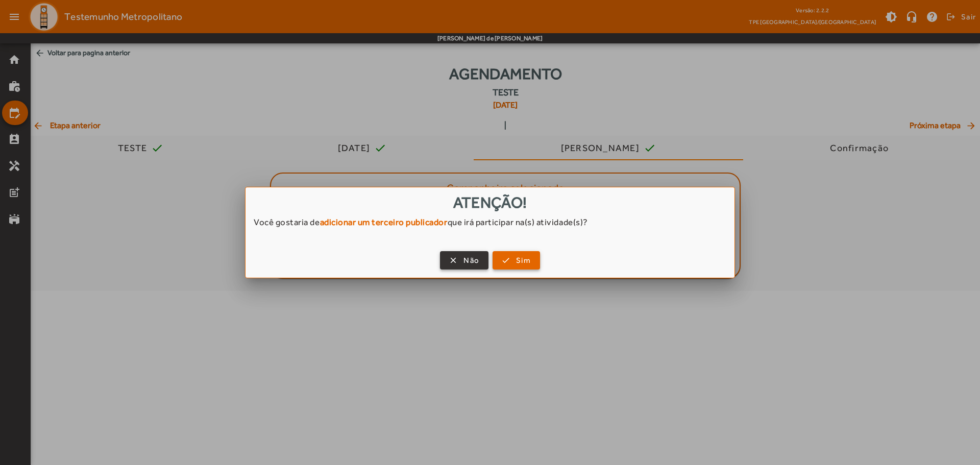
drag, startPoint x: 529, startPoint y: 262, endPoint x: 445, endPoint y: 266, distance: 83.8
click at [446, 267] on div "clear Não check Sim" at bounding box center [490, 262] width 489 height 31
click at [448, 263] on span "button" at bounding box center [464, 260] width 46 height 24
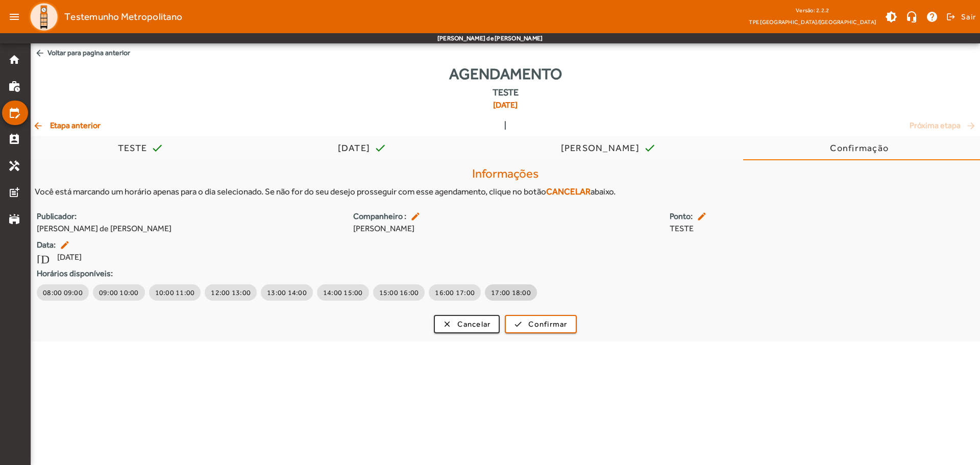
click at [491, 292] on span "17:00 18:00" at bounding box center [511, 292] width 40 height 10
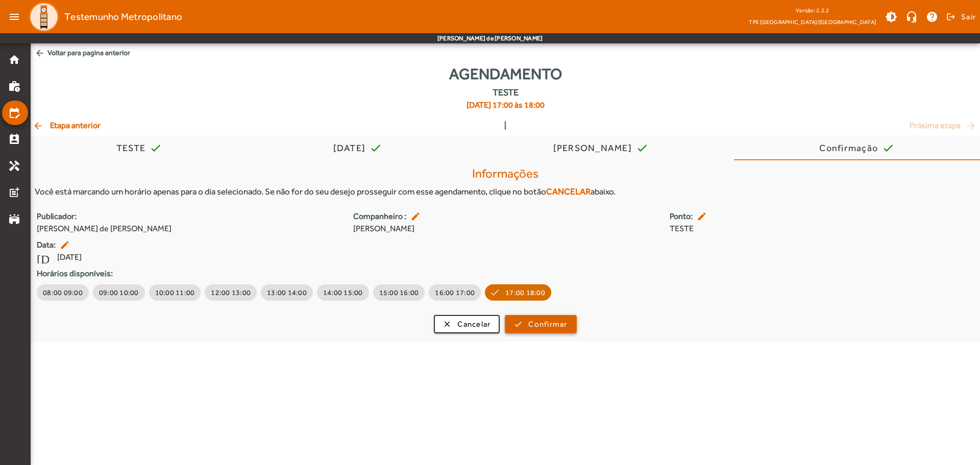
click at [547, 332] on span "submit" at bounding box center [540, 324] width 69 height 24
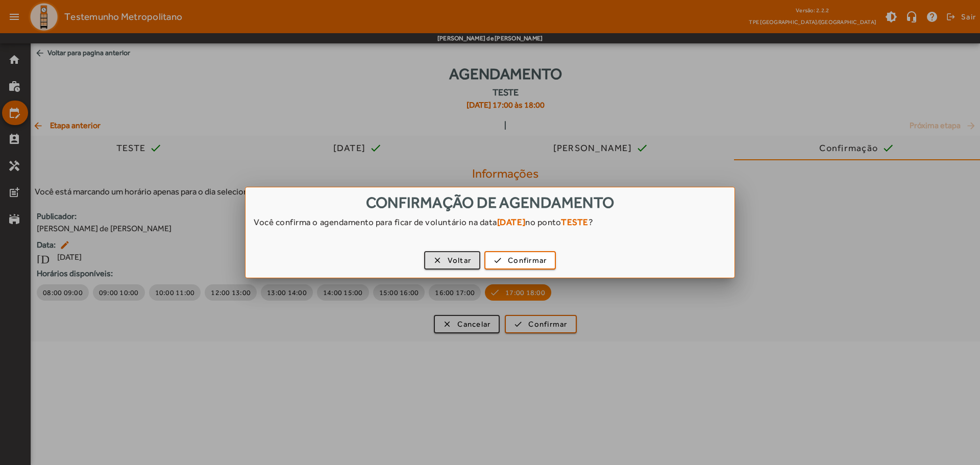
click at [527, 282] on div at bounding box center [490, 232] width 980 height 465
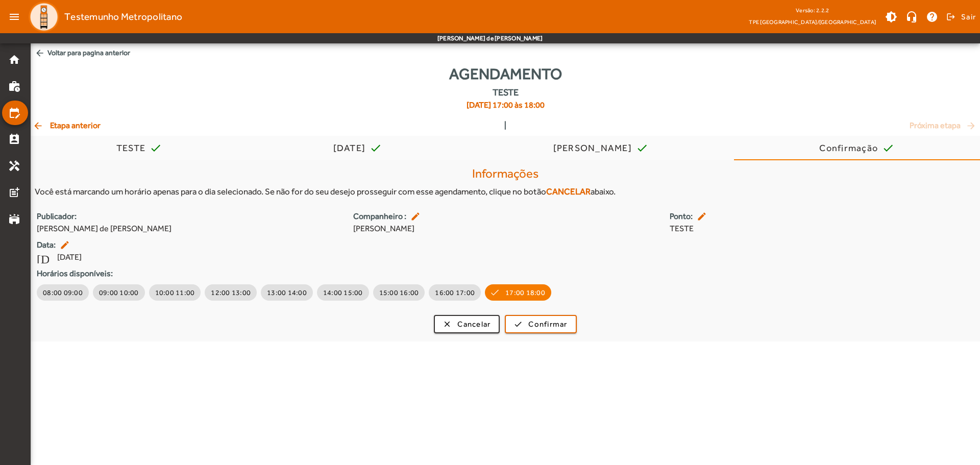
click at [525, 267] on div "Publicador: Elvis Borges de Paula Companheiro : edit Leandro Oliveira Machado P…" at bounding box center [505, 256] width 949 height 92
click at [558, 318] on span "submit" at bounding box center [540, 324] width 69 height 24
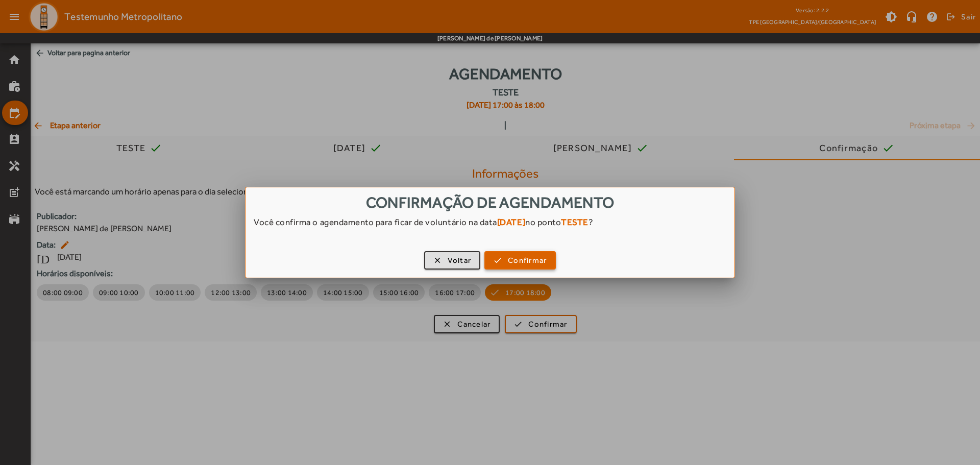
click at [530, 256] on span "Confirmar" at bounding box center [527, 261] width 39 height 12
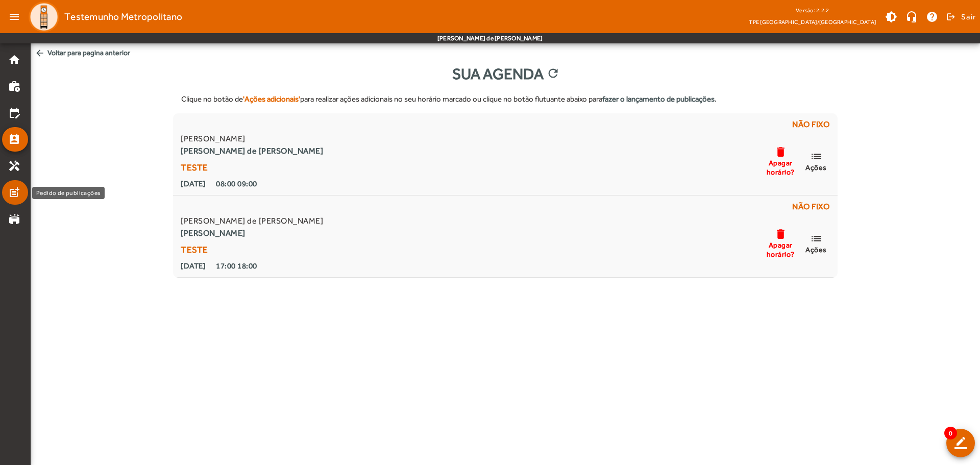
click at [13, 188] on mat-icon "post_add" at bounding box center [14, 192] width 12 height 12
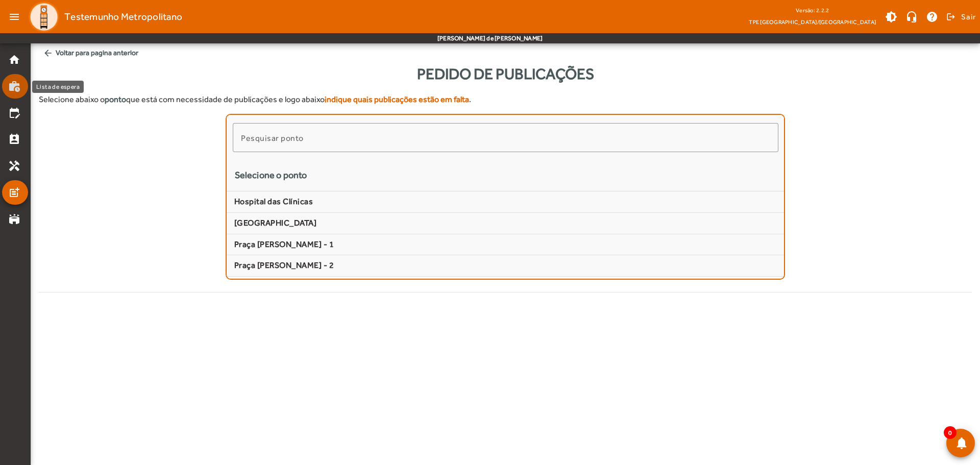
click at [9, 84] on mat-icon "work_history" at bounding box center [14, 86] width 12 height 12
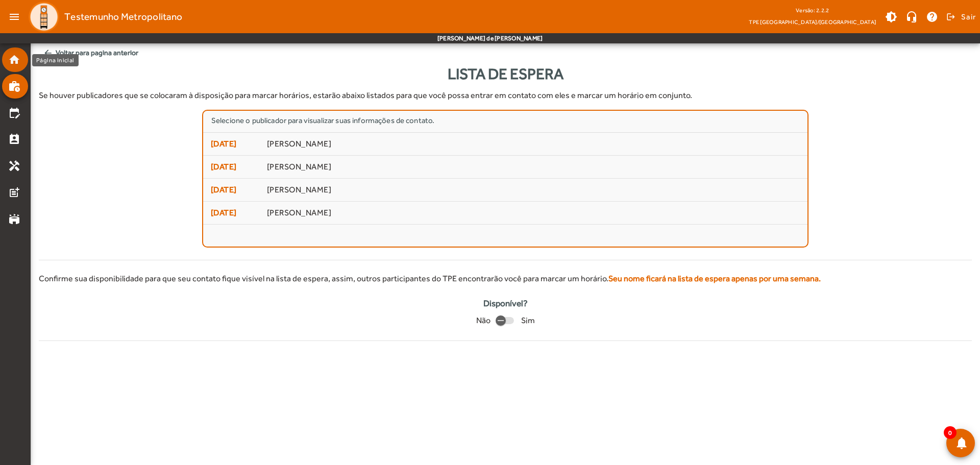
click at [14, 64] on mat-icon "home" at bounding box center [14, 60] width 12 height 12
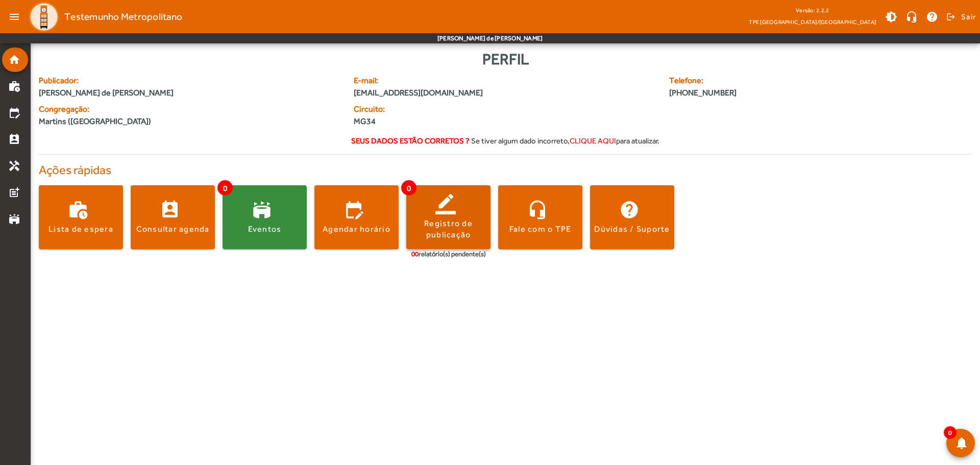
click at [444, 213] on span at bounding box center [448, 217] width 84 height 24
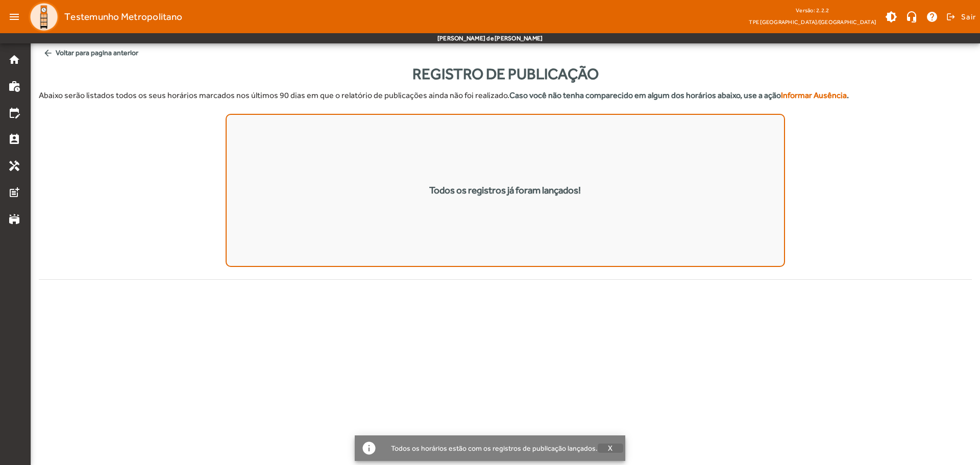
click at [603, 445] on span "button" at bounding box center [611, 448] width 26 height 24
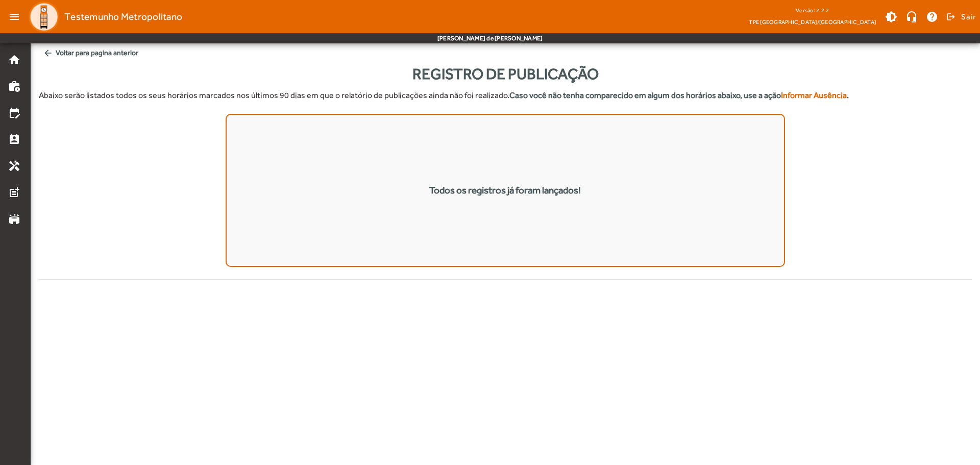
click at [46, 51] on mat-icon "arrow_back" at bounding box center [48, 53] width 10 height 10
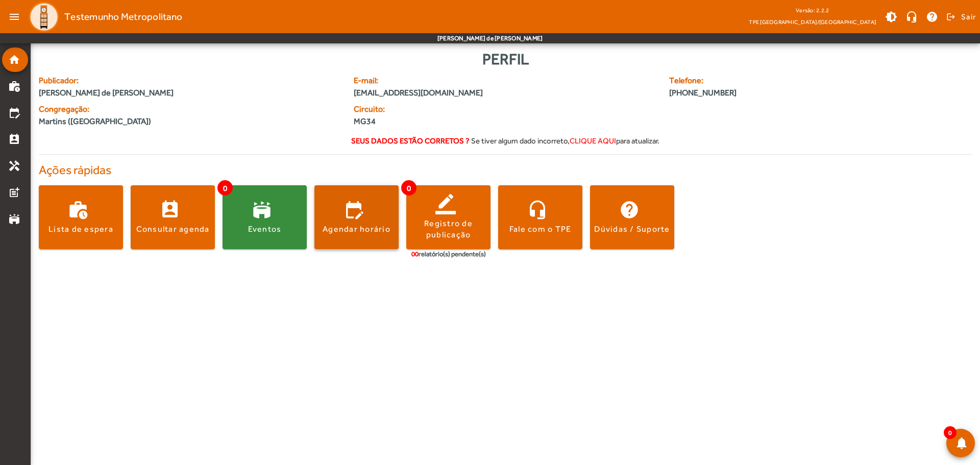
click at [363, 222] on span at bounding box center [356, 217] width 84 height 24
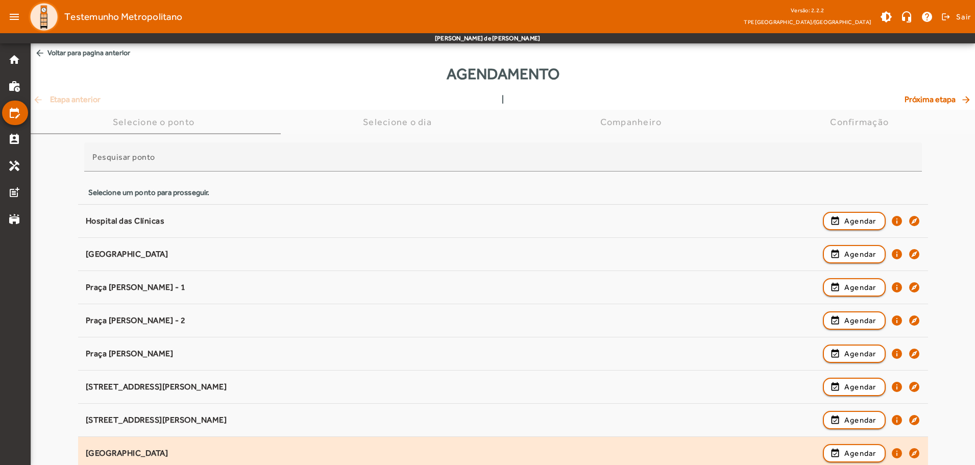
scroll to position [153, 0]
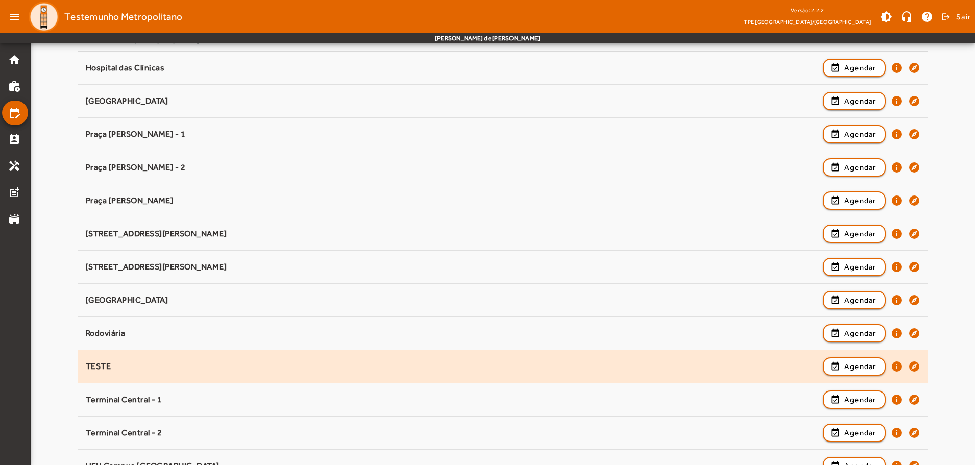
click at [162, 376] on div "TESTE event_available Agendar info explore" at bounding box center [503, 366] width 835 height 22
click at [872, 365] on span "Agendar" at bounding box center [860, 366] width 32 height 12
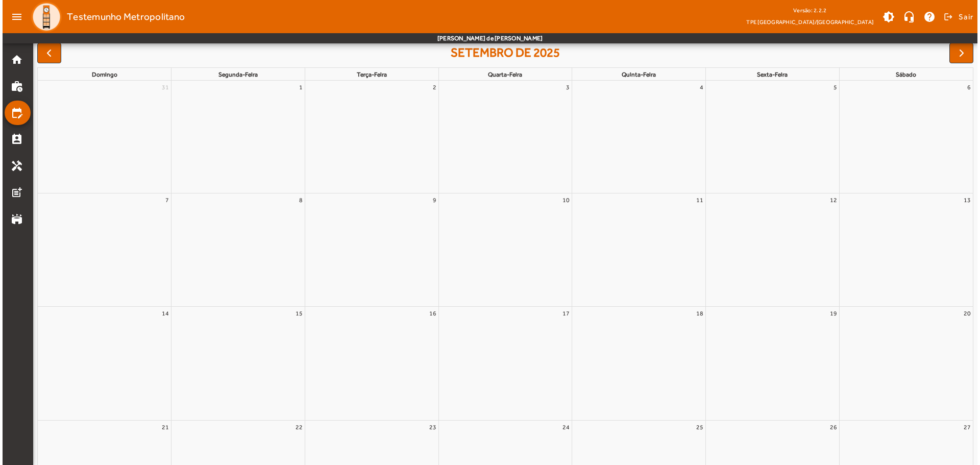
scroll to position [0, 0]
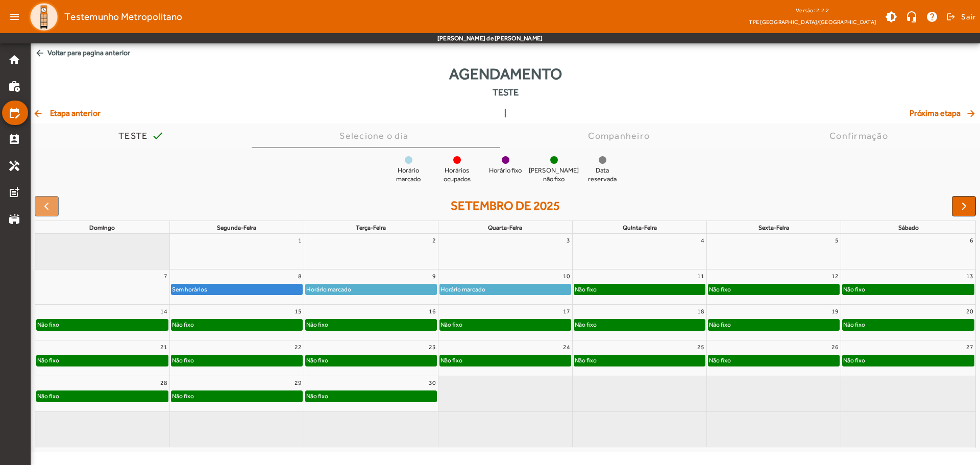
click at [246, 286] on div "Sem horários" at bounding box center [236, 289] width 131 height 10
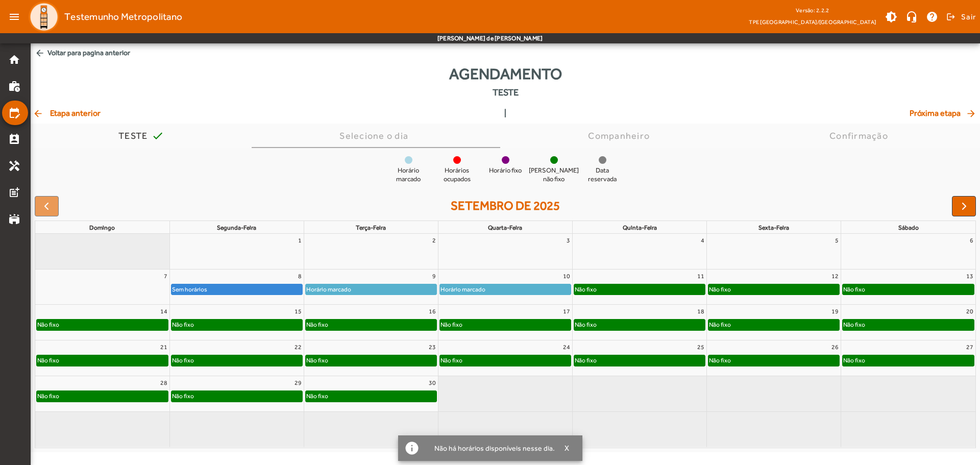
click at [247, 261] on div at bounding box center [237, 256] width 134 height 16
click at [350, 260] on div at bounding box center [371, 256] width 134 height 16
click at [360, 303] on div "9 Horário marcado" at bounding box center [371, 286] width 134 height 35
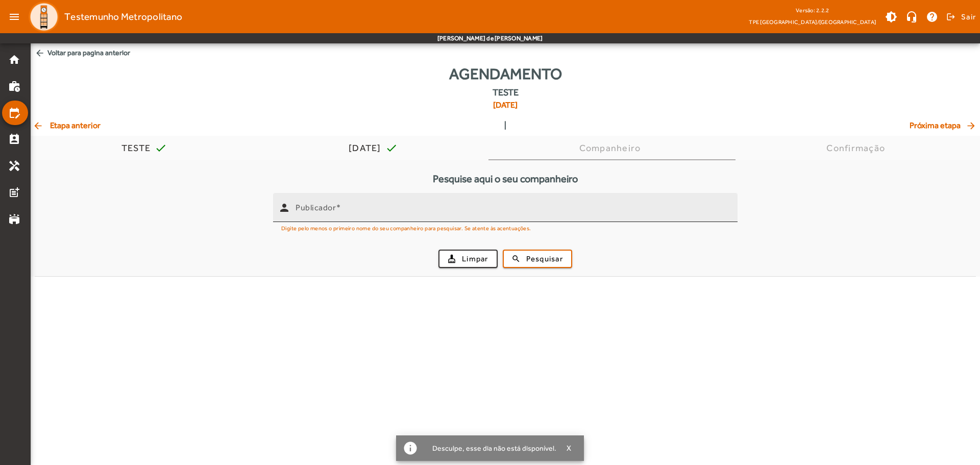
click at [375, 216] on input "Publicador" at bounding box center [513, 212] width 434 height 12
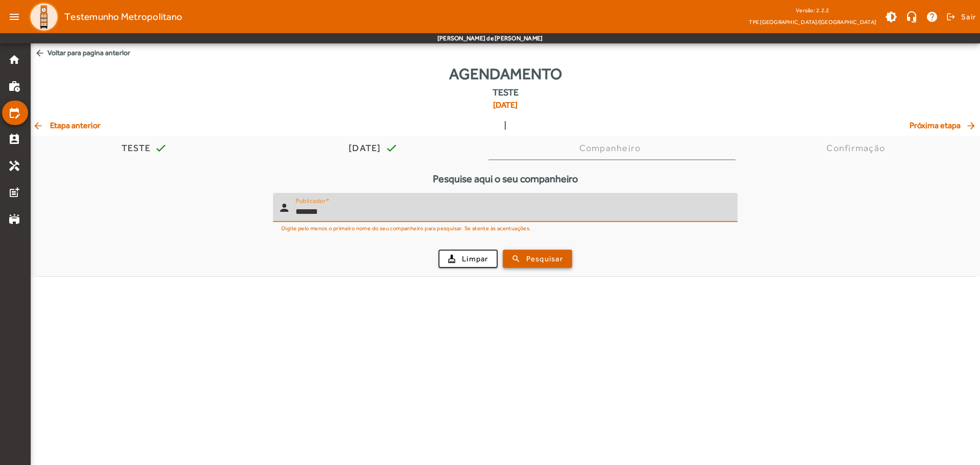
type input "*******"
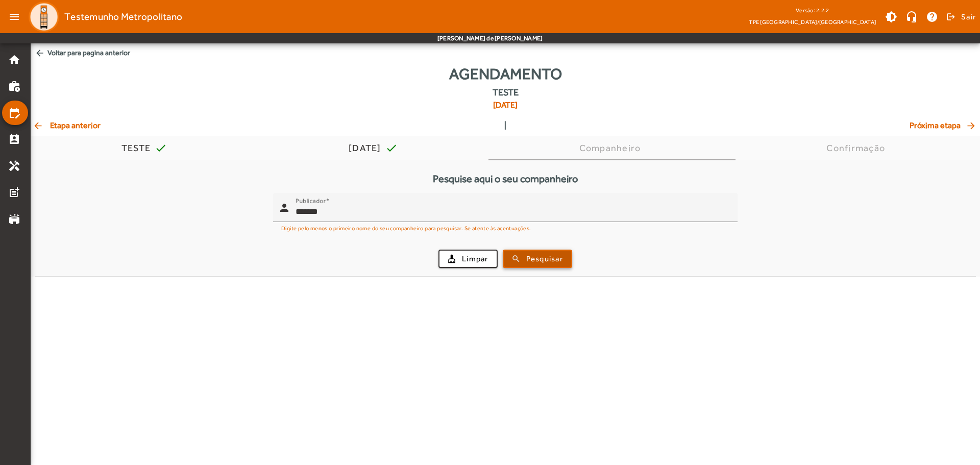
click at [543, 265] on span "submit" at bounding box center [537, 259] width 67 height 24
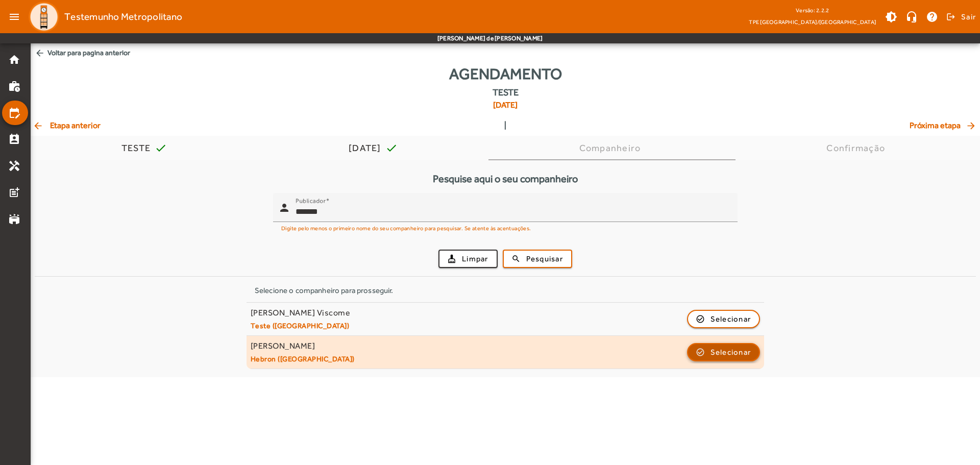
click at [734, 349] on span "Selecionar" at bounding box center [730, 352] width 41 height 12
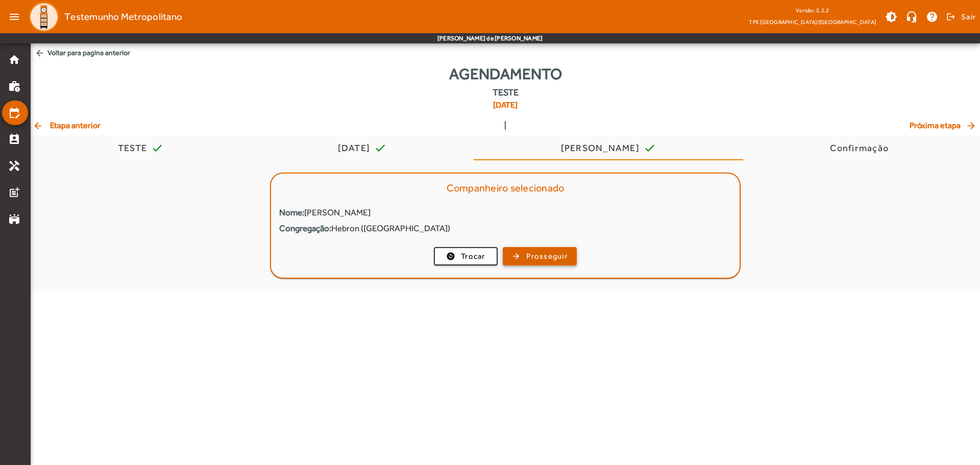
click at [521, 258] on span "button" at bounding box center [540, 256] width 72 height 24
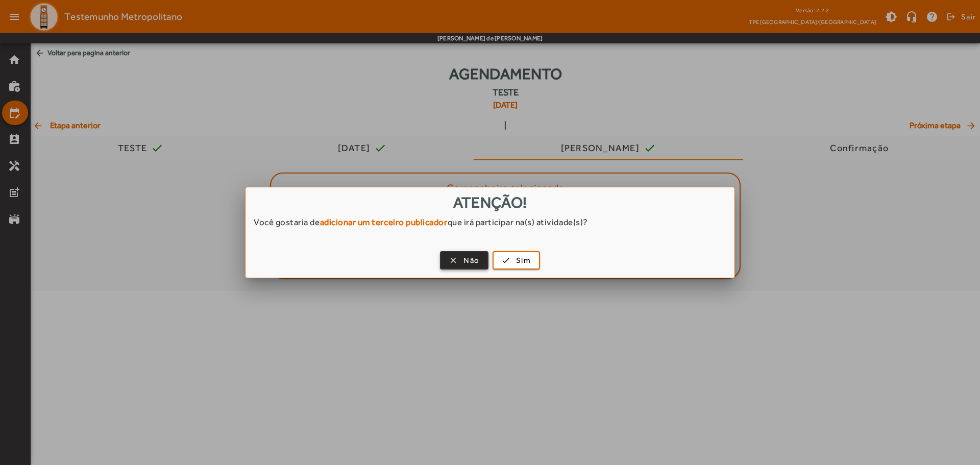
click at [470, 261] on span "Não" at bounding box center [471, 261] width 16 height 12
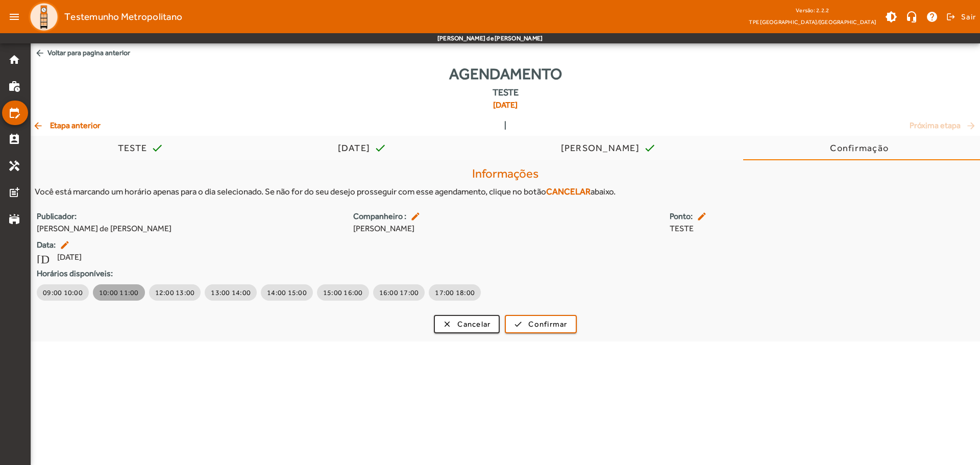
click at [120, 291] on span "10:00 11:00" at bounding box center [119, 292] width 40 height 10
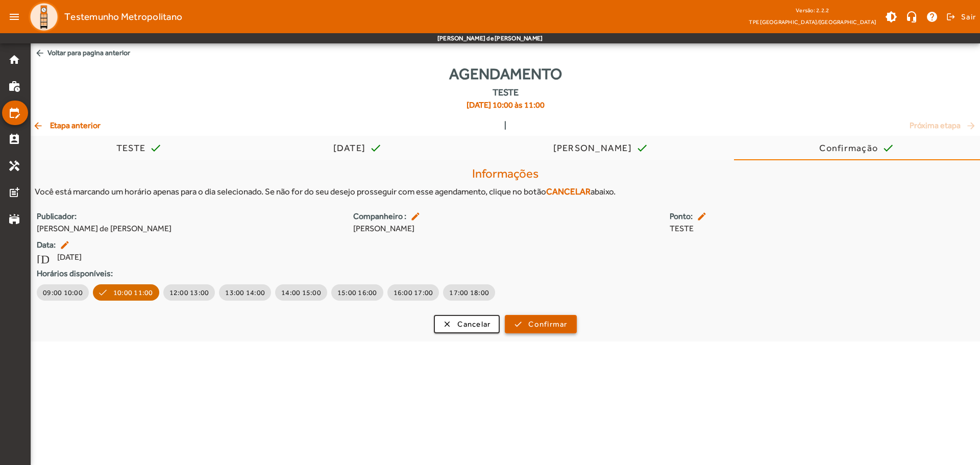
click at [545, 321] on span "Confirmar" at bounding box center [547, 324] width 39 height 12
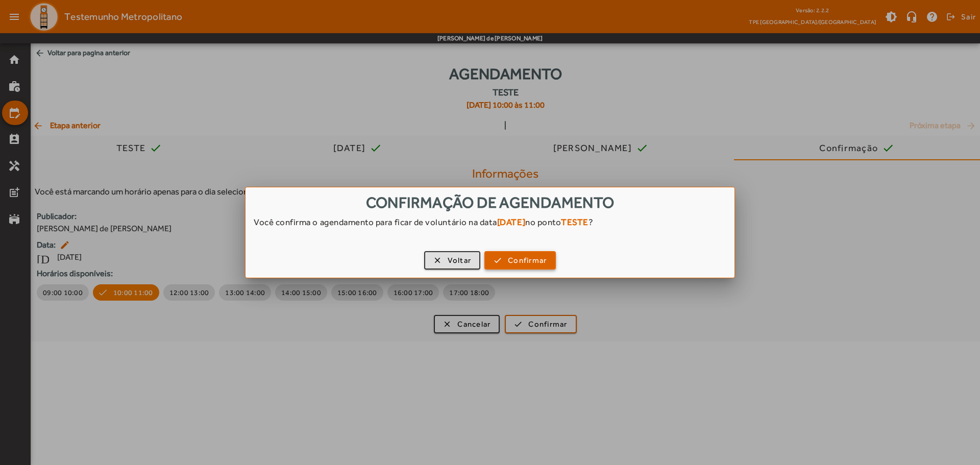
click at [525, 265] on span "Confirmar" at bounding box center [527, 261] width 39 height 12
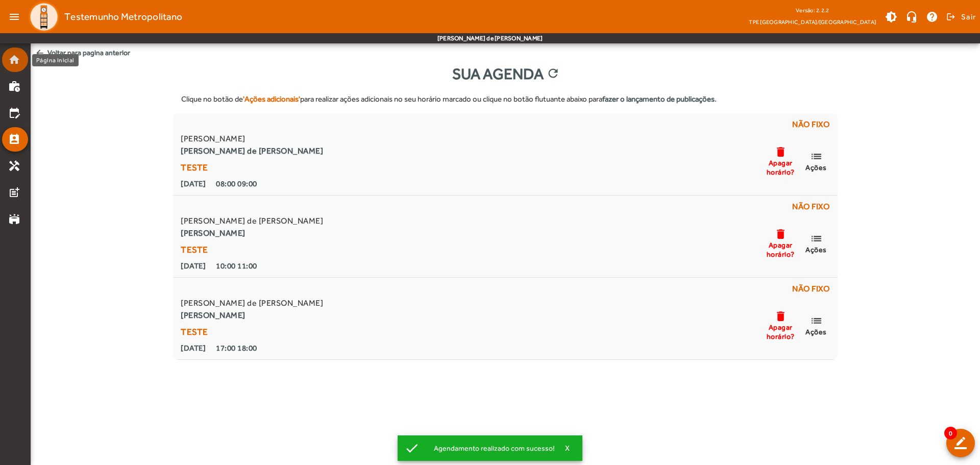
click at [8, 60] on mat-icon "home" at bounding box center [14, 60] width 12 height 12
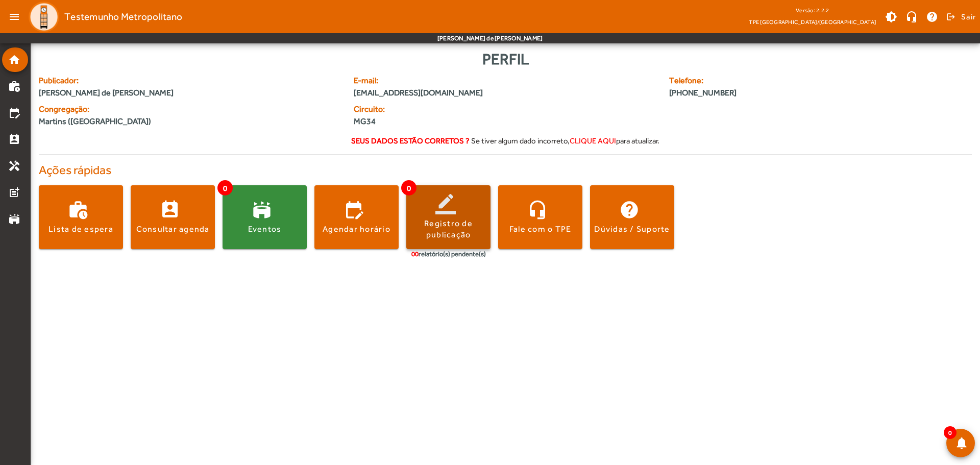
click at [441, 212] on span at bounding box center [448, 217] width 84 height 24
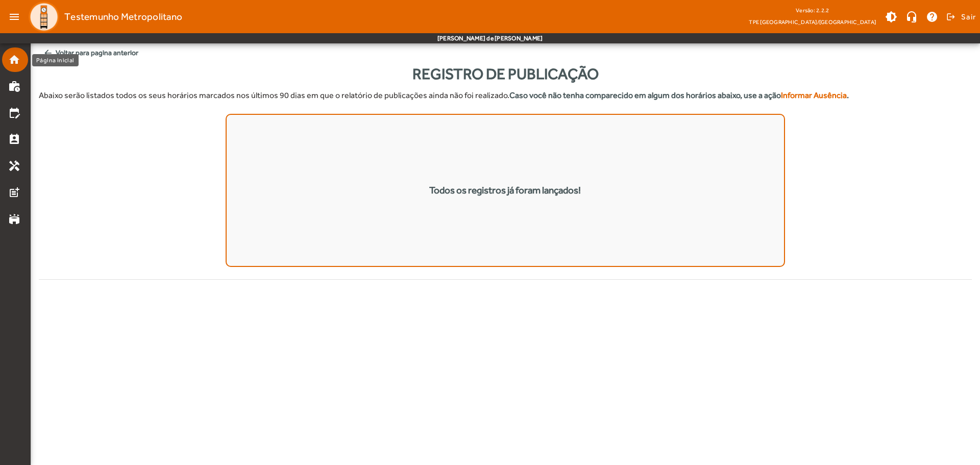
click at [13, 62] on mat-icon "home" at bounding box center [14, 60] width 12 height 12
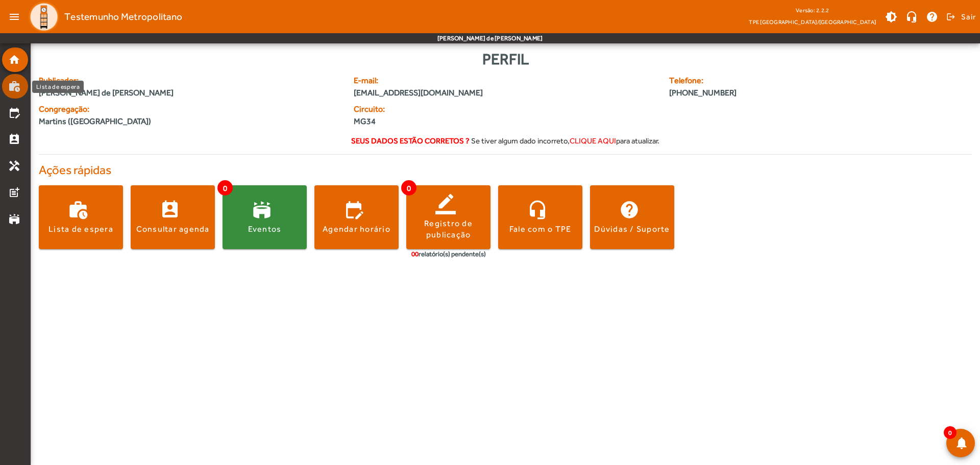
click at [15, 87] on mat-icon "work_history" at bounding box center [14, 86] width 12 height 12
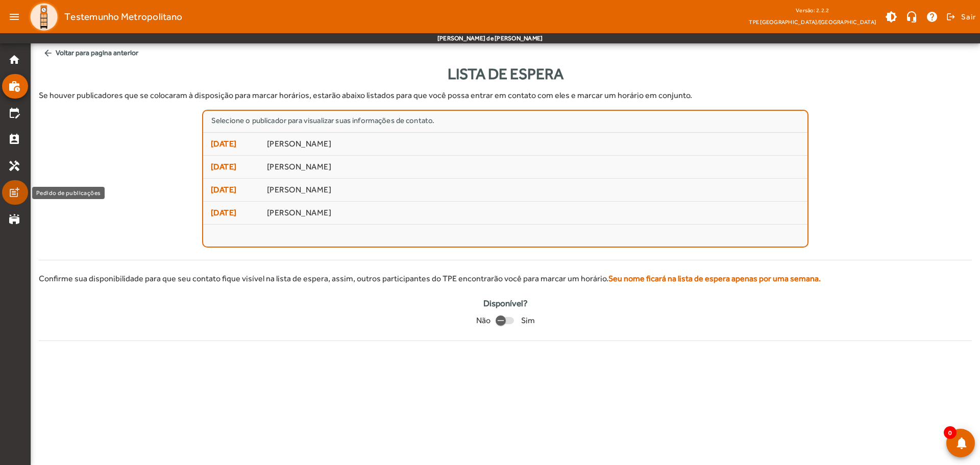
click at [17, 196] on mat-icon "post_add" at bounding box center [14, 192] width 12 height 12
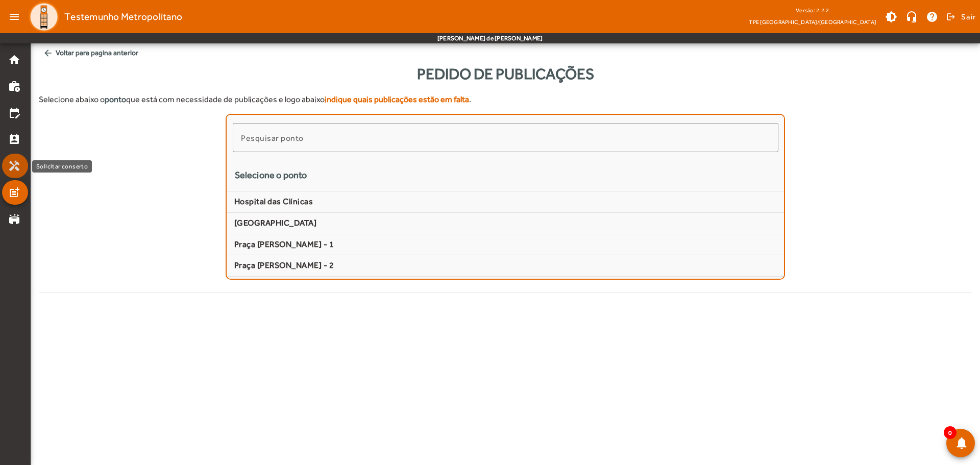
click at [18, 171] on mat-icon "handyman" at bounding box center [14, 166] width 12 height 12
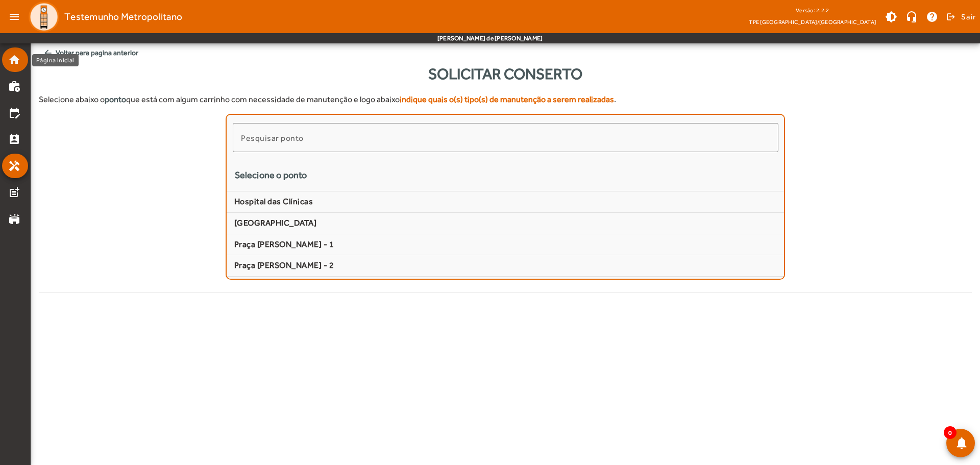
click at [14, 51] on mat-list-item "home" at bounding box center [15, 59] width 26 height 24
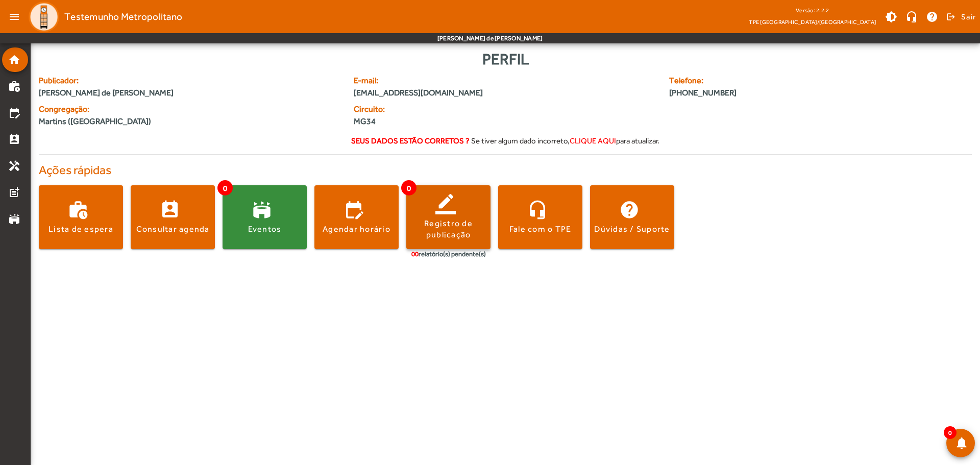
click at [443, 220] on div "Registro de publicação" at bounding box center [448, 229] width 84 height 23
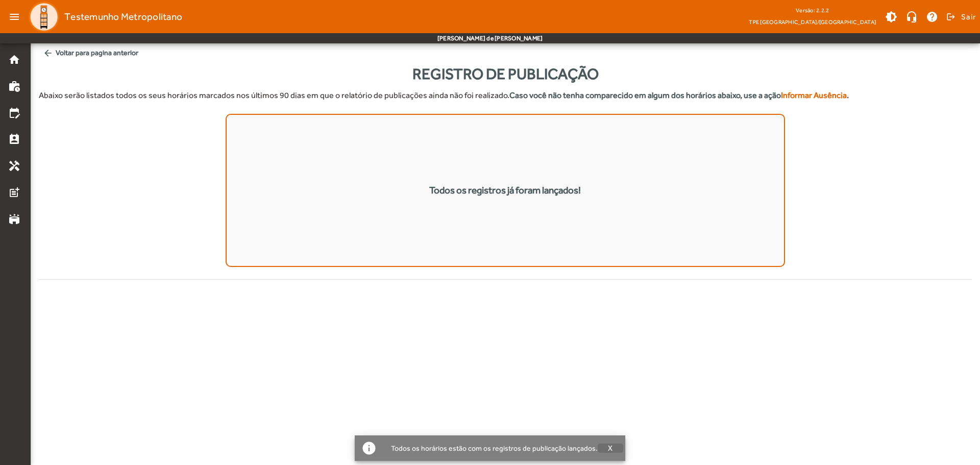
click at [608, 449] on span "X" at bounding box center [610, 448] width 5 height 9
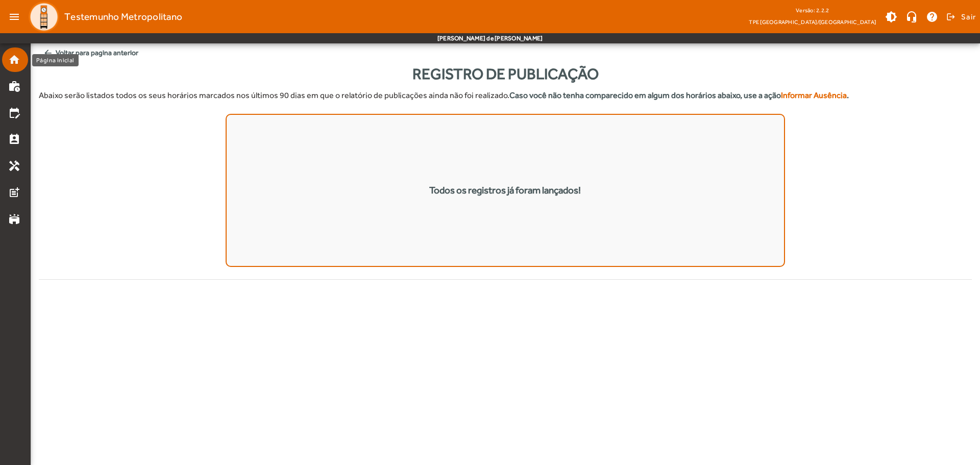
click at [10, 51] on mat-list-item "home" at bounding box center [15, 59] width 26 height 24
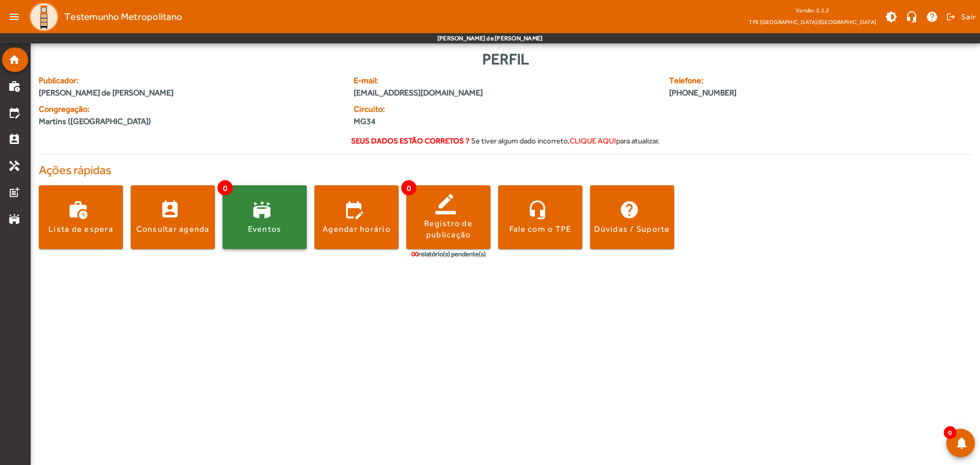
click at [249, 209] on span at bounding box center [265, 217] width 84 height 24
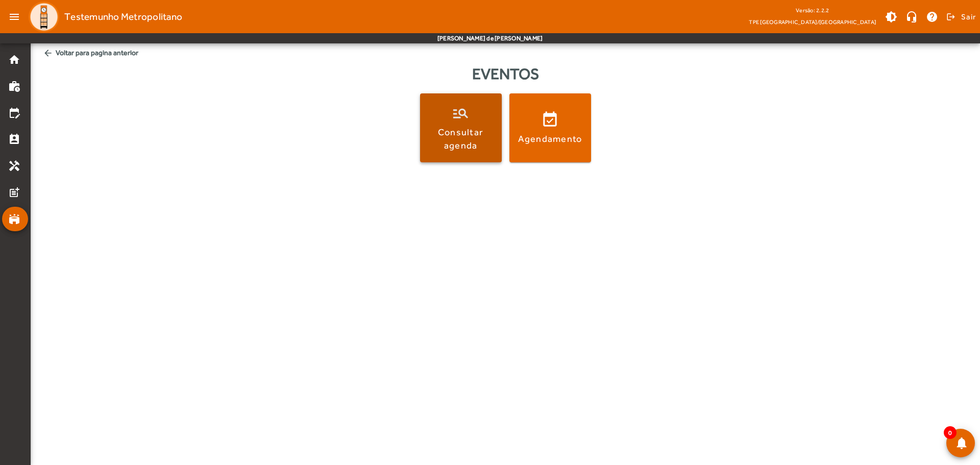
click at [459, 148] on div "Consultar agenda" at bounding box center [461, 139] width 78 height 26
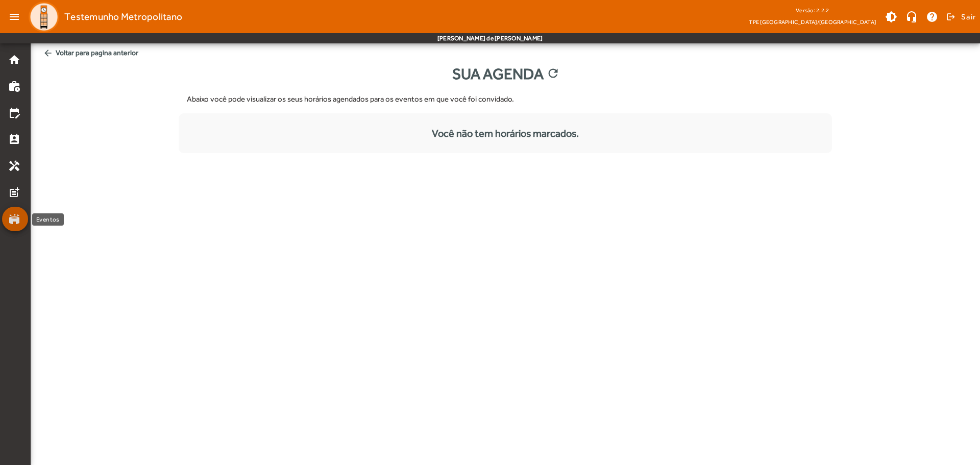
click at [13, 216] on mat-icon "stadium" at bounding box center [14, 219] width 12 height 12
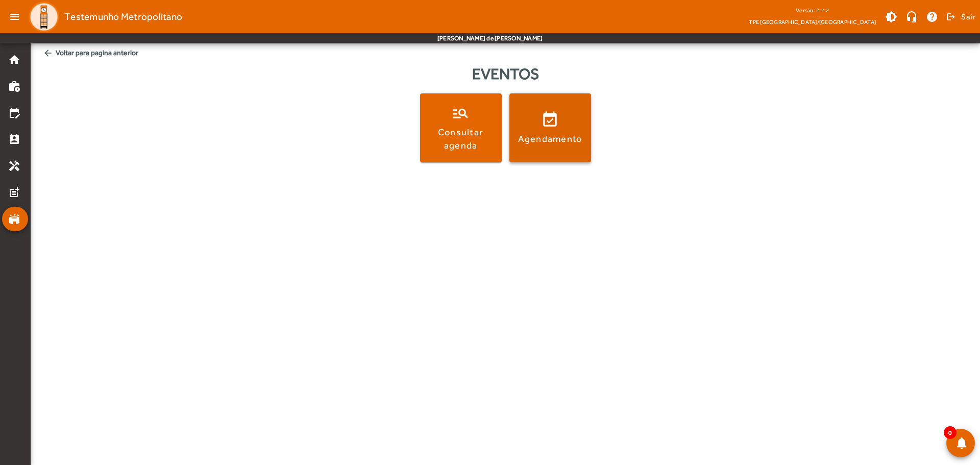
click at [545, 120] on span at bounding box center [550, 128] width 82 height 24
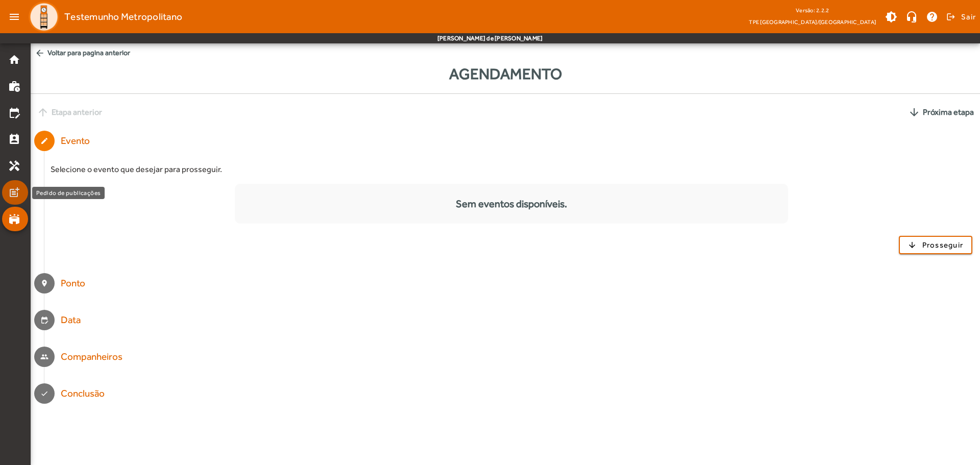
click at [15, 195] on mat-icon "post_add" at bounding box center [14, 192] width 12 height 12
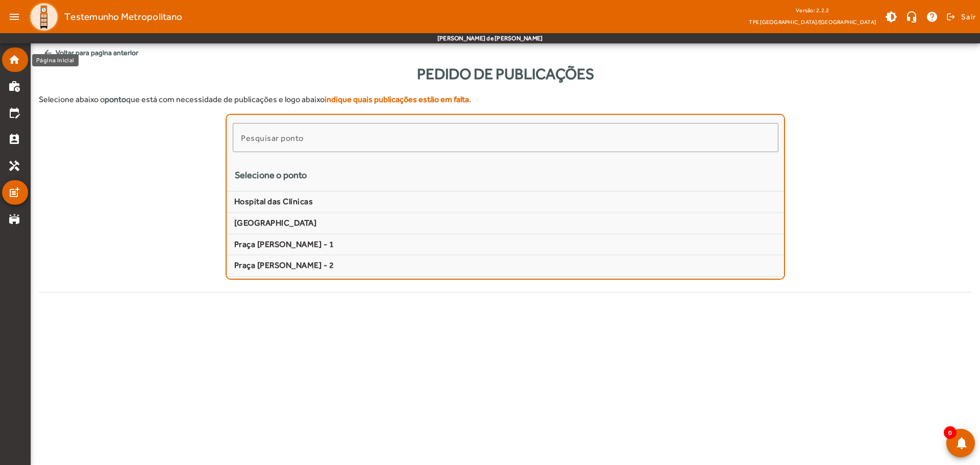
click at [14, 63] on mat-icon "home" at bounding box center [14, 60] width 12 height 12
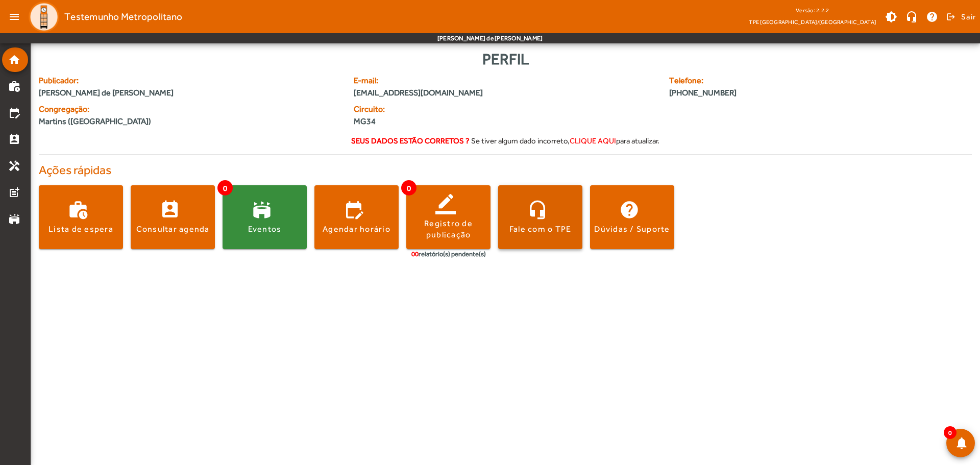
click at [555, 234] on div "Fale com o TPE" at bounding box center [540, 229] width 62 height 11
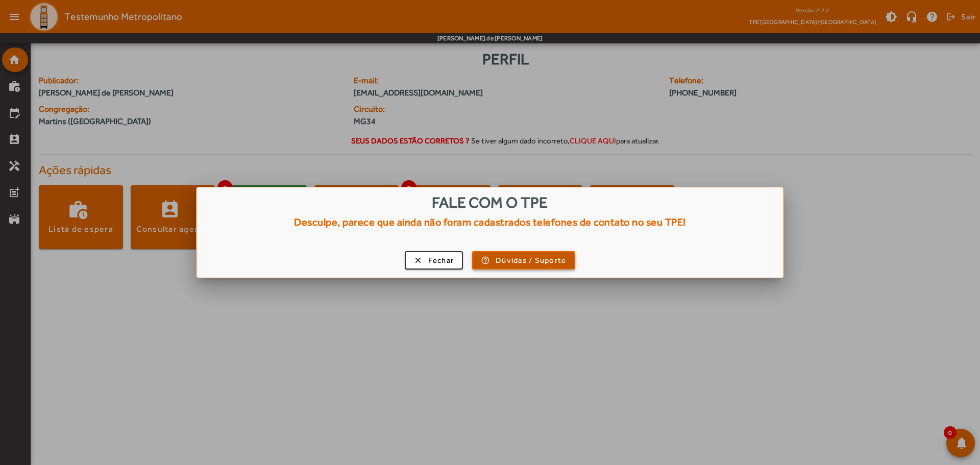
click at [533, 257] on span "Dúvidas / Suporte" at bounding box center [531, 261] width 70 height 12
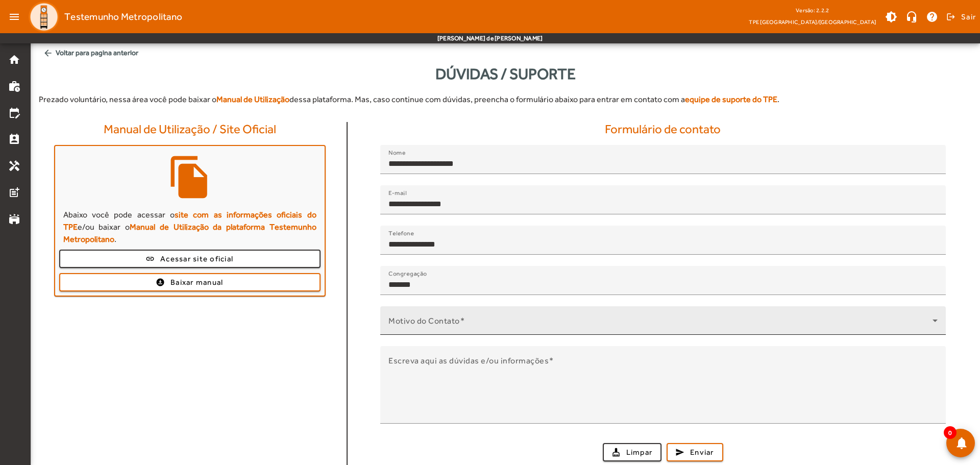
click at [514, 315] on div "Motivo do Contato" at bounding box center [662, 320] width 549 height 29
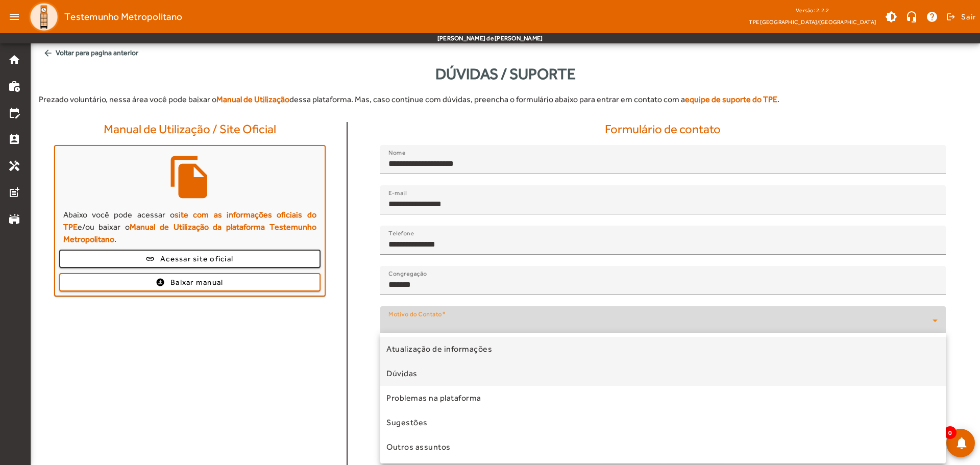
click at [442, 369] on mat-option "Dúvidas" at bounding box center [663, 373] width 566 height 24
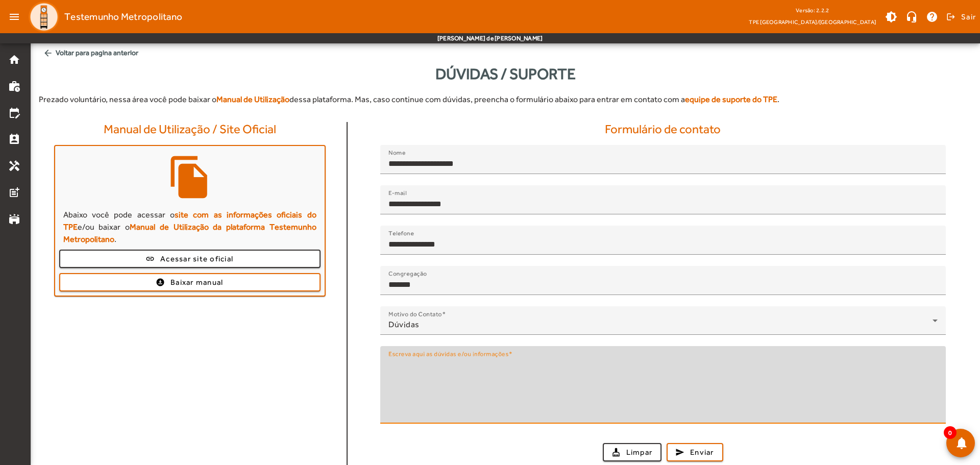
click at [450, 372] on textarea "Escreva aqui as dúvidas e/ou informações" at bounding box center [662, 388] width 549 height 61
type textarea "**********"
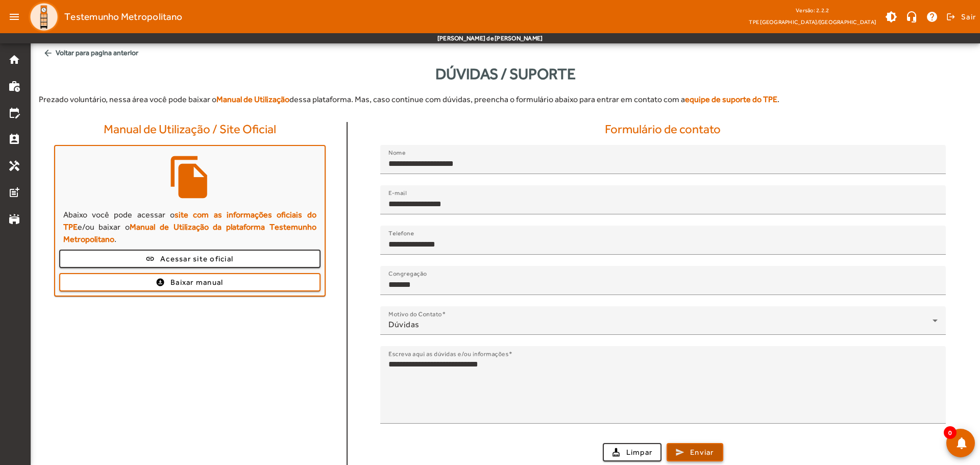
click at [703, 447] on span "Enviar" at bounding box center [702, 453] width 24 height 12
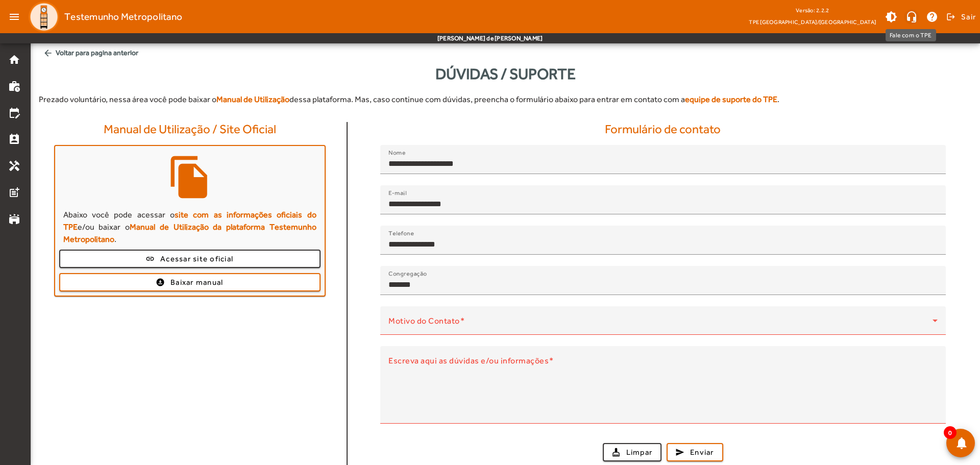
click at [909, 17] on span at bounding box center [911, 17] width 24 height 24
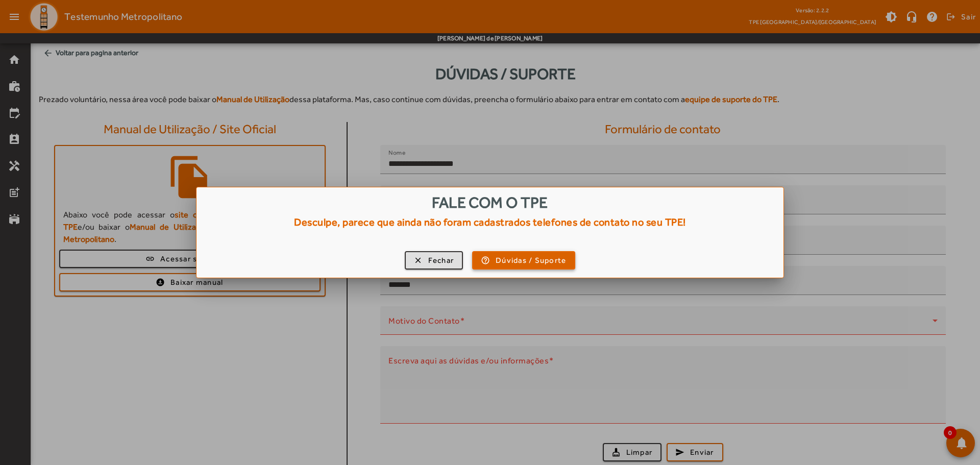
click at [518, 258] on span "Dúvidas / Suporte" at bounding box center [531, 261] width 70 height 12
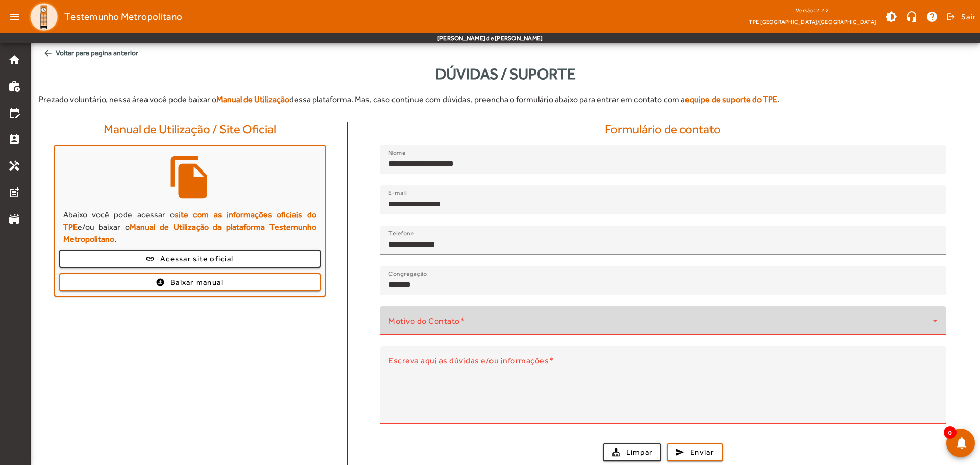
click at [592, 324] on span at bounding box center [660, 324] width 544 height 12
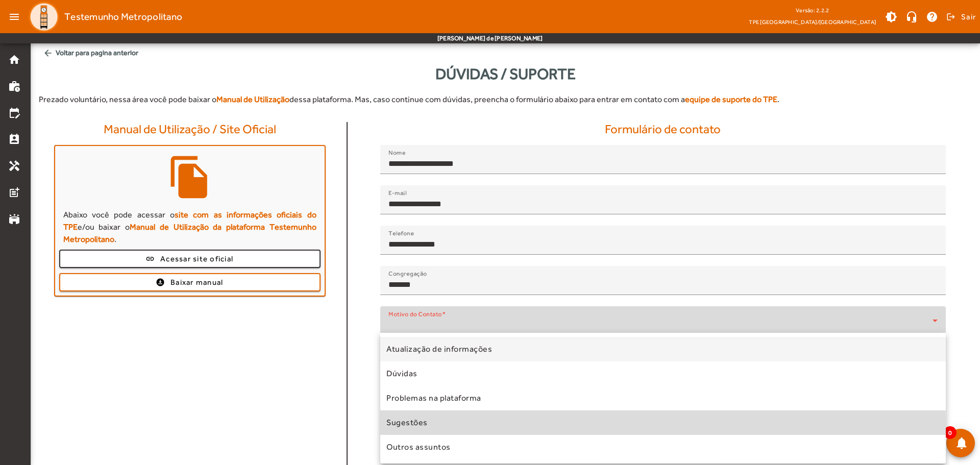
click at [402, 426] on span "Sugestões" at bounding box center [406, 422] width 41 height 12
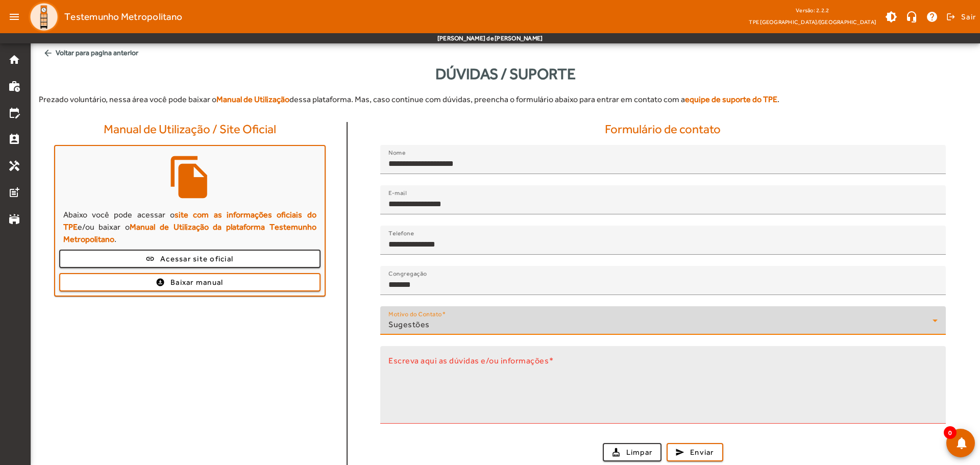
click at [449, 382] on textarea "Escreva aqui as dúvidas e/ou informações" at bounding box center [662, 388] width 549 height 61
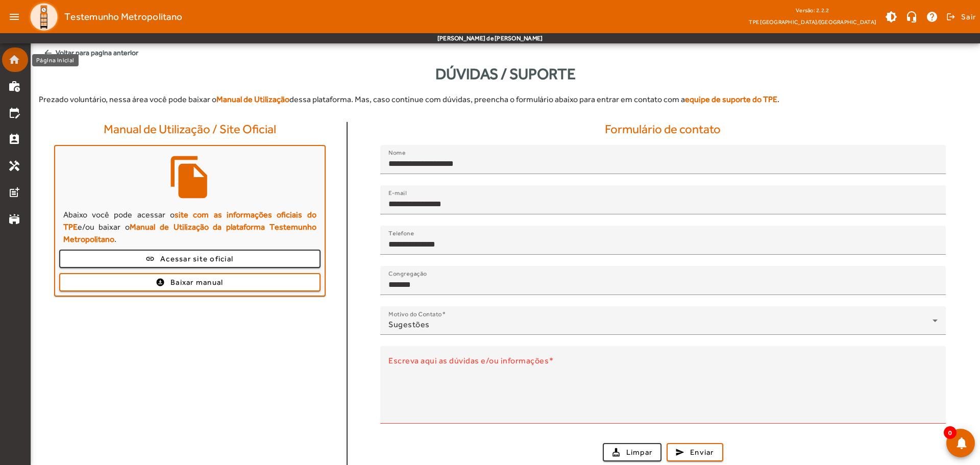
click at [12, 62] on mat-icon "home" at bounding box center [14, 60] width 12 height 12
